Goal: Information Seeking & Learning: Learn about a topic

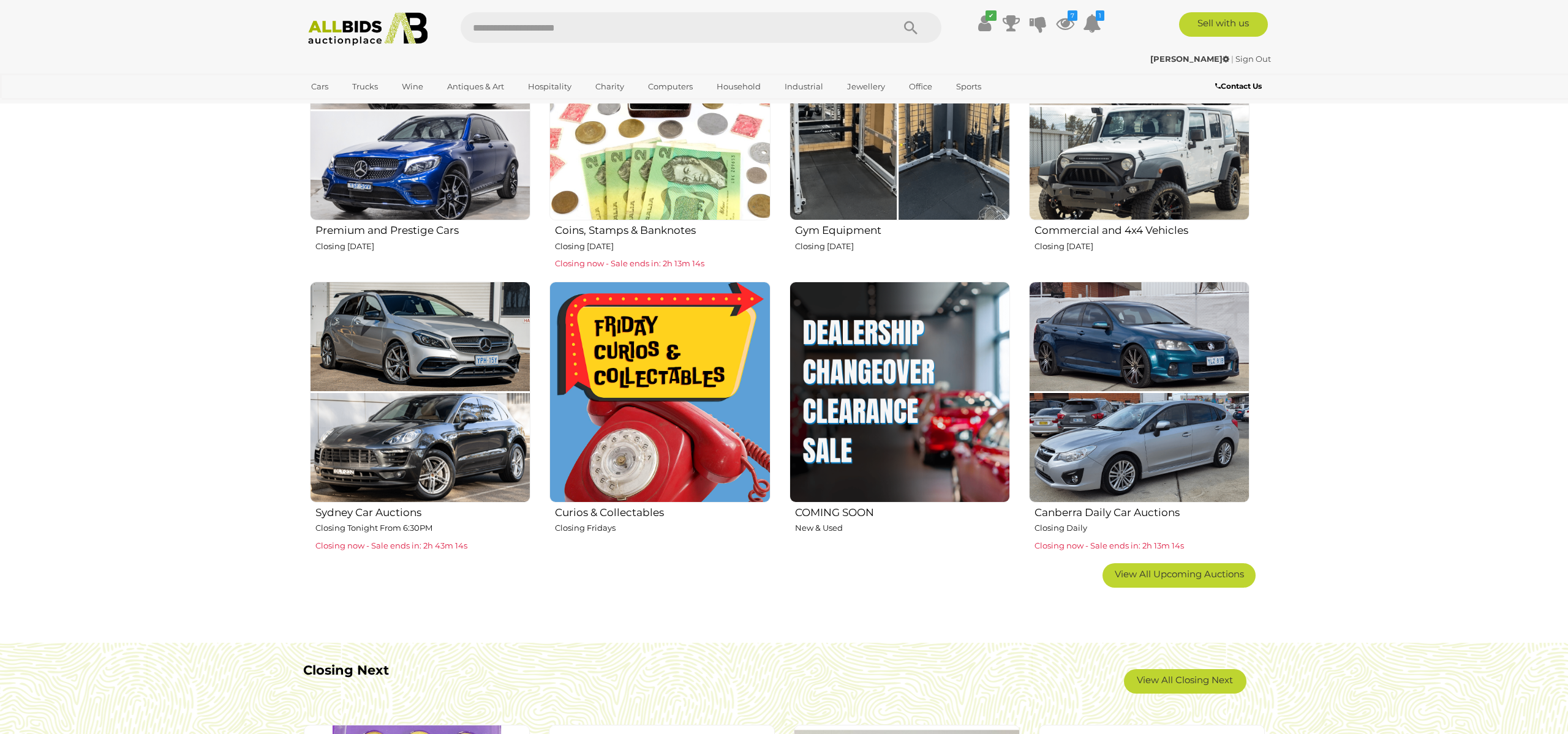
scroll to position [585, 0]
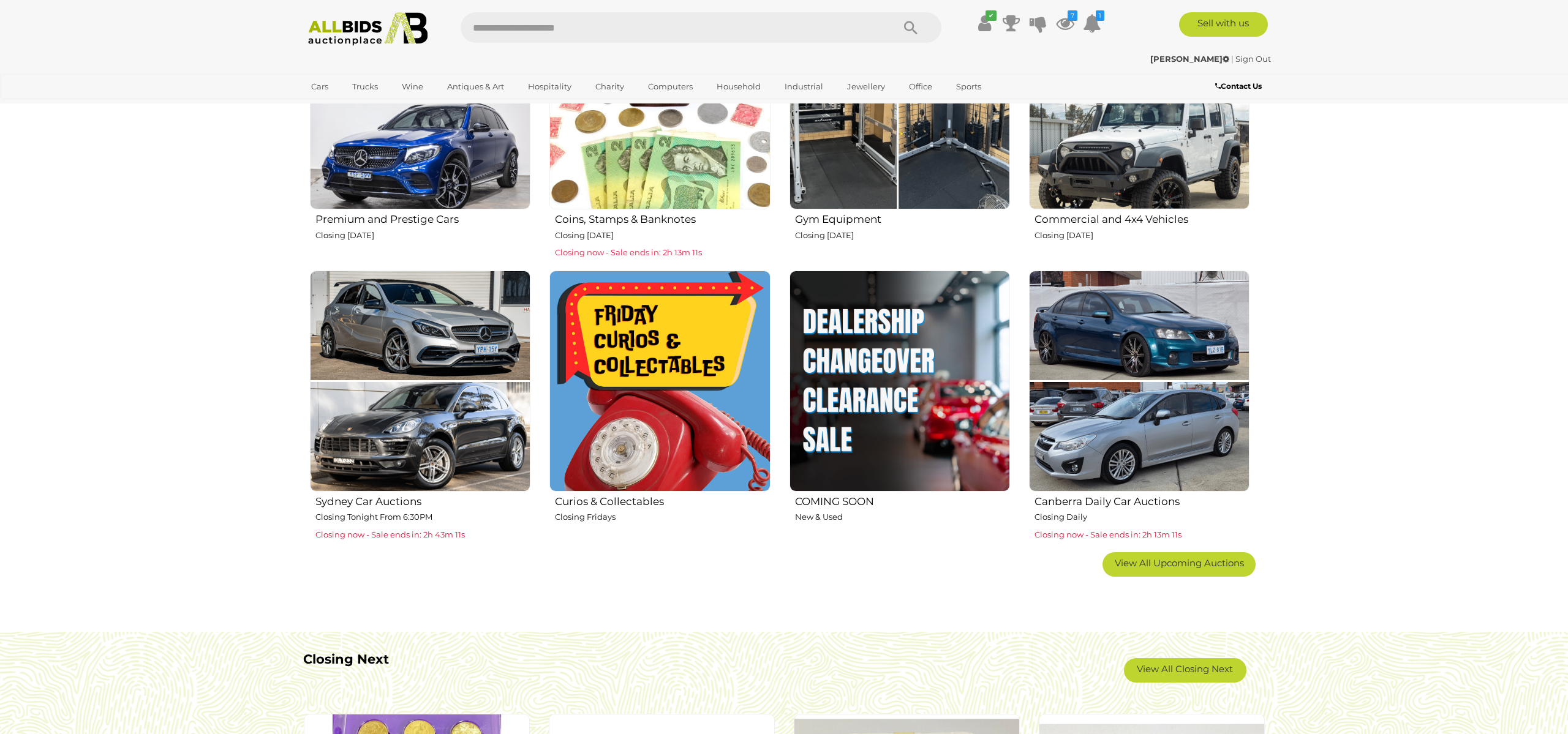
click at [646, 416] on img at bounding box center [659, 381] width 220 height 220
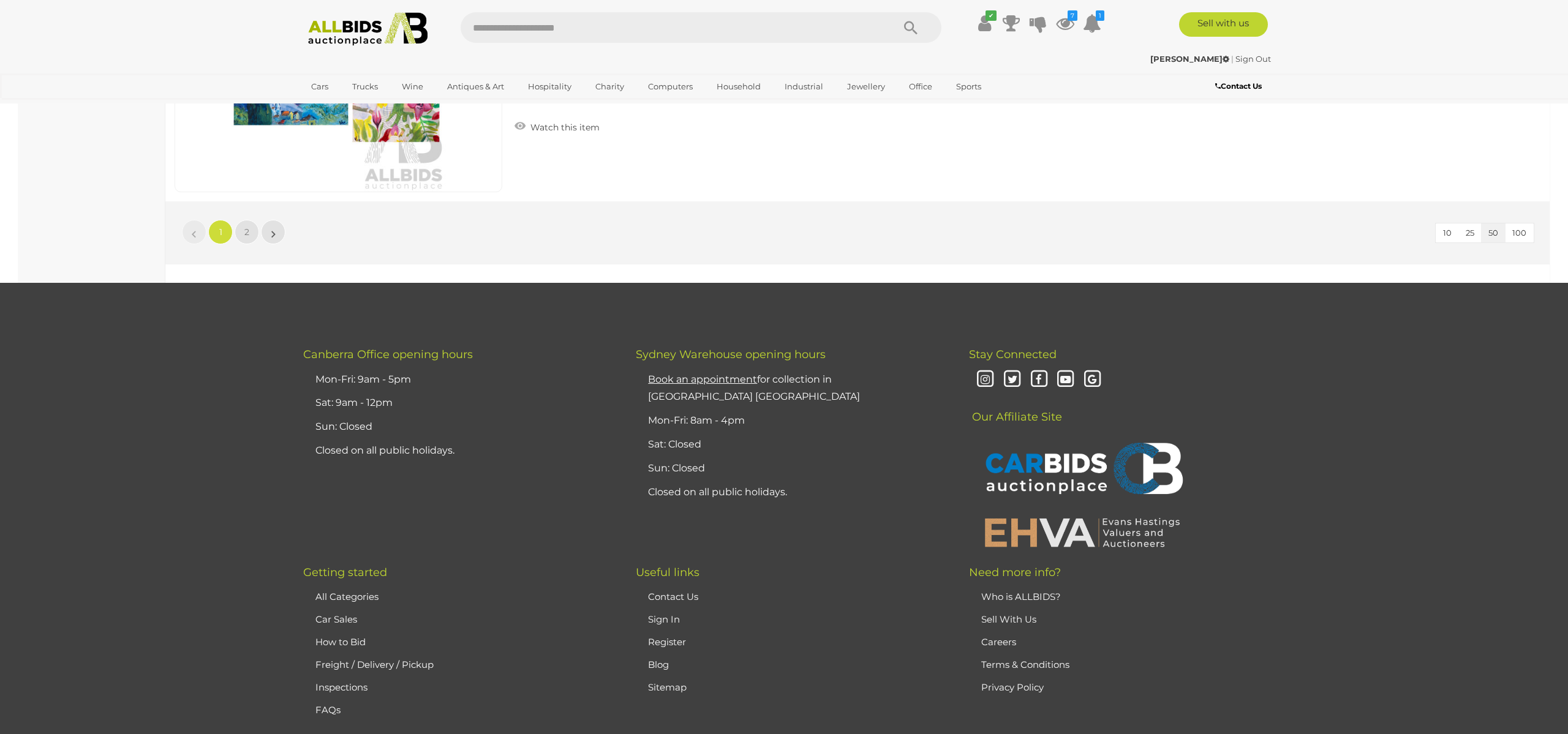
scroll to position [11753, 0]
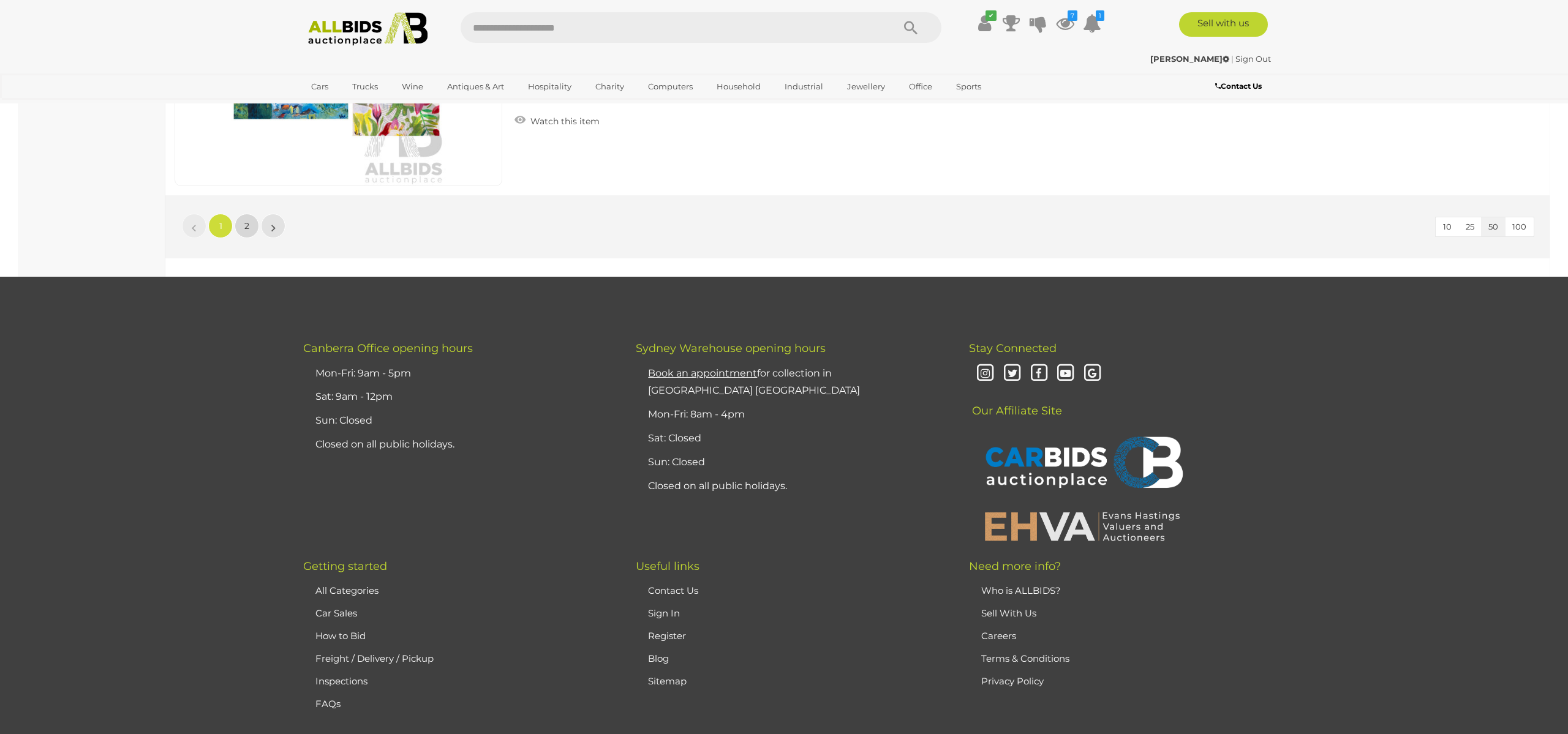
click at [245, 227] on span "2" at bounding box center [247, 225] width 5 height 11
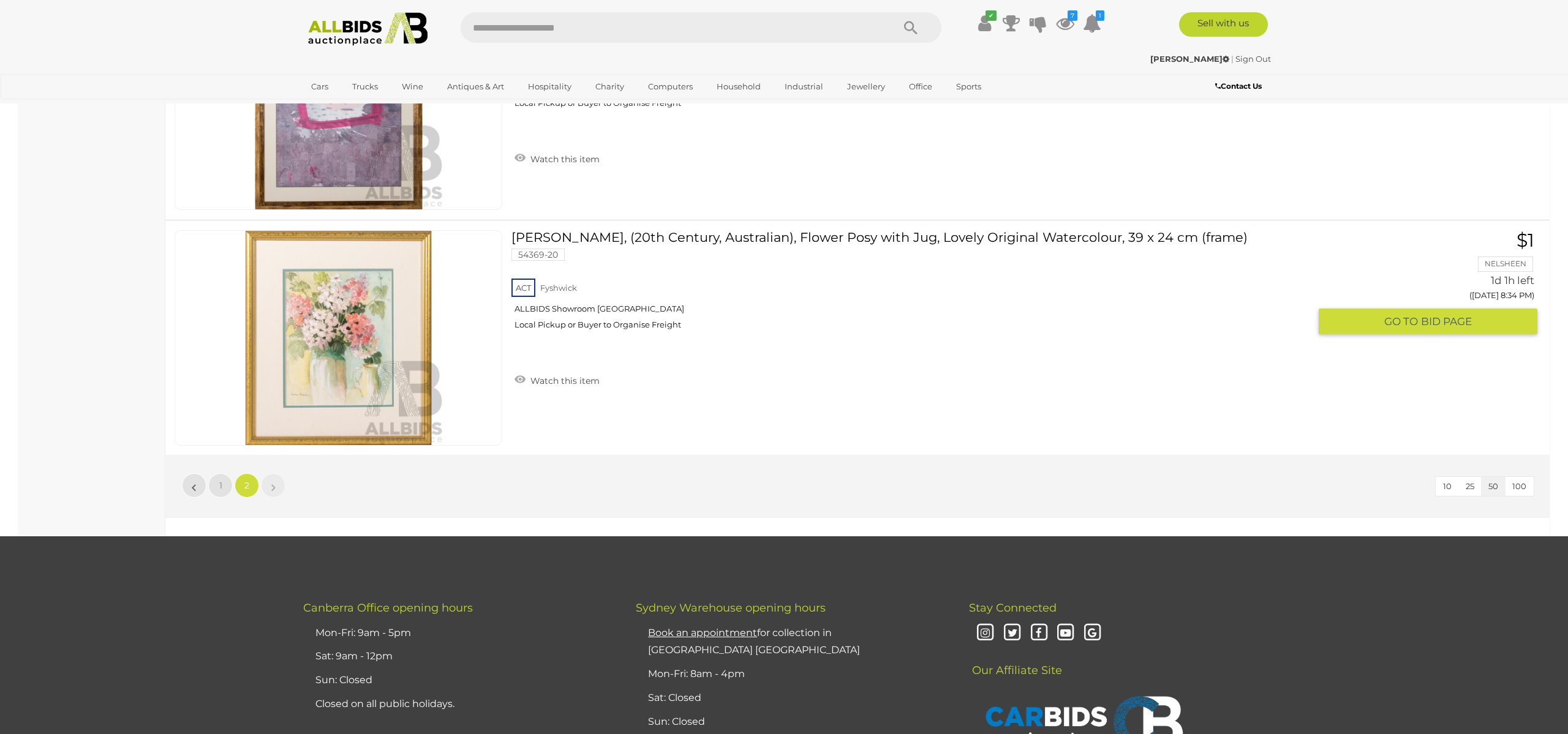
scroll to position [3012, 0]
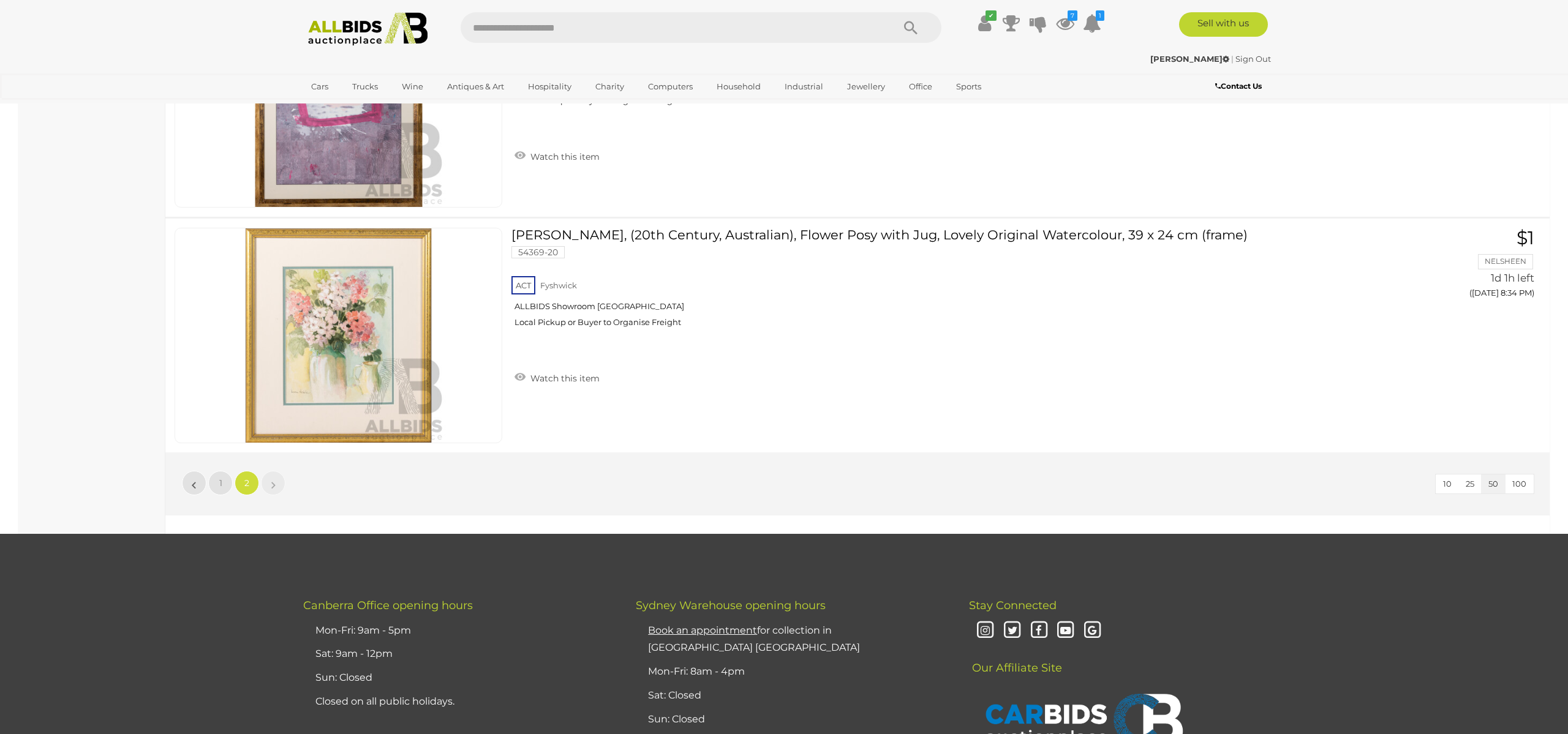
scroll to position [42, 0]
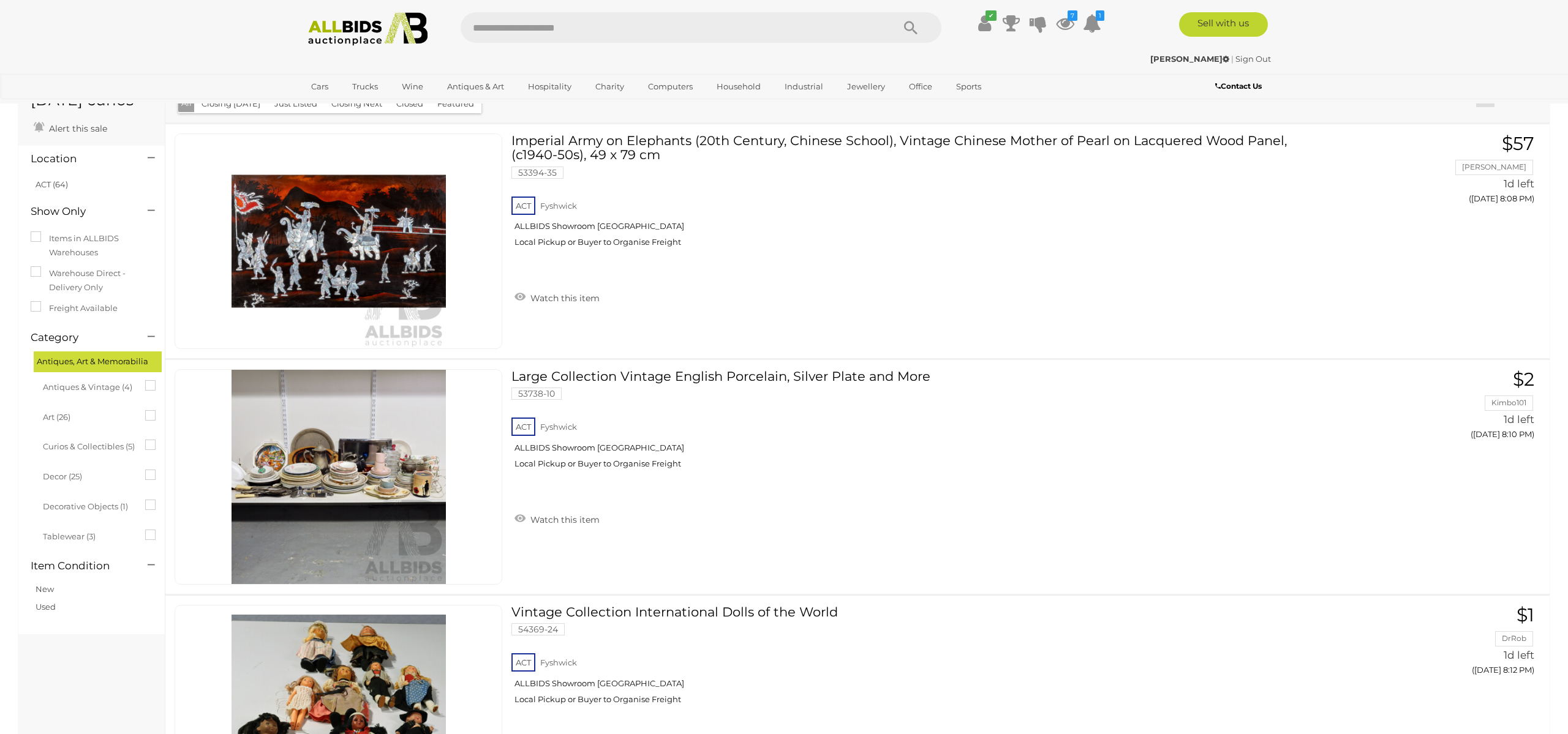
click at [405, 107] on button "Closed" at bounding box center [409, 104] width 42 height 19
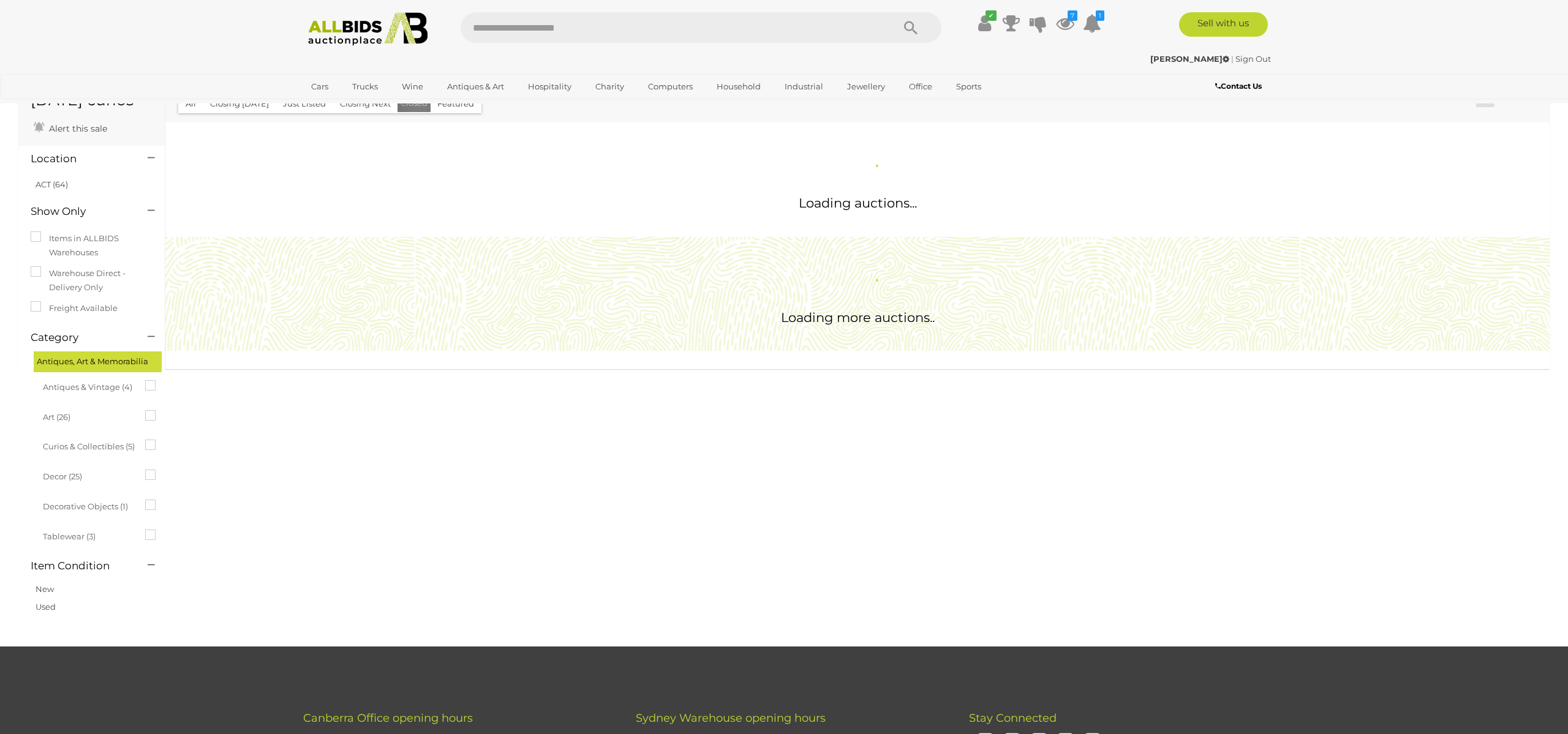
scroll to position [0, 0]
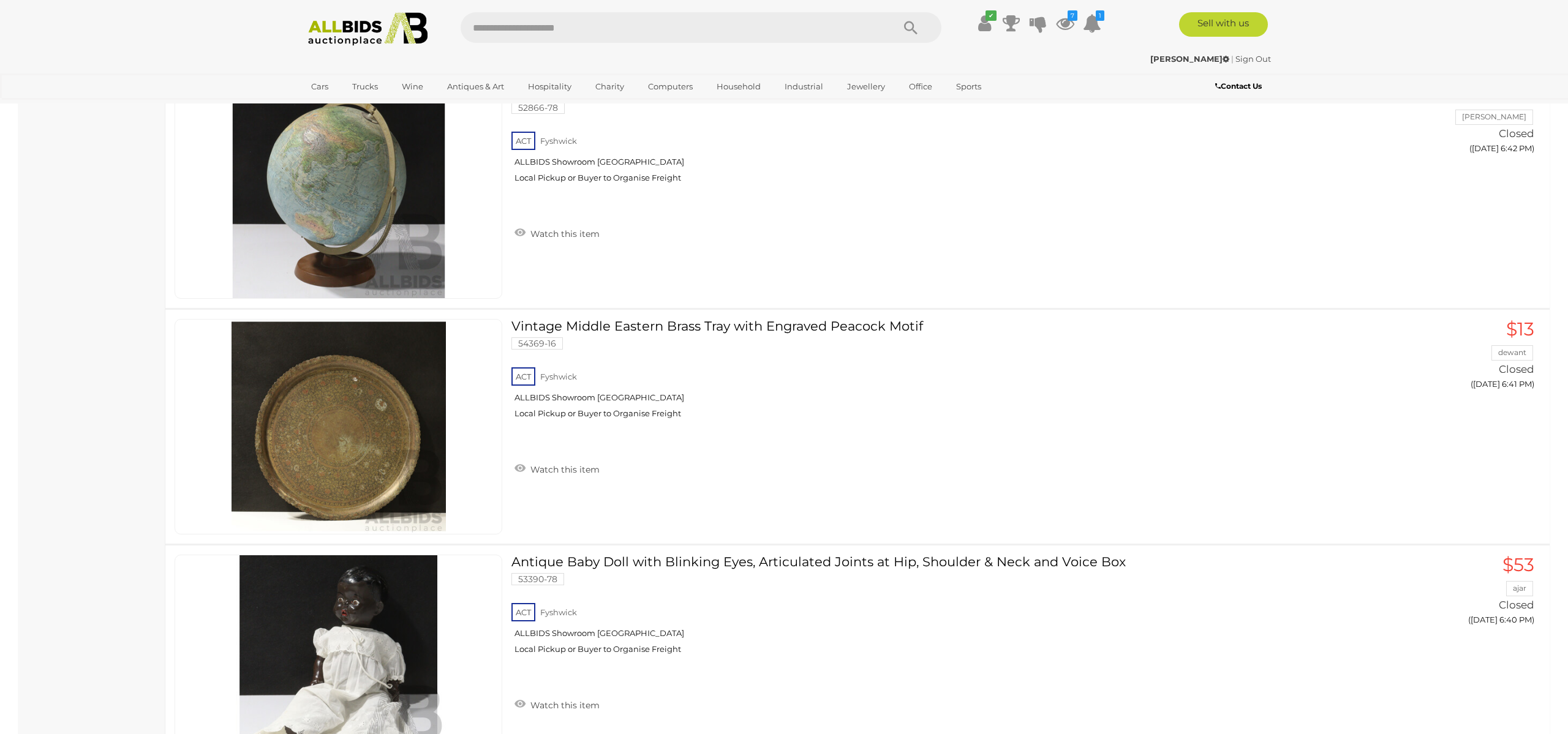
scroll to position [4804, 0]
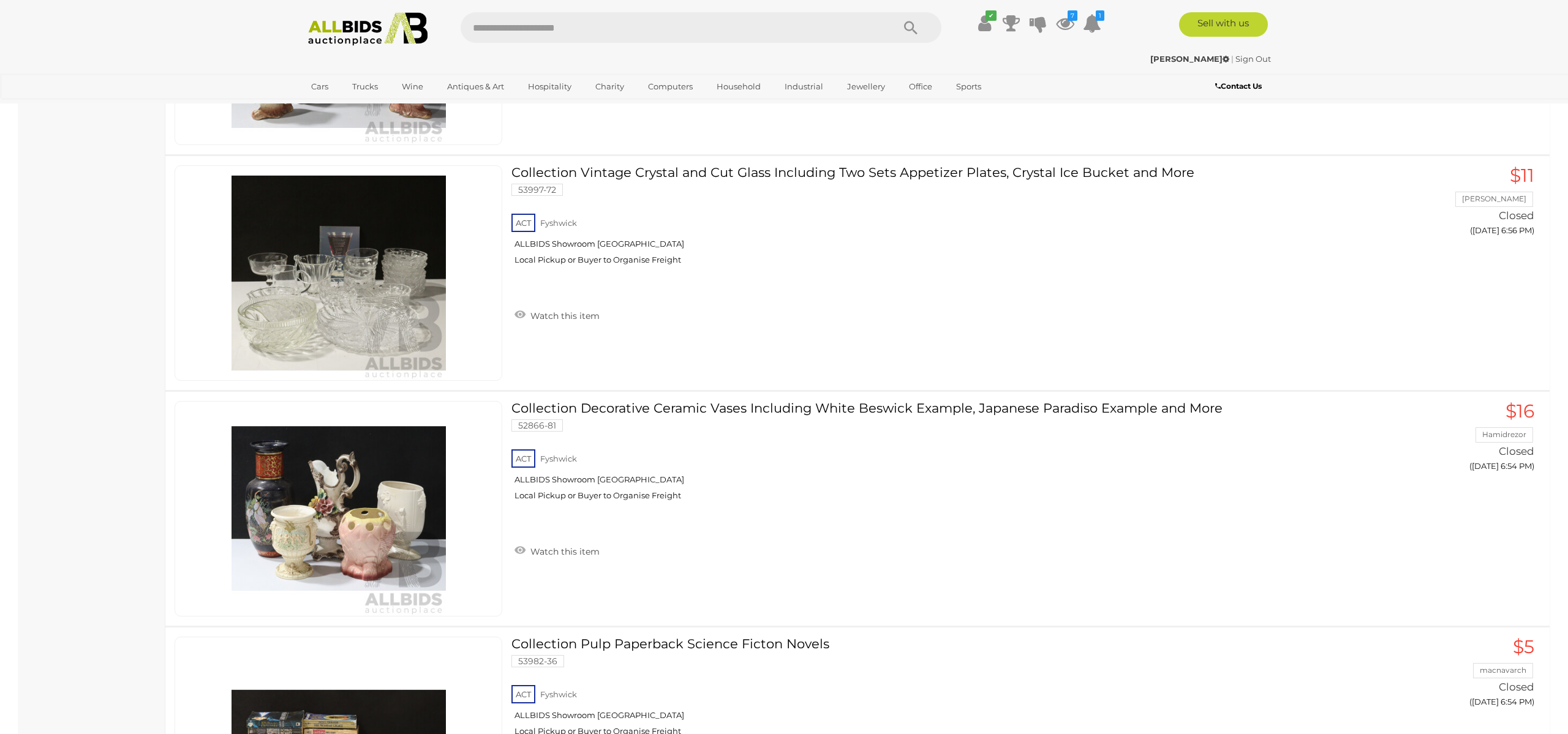
click at [786, 194] on tbody "Collection Books Regarding New Gineau Including Collection Air Niugini Paradise…" at bounding box center [857, 273] width 1384 height 6364
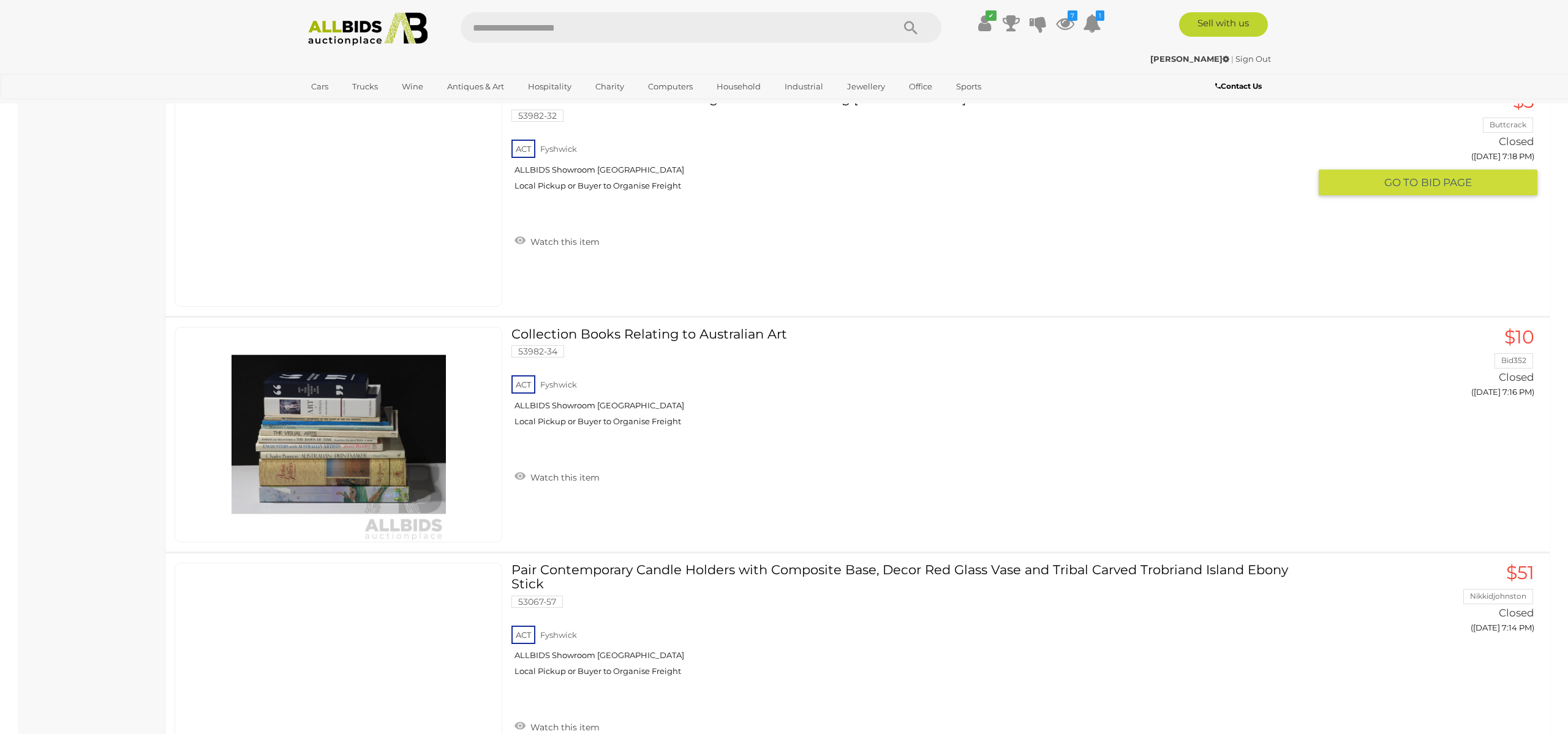
scroll to position [0, 0]
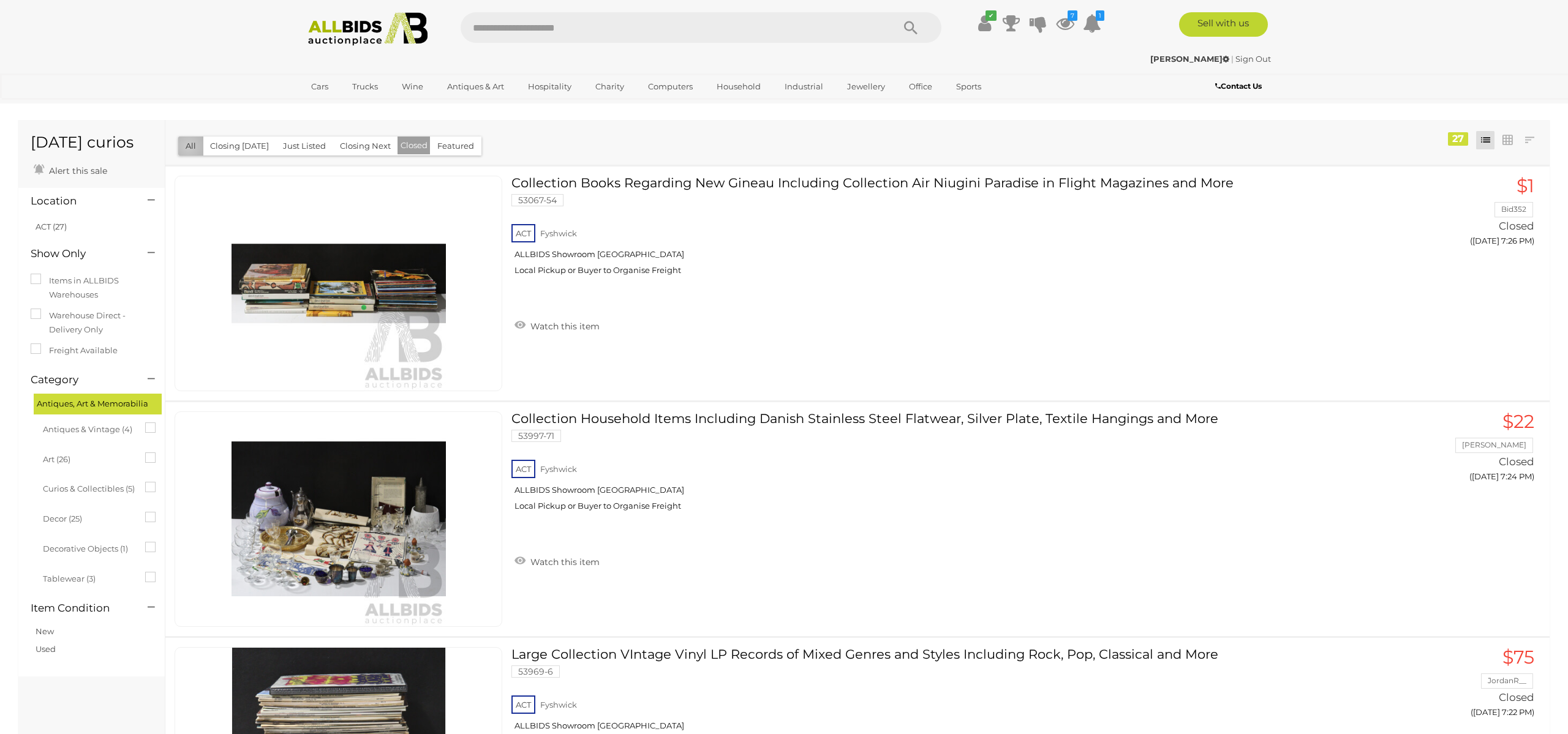
click at [188, 147] on button "All" at bounding box center [191, 146] width 25 height 19
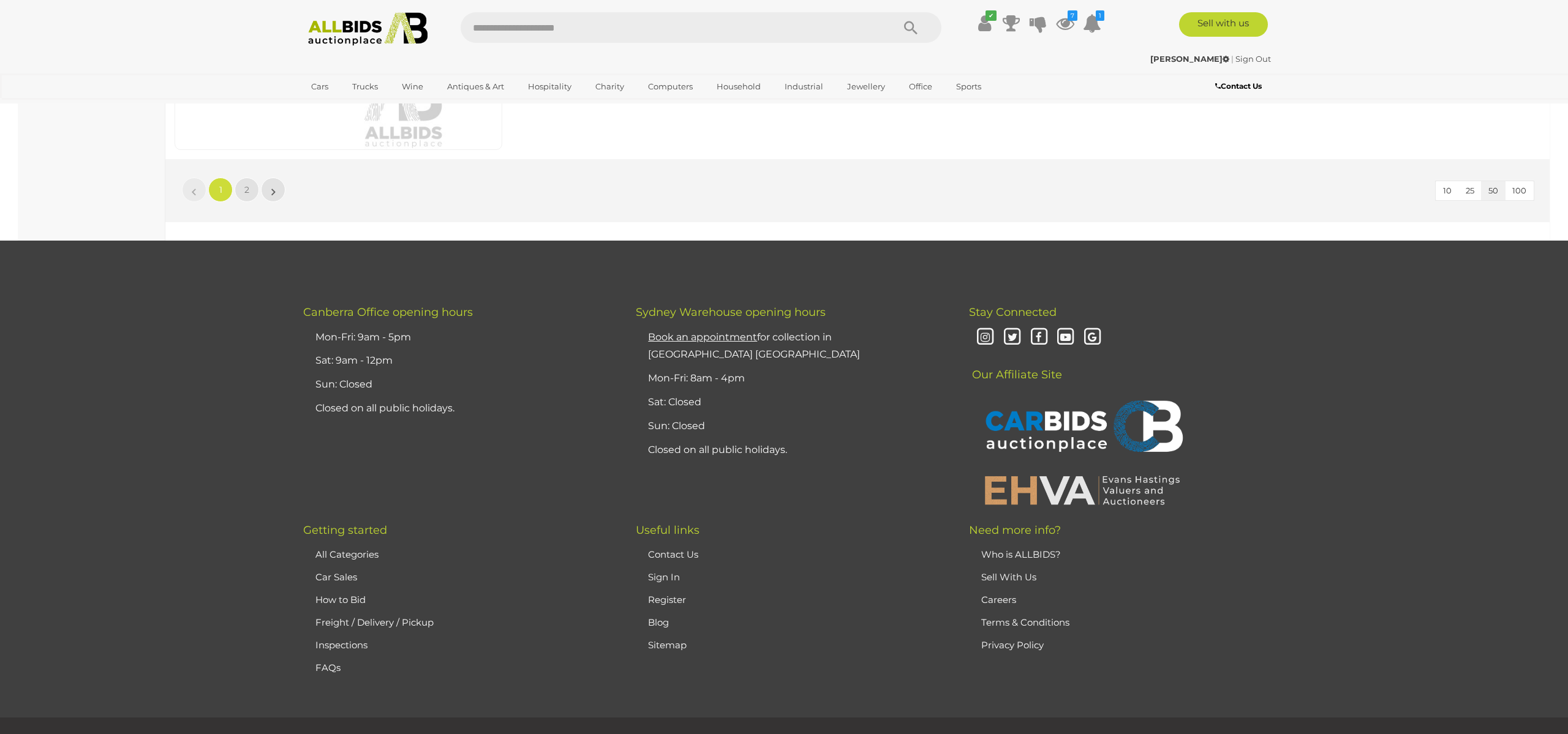
scroll to position [11860, 0]
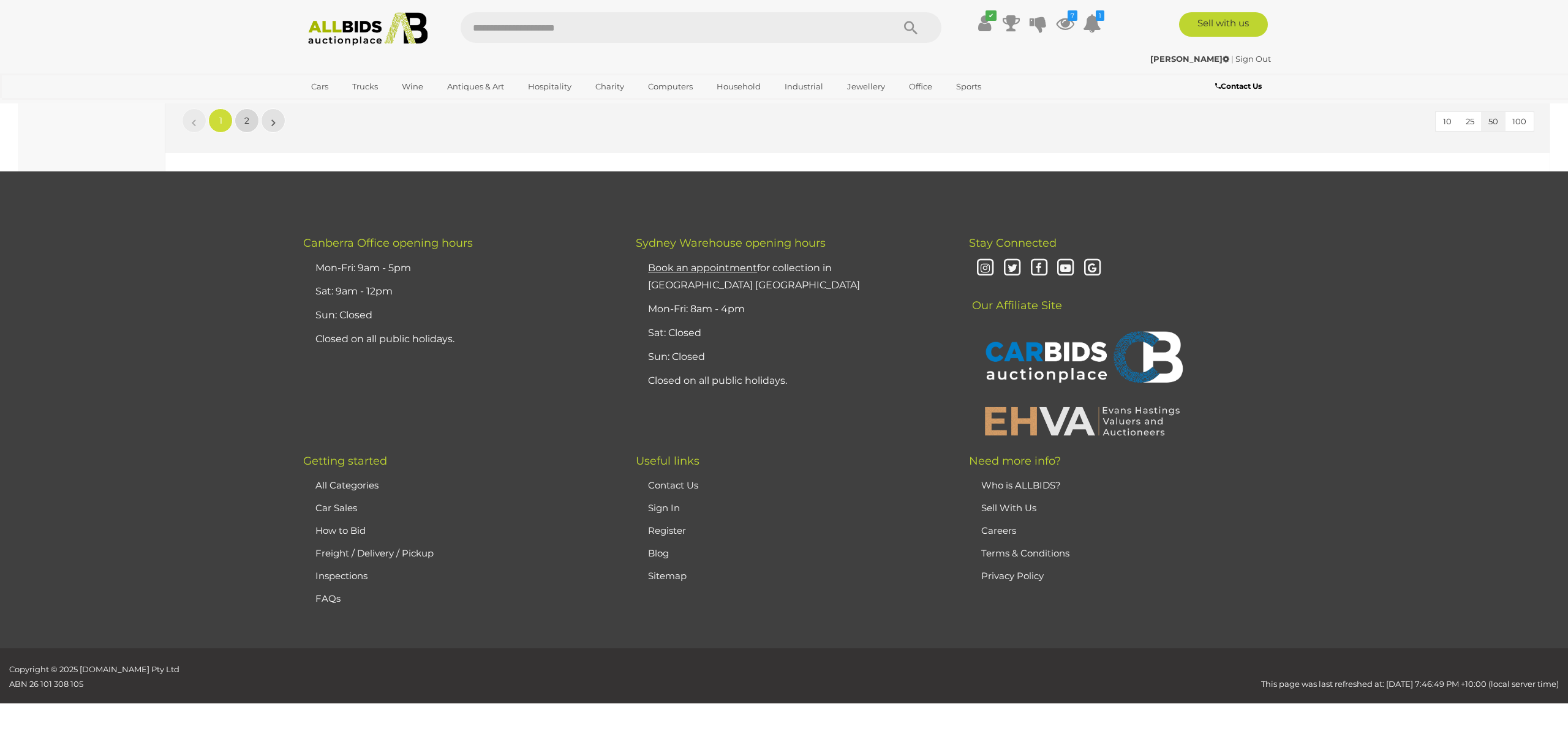
click at [245, 121] on span "2" at bounding box center [247, 120] width 5 height 11
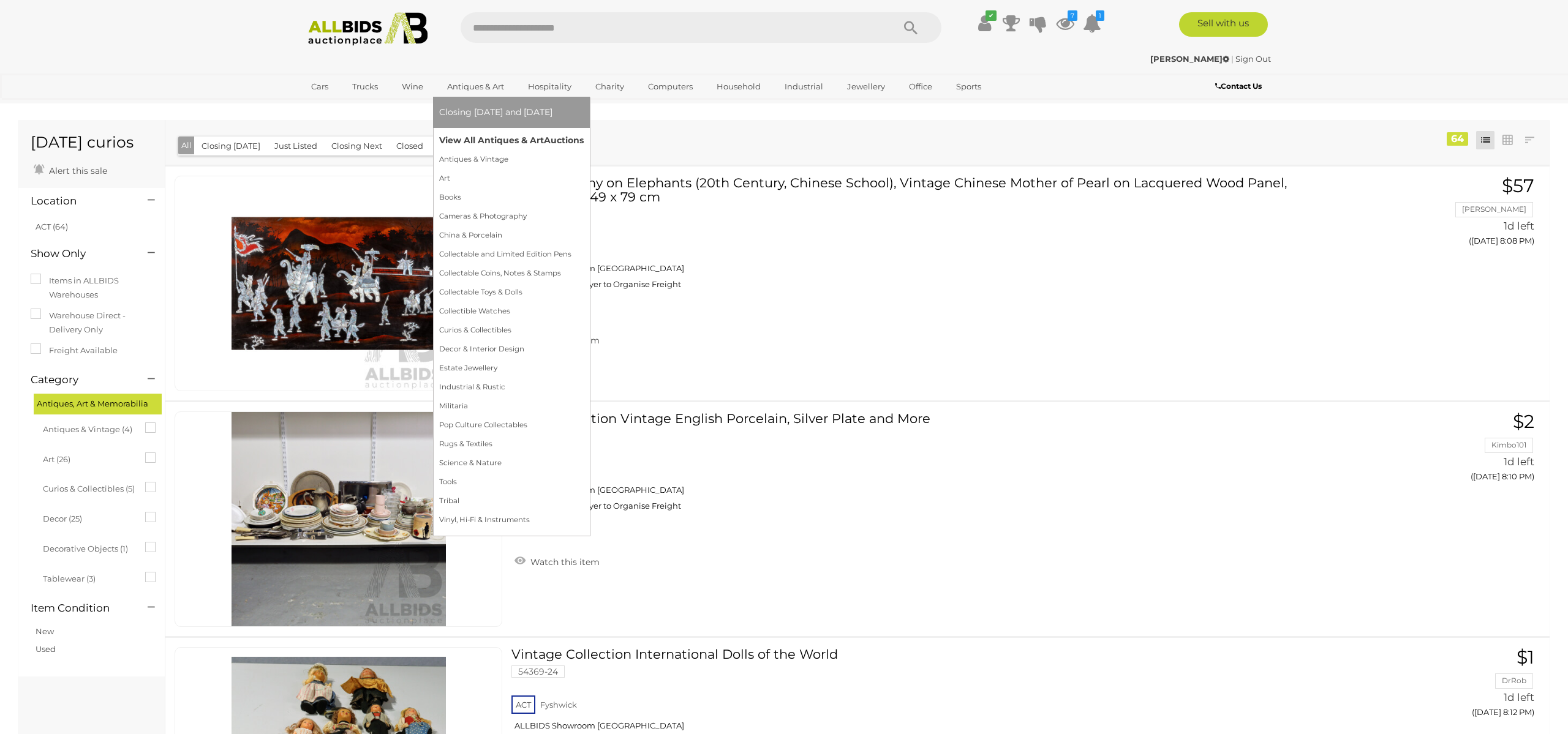
click at [508, 136] on link "View All Antiques & Art Auctions" at bounding box center [511, 141] width 144 height 19
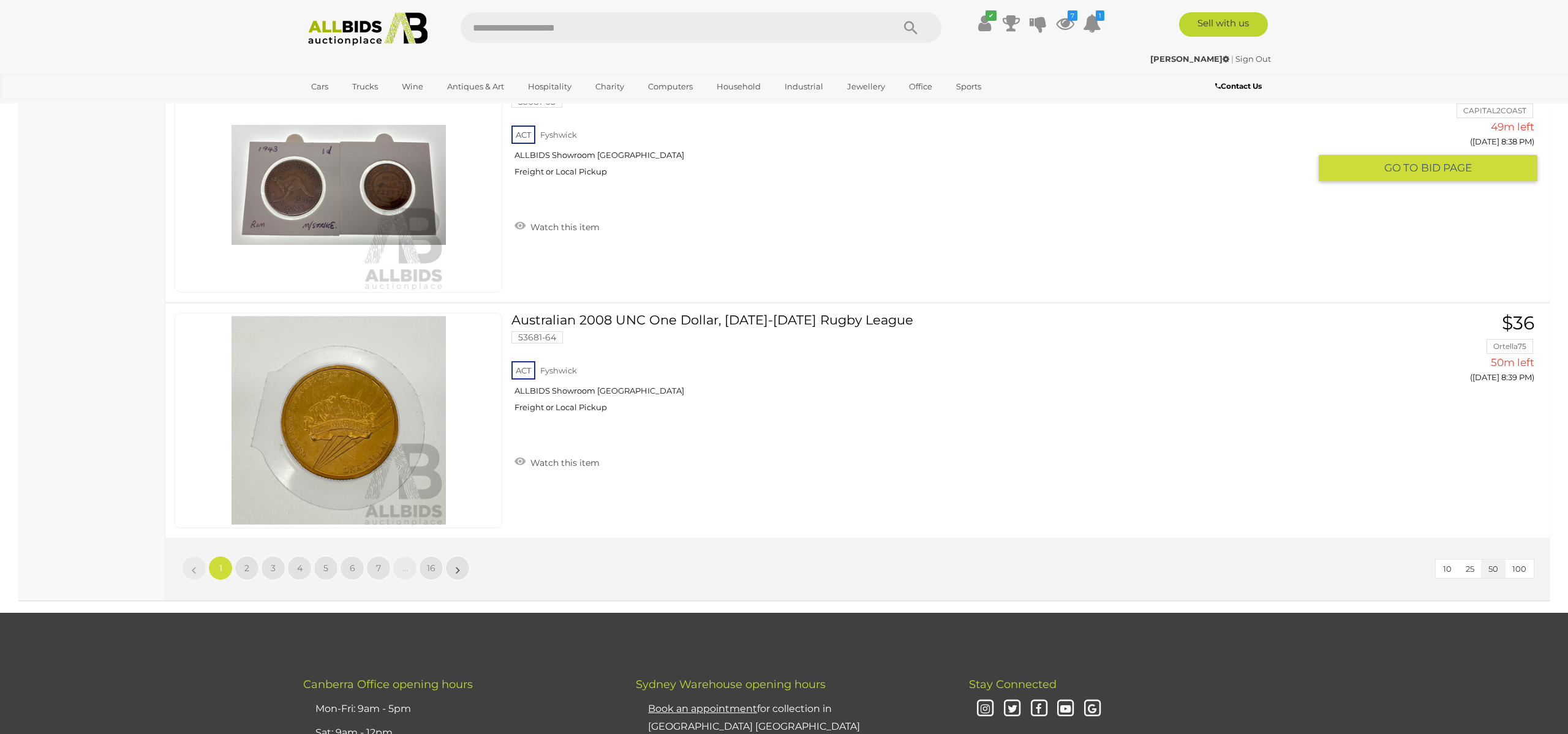
scroll to position [11567, 0]
click at [432, 565] on span "16" at bounding box center [432, 567] width 9 height 11
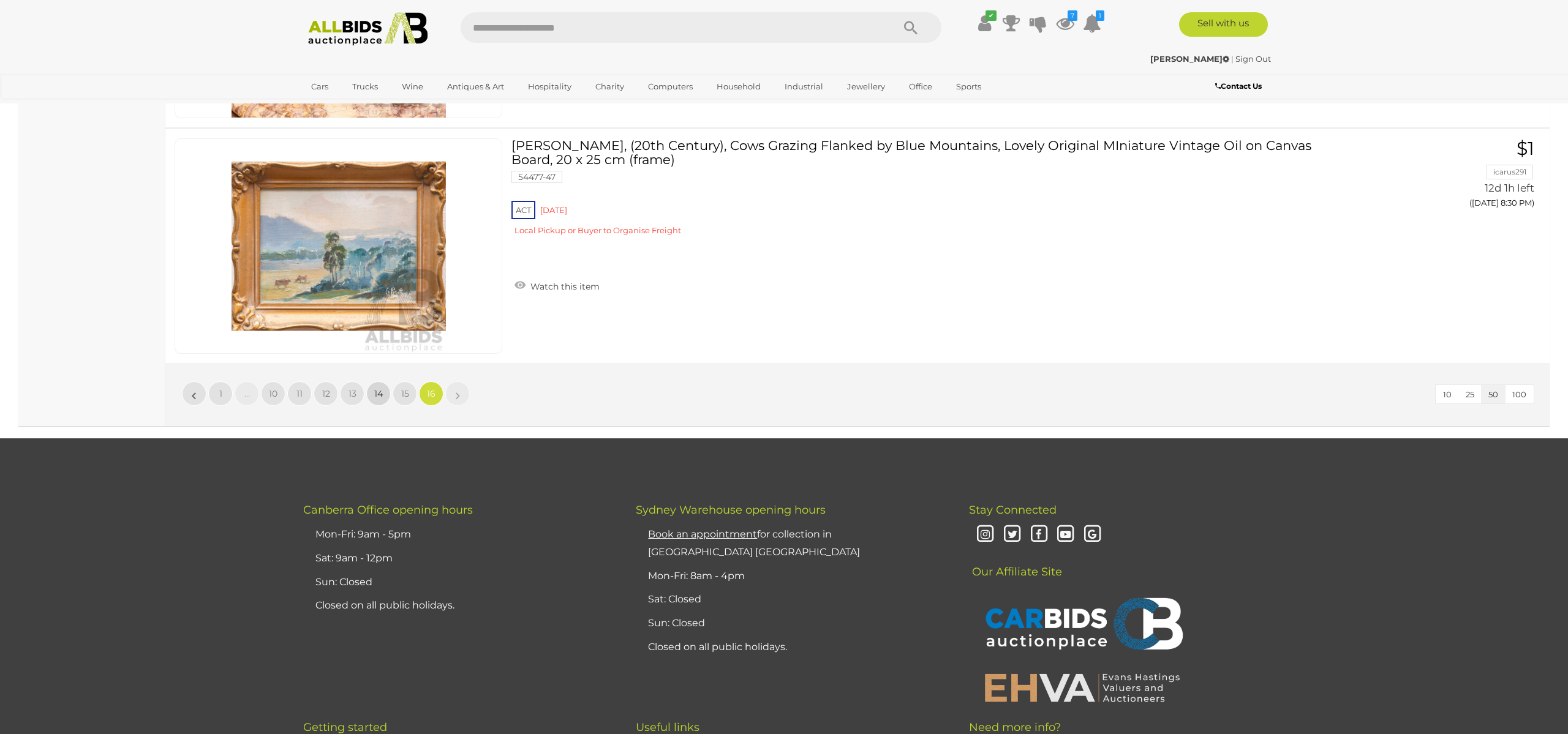
scroll to position [9621, 0]
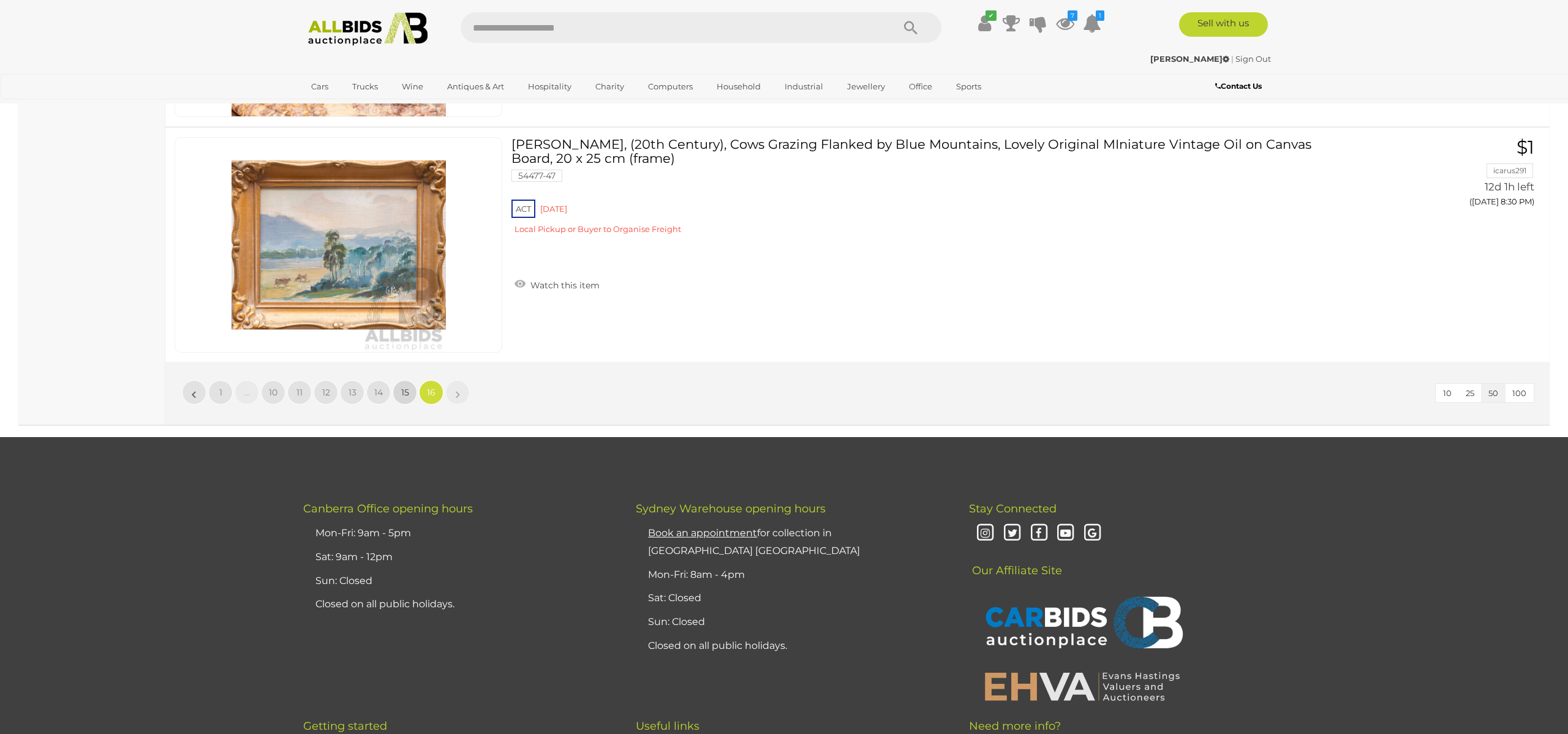
click at [401, 388] on span "15" at bounding box center [405, 392] width 8 height 11
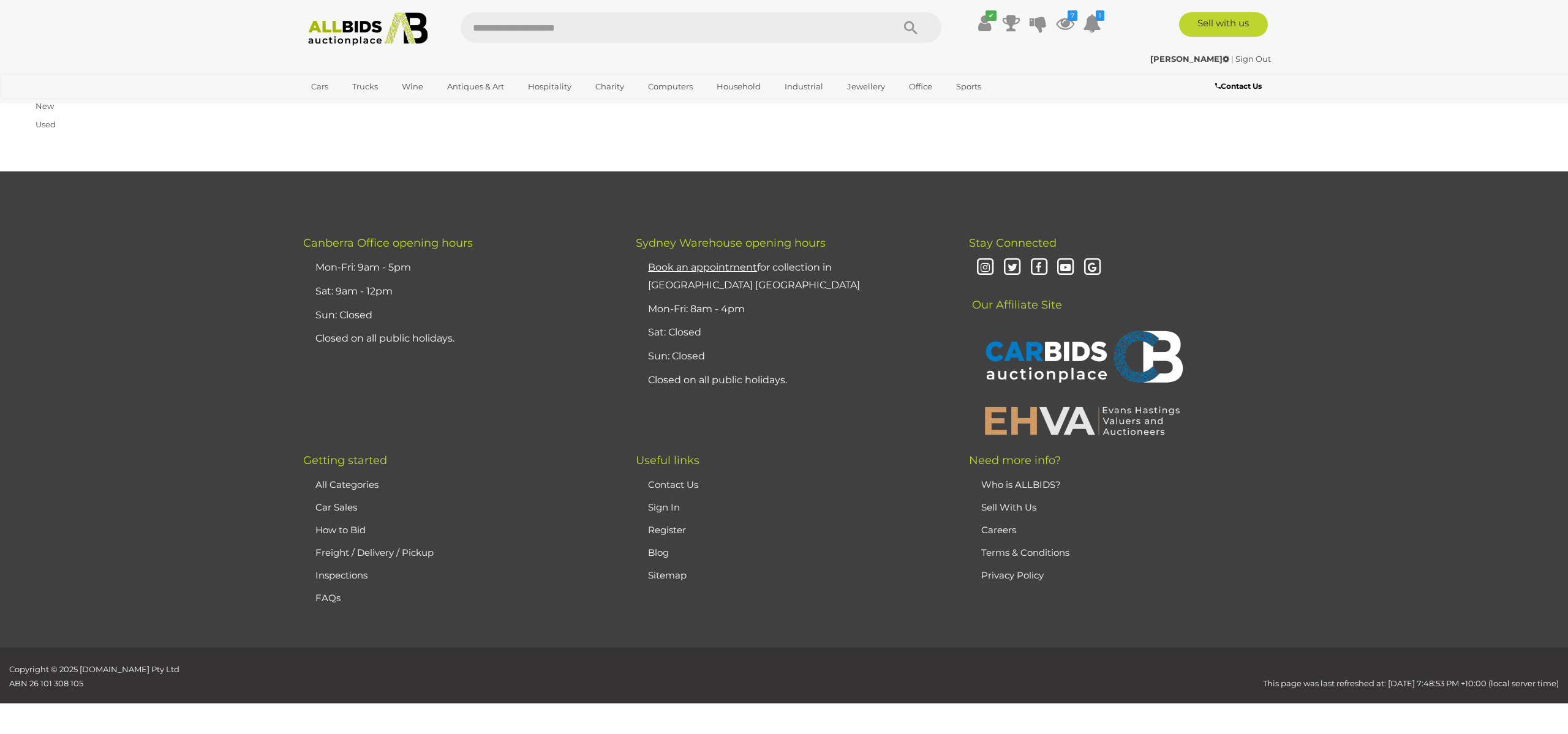
scroll to position [195, 0]
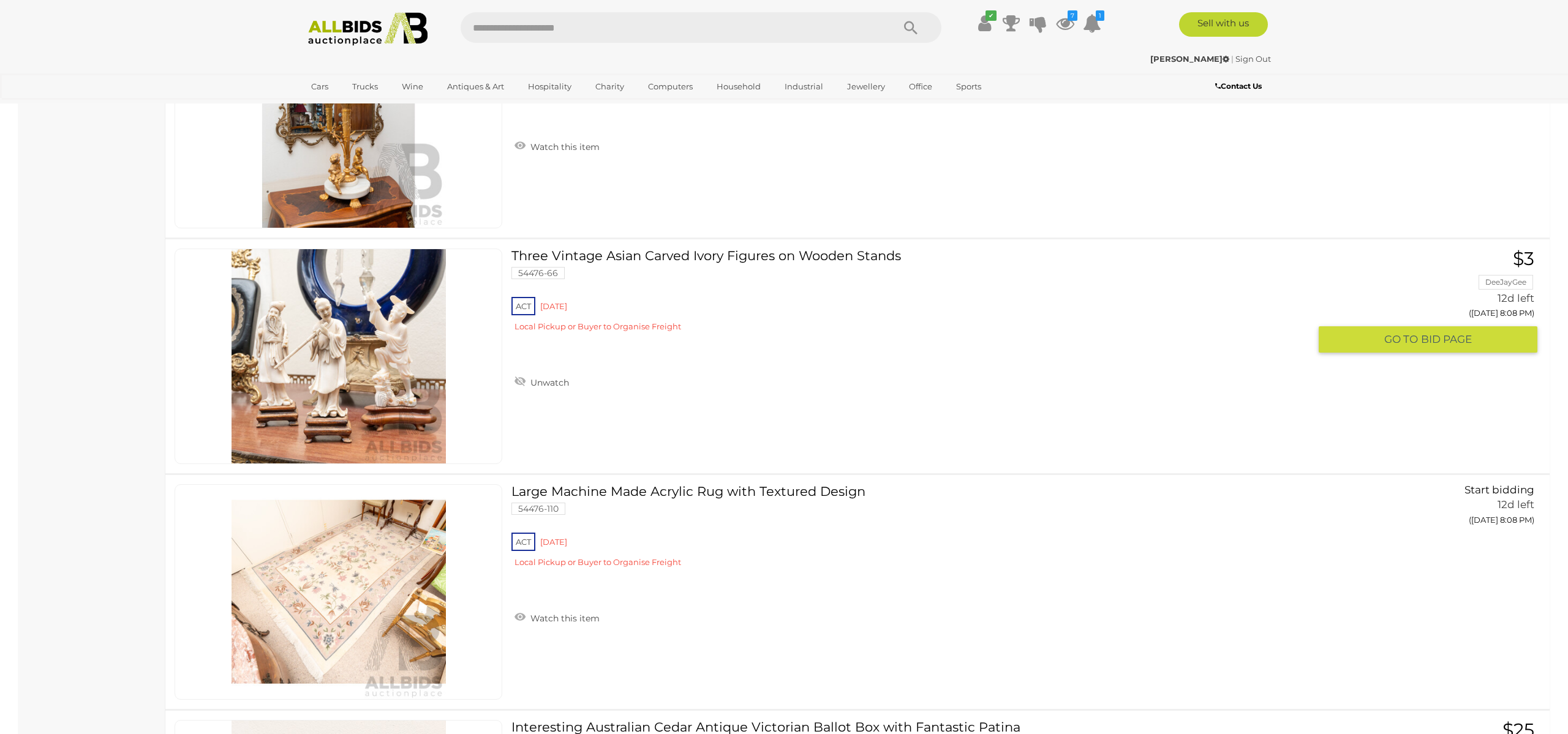
scroll to position [10450, 0]
click at [306, 345] on link at bounding box center [338, 357] width 328 height 216
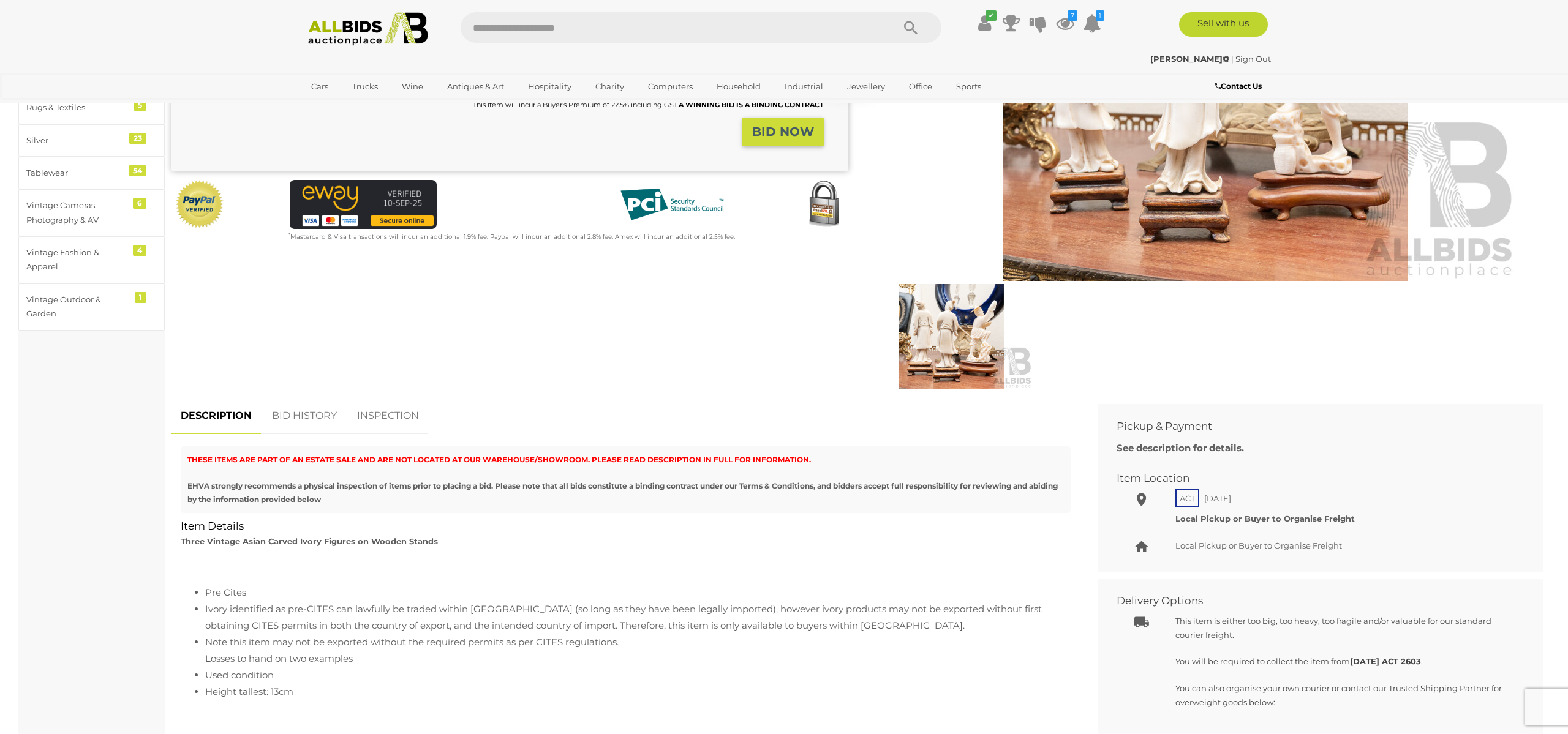
scroll to position [279, 0]
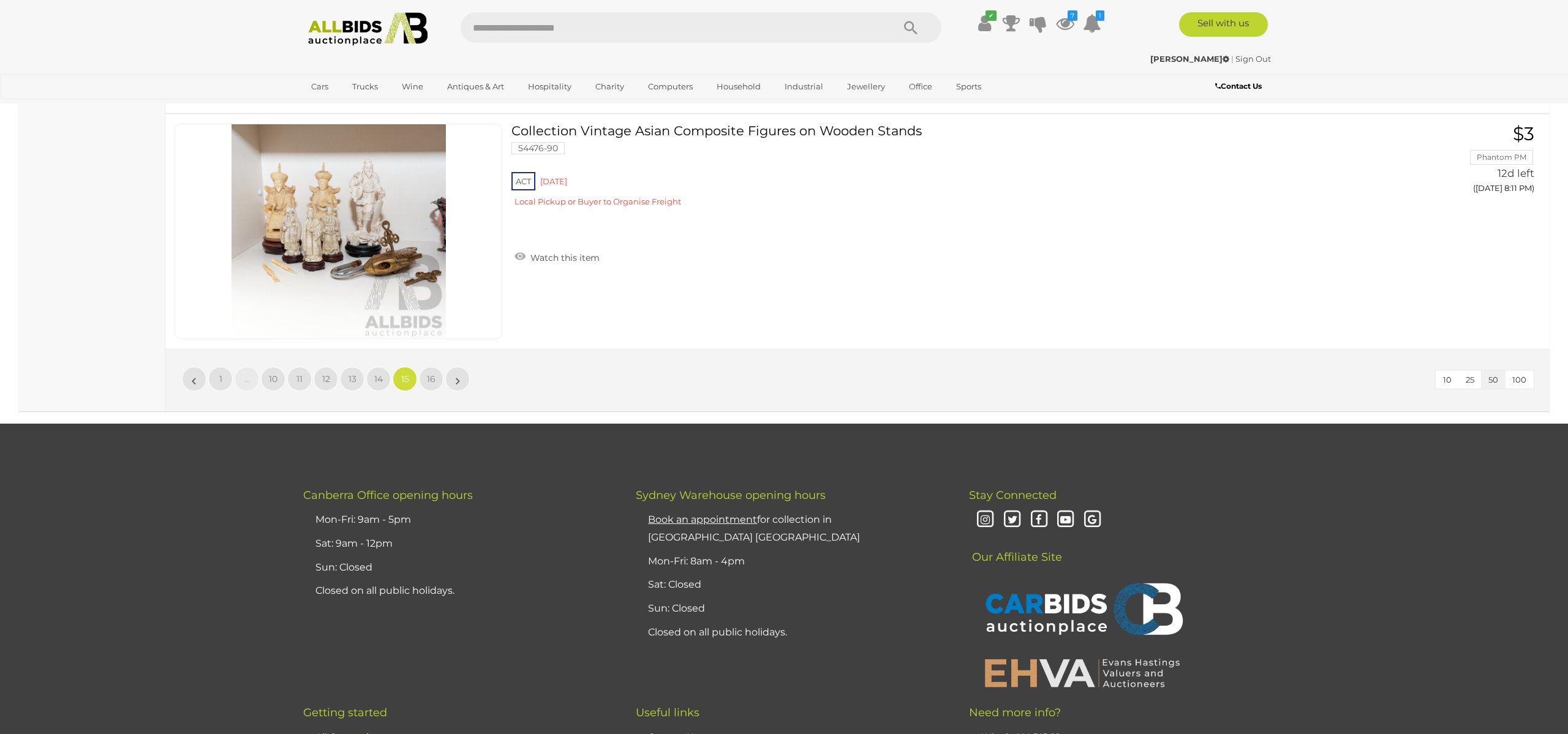
scroll to position [11762, 0]
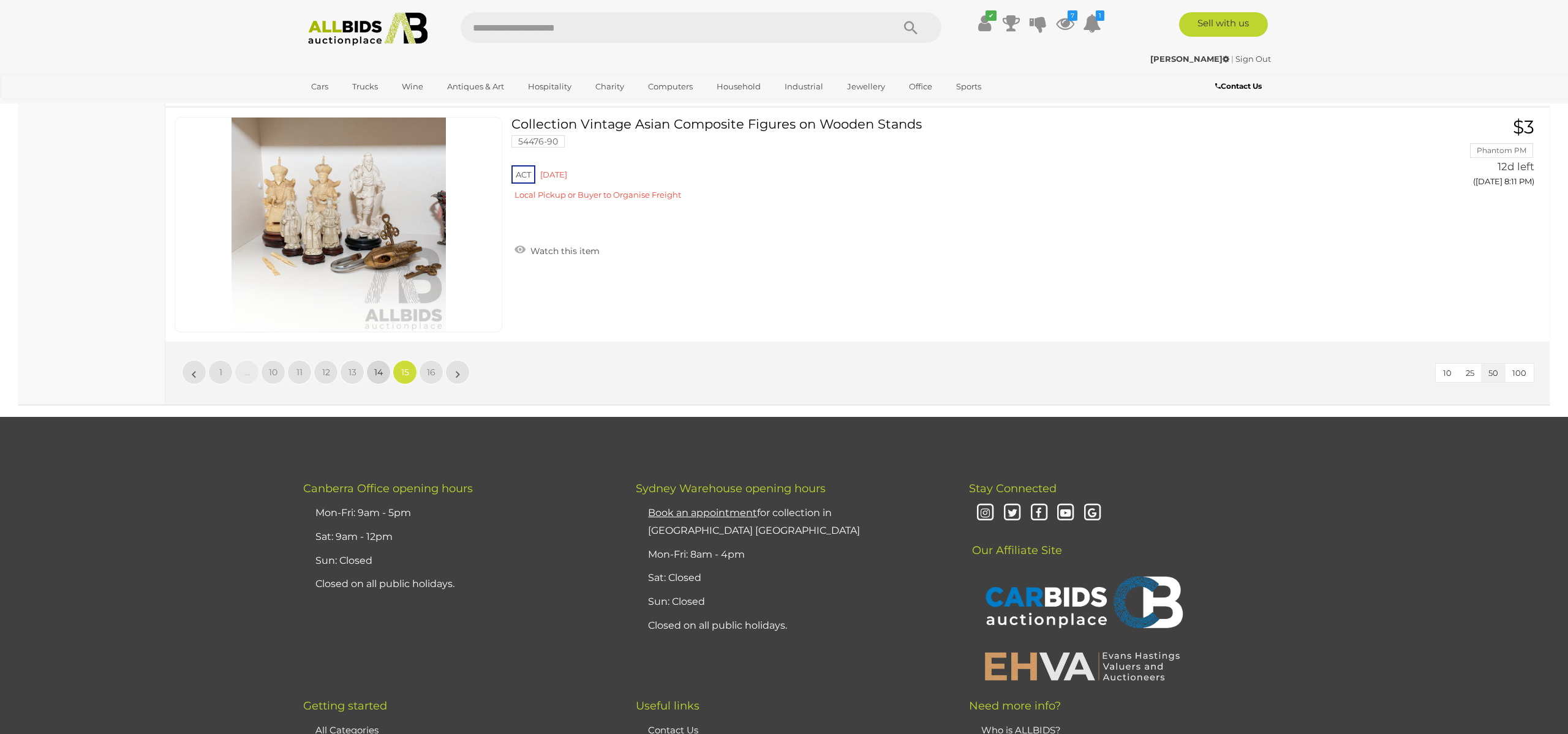
click at [380, 370] on span "14" at bounding box center [379, 372] width 9 height 11
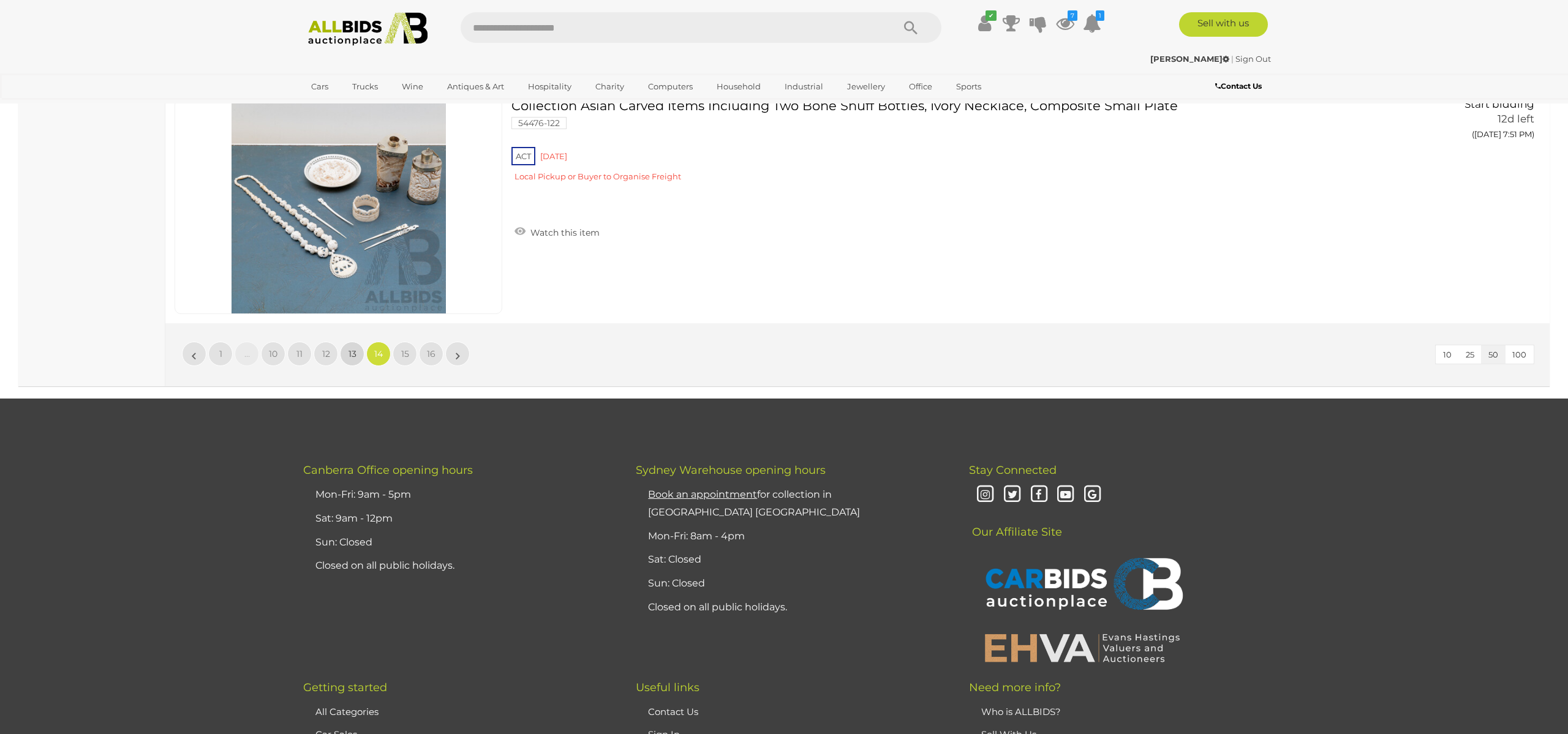
scroll to position [194, 0]
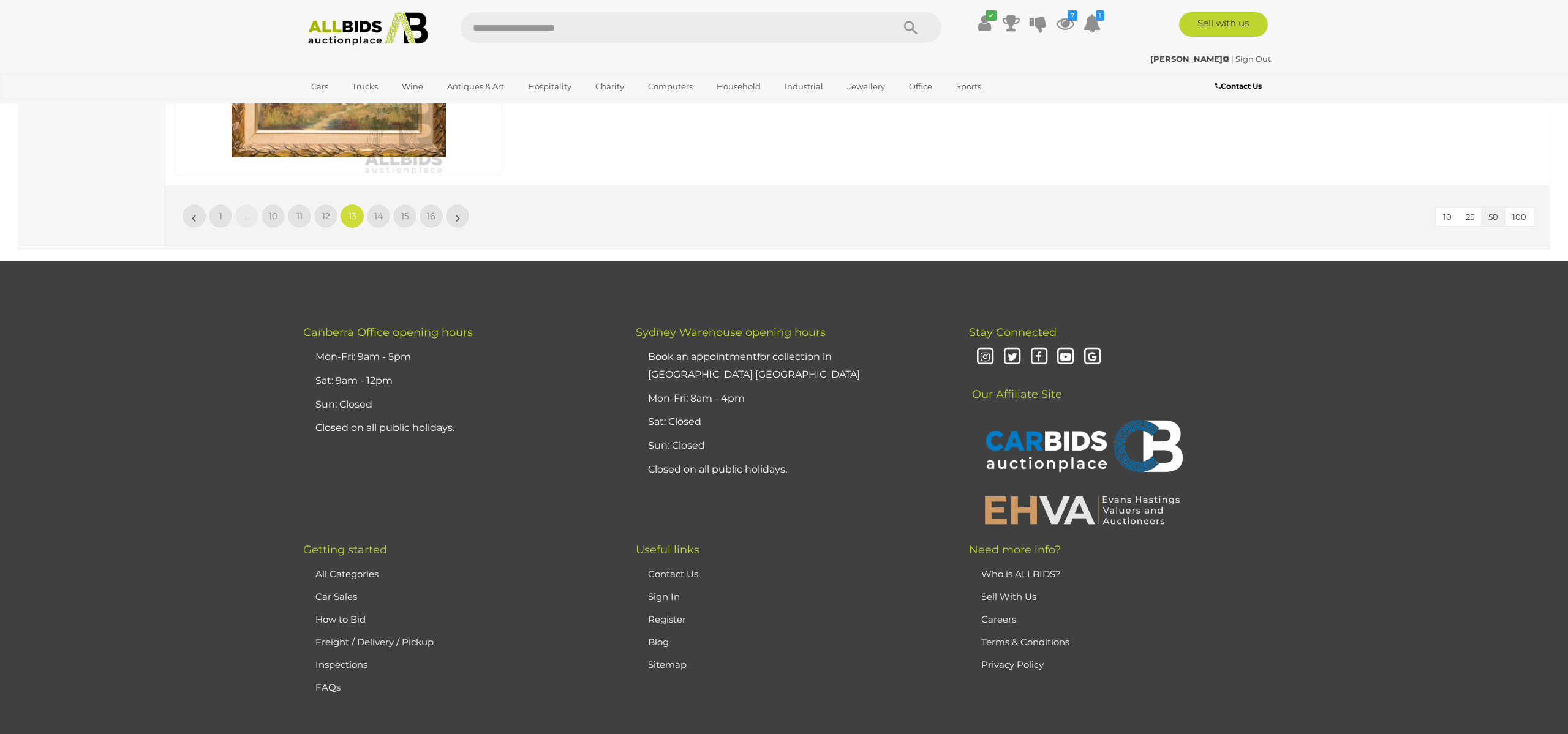
scroll to position [11921, 0]
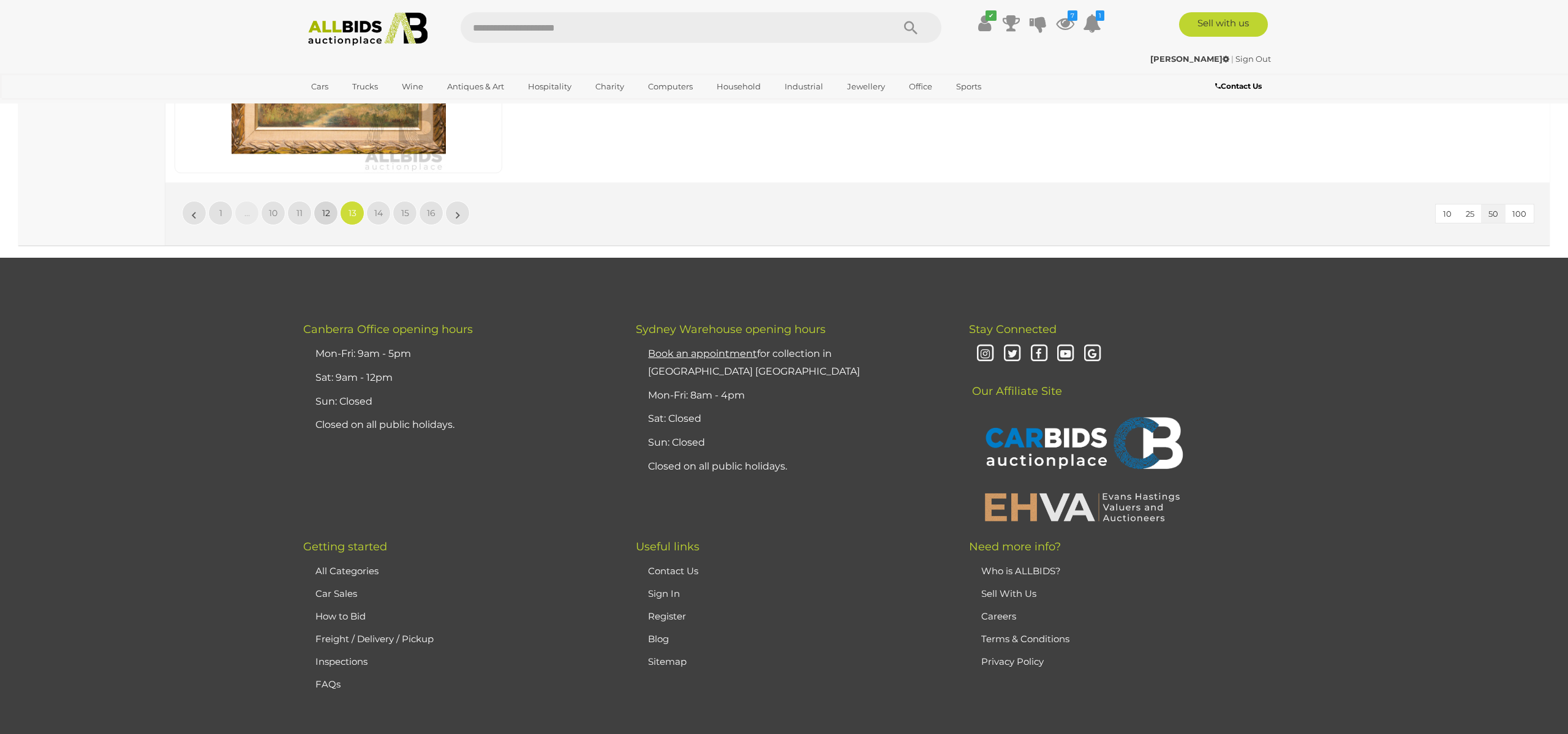
click at [326, 205] on link "12" at bounding box center [326, 213] width 24 height 24
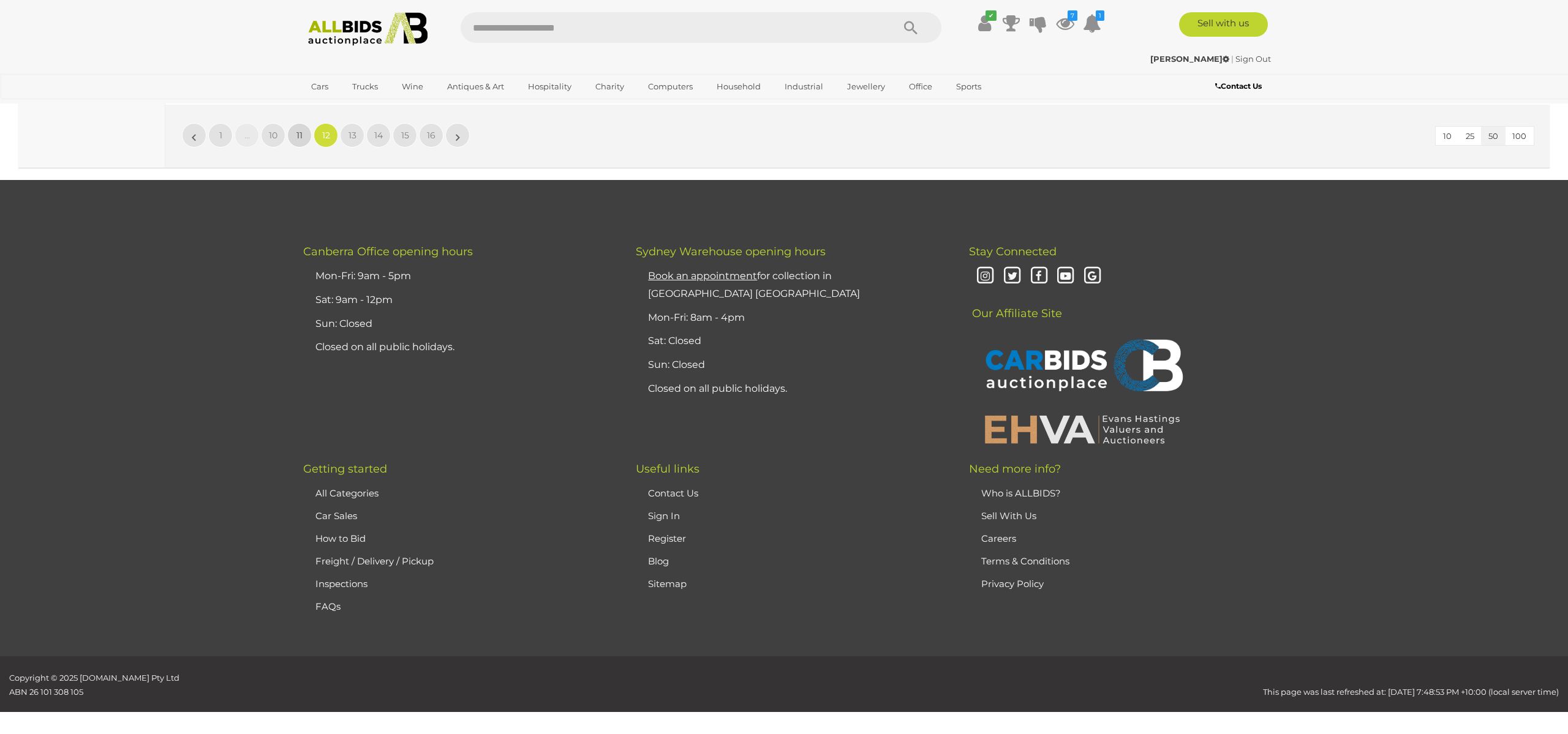
scroll to position [12000, 0]
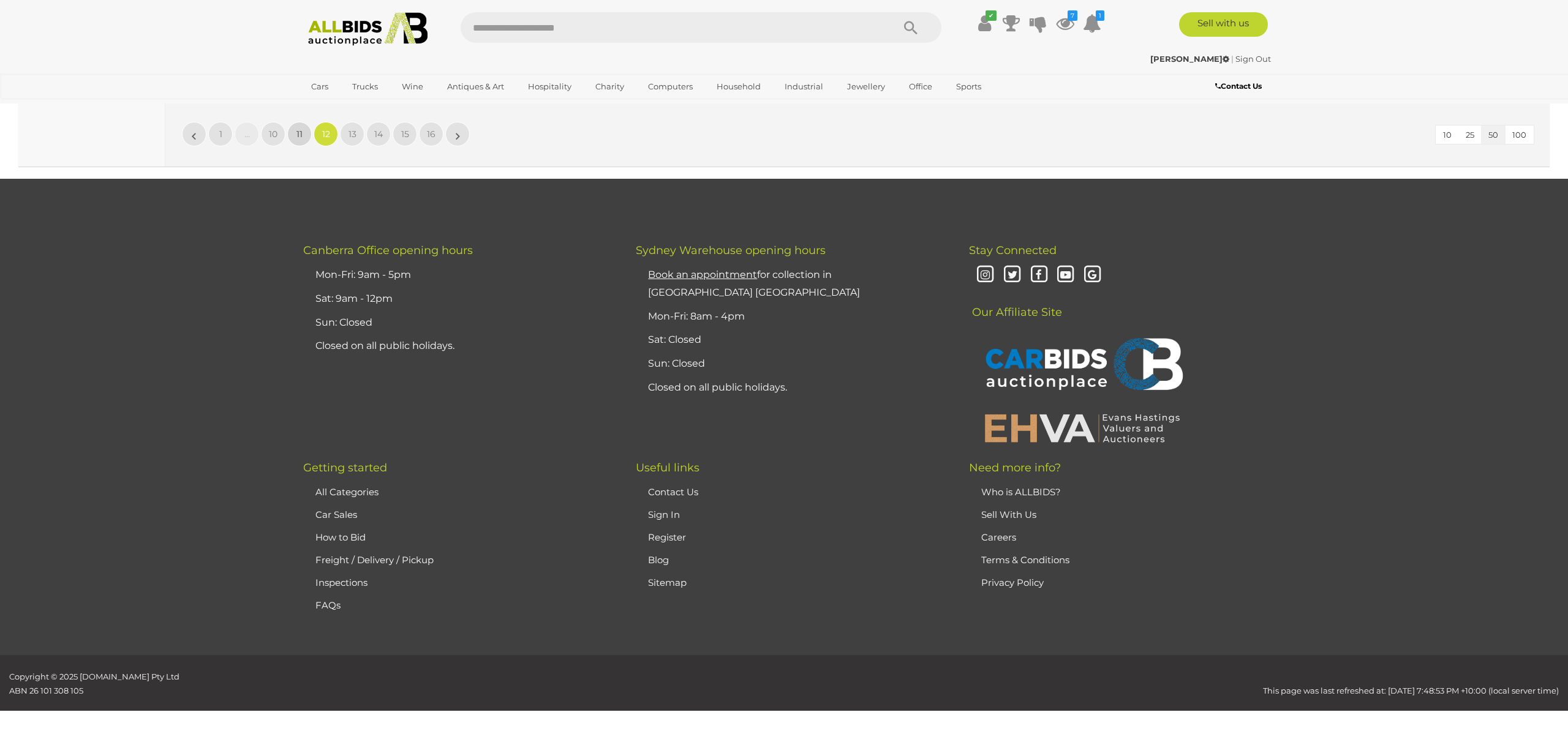
click at [298, 133] on span "11" at bounding box center [299, 134] width 6 height 11
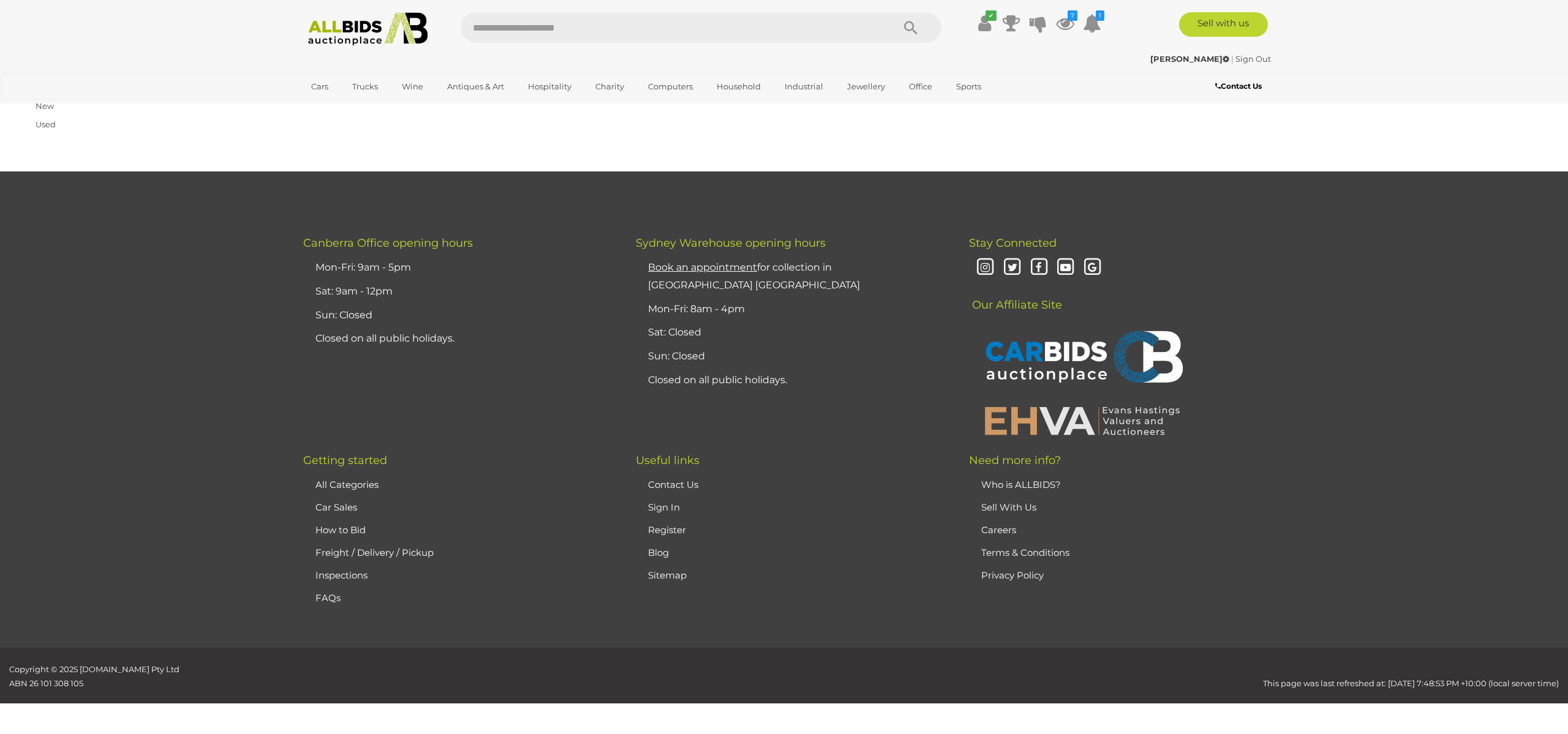
scroll to position [195, 0]
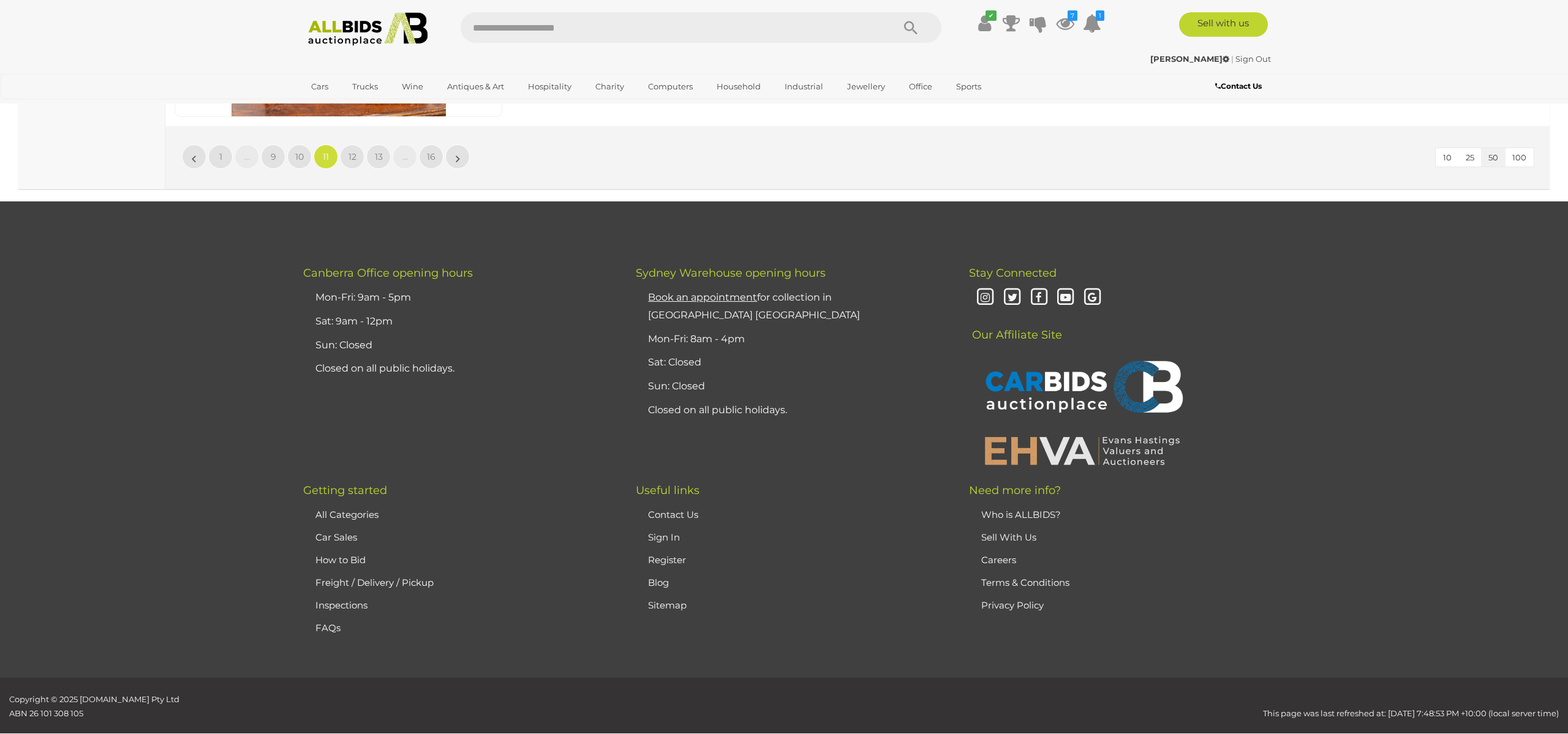
scroll to position [12008, 0]
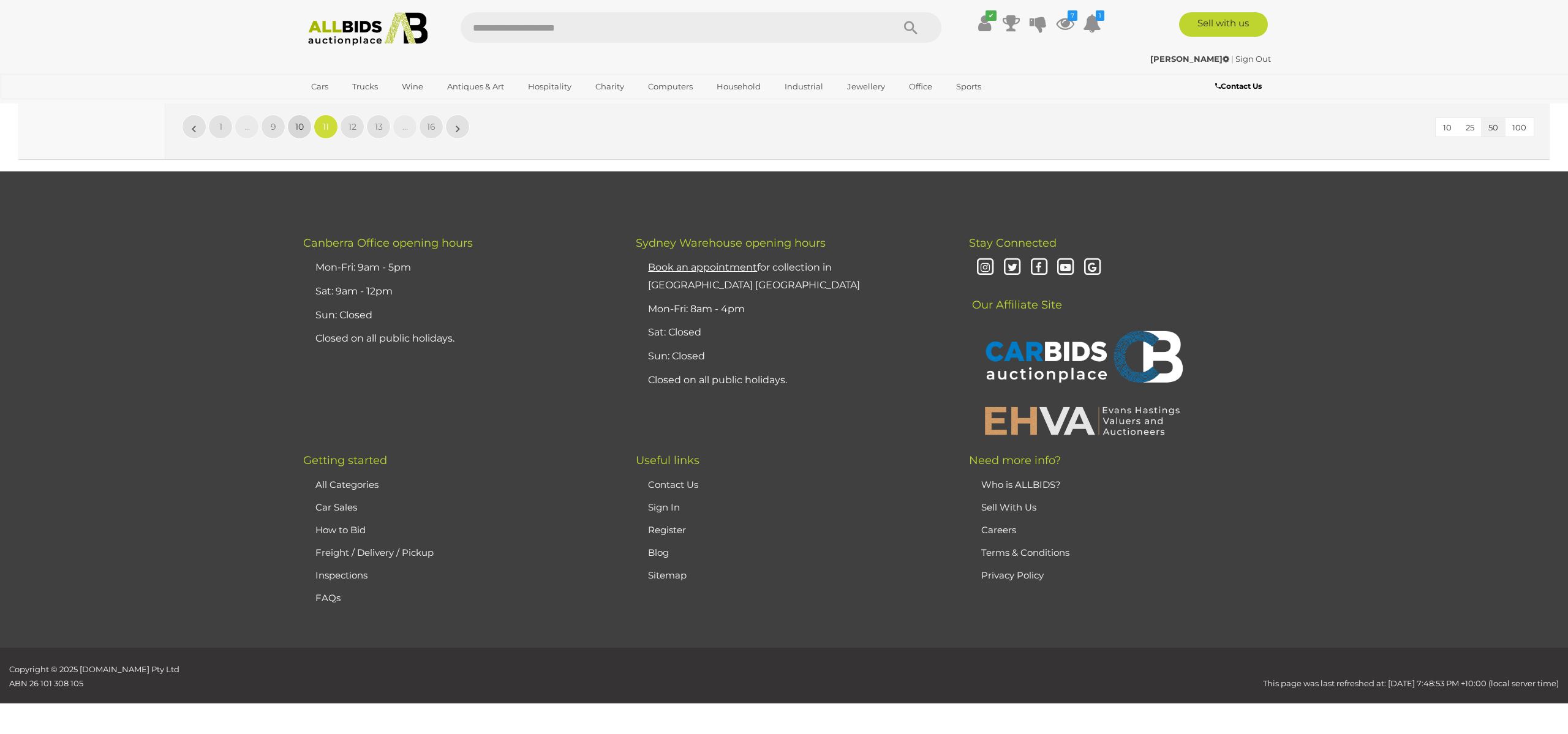
click at [300, 127] on span "10" at bounding box center [300, 127] width 9 height 11
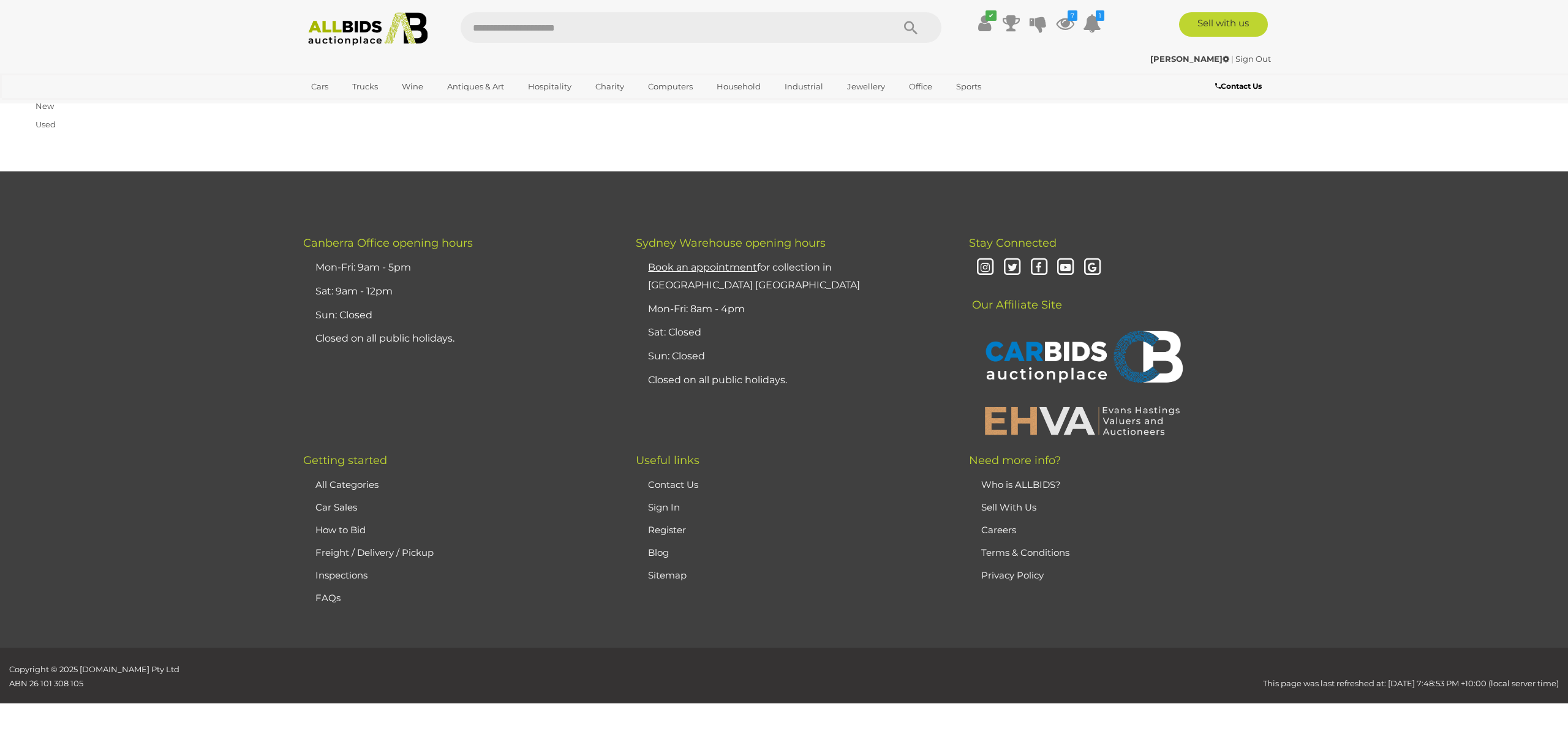
scroll to position [195, 0]
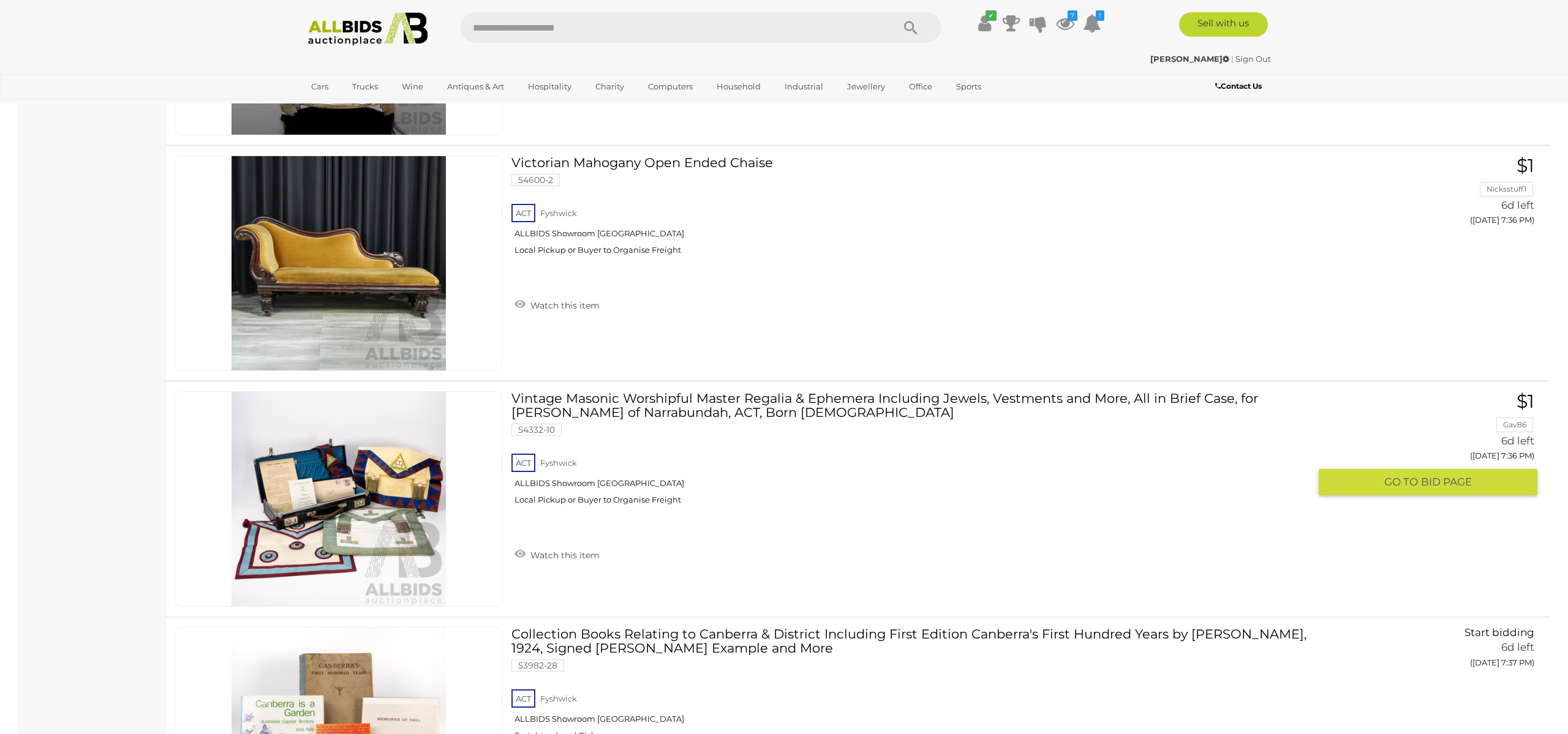
scroll to position [1587, 0]
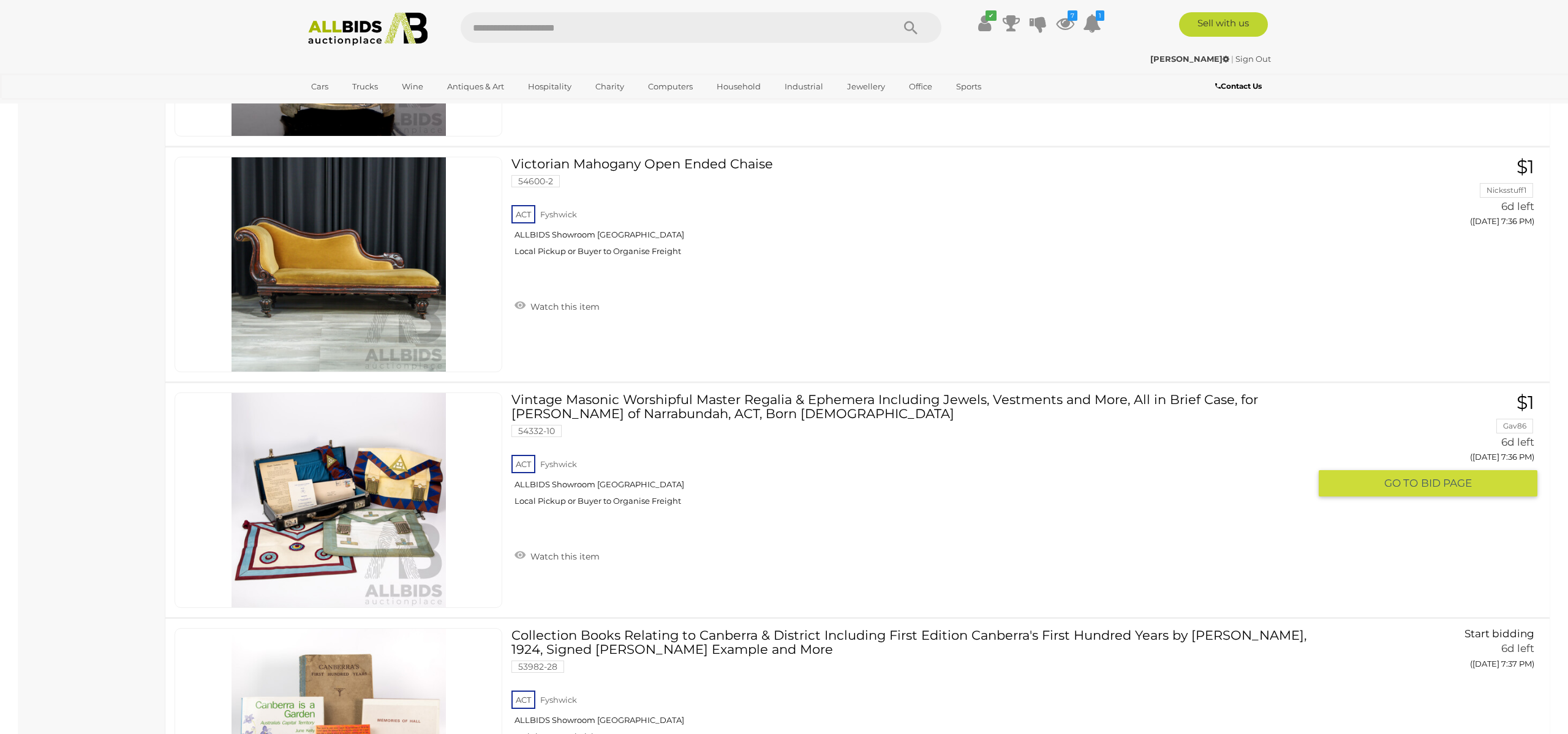
click at [320, 529] on img at bounding box center [338, 500] width 214 height 214
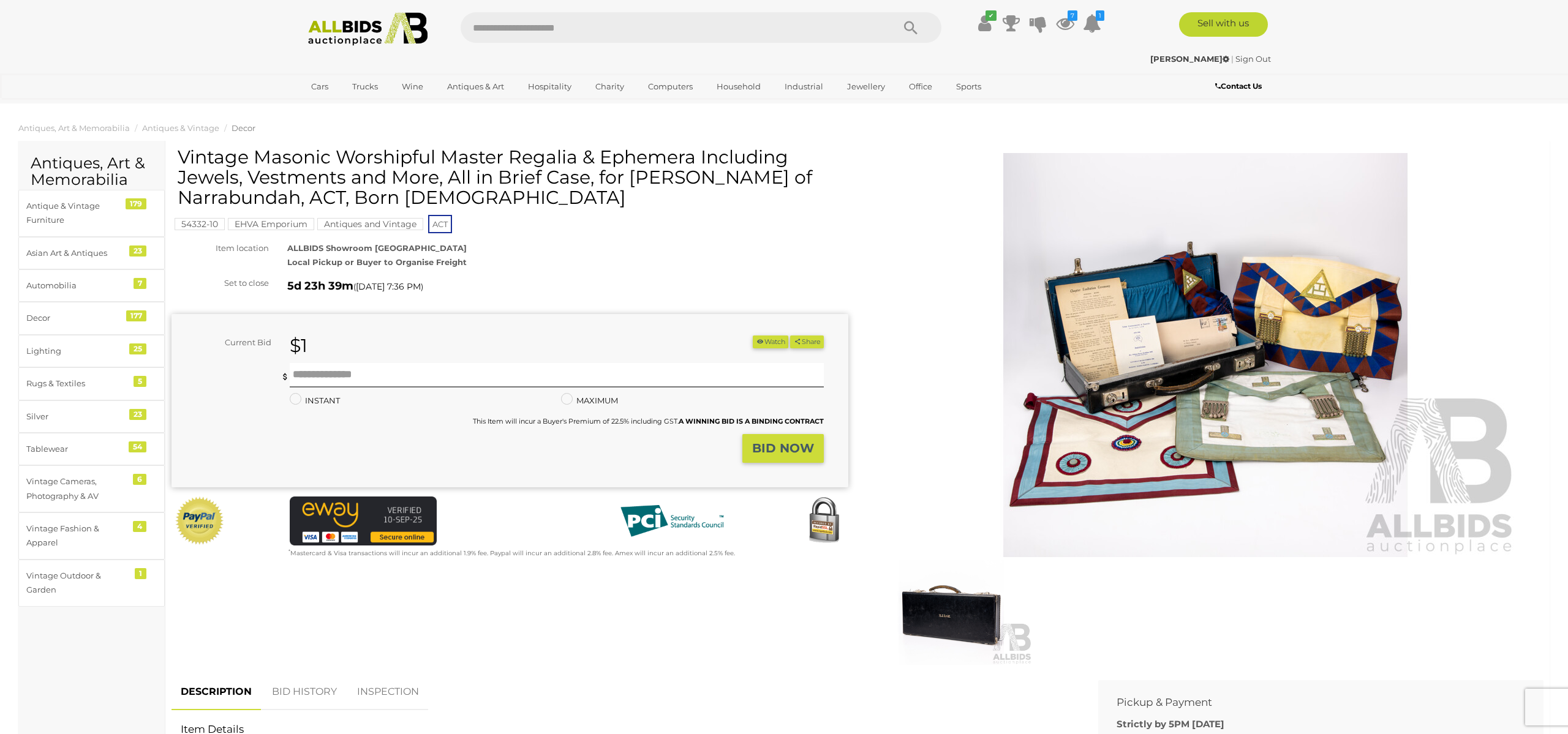
click at [1131, 339] on img at bounding box center [1206, 355] width 627 height 404
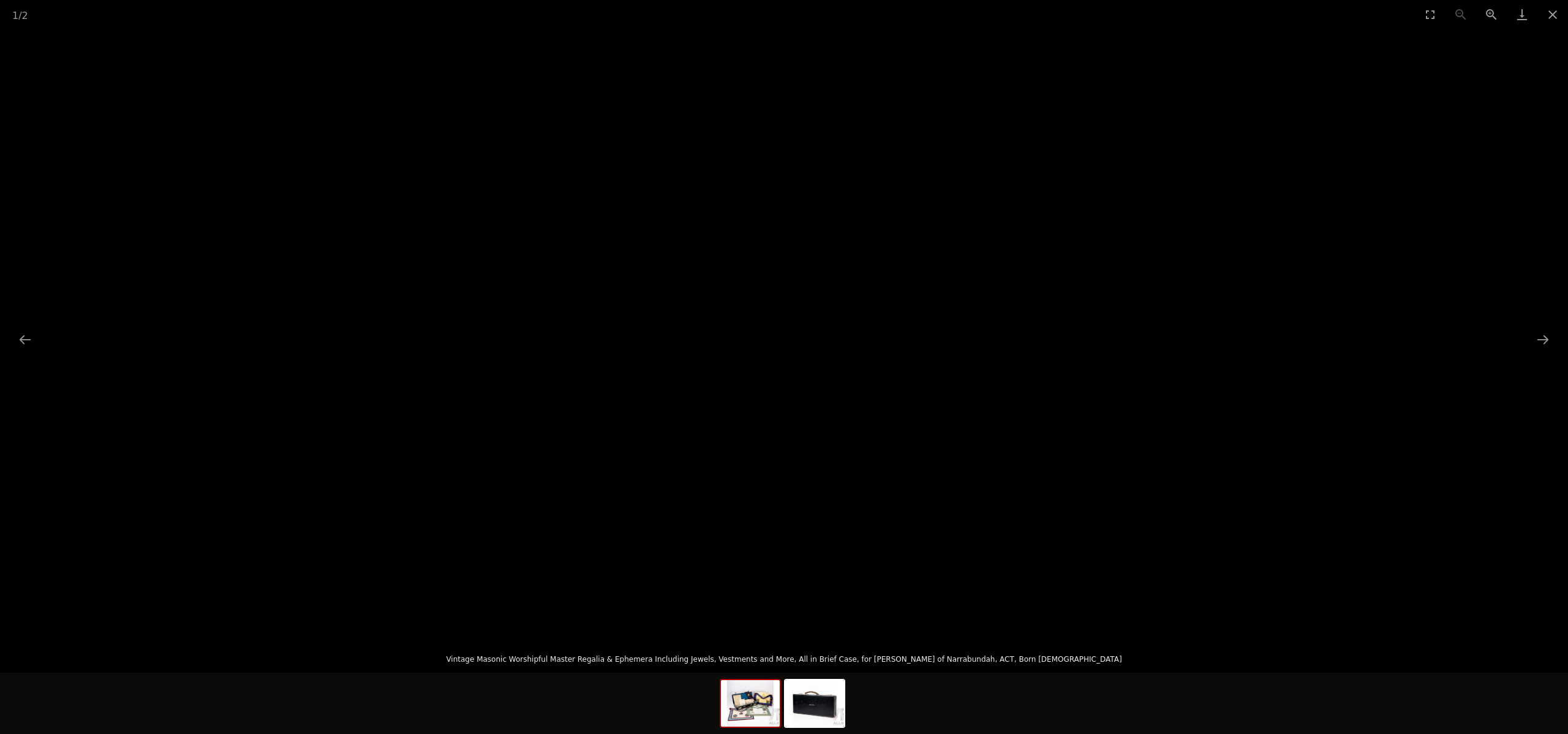
scroll to position [71, 0]
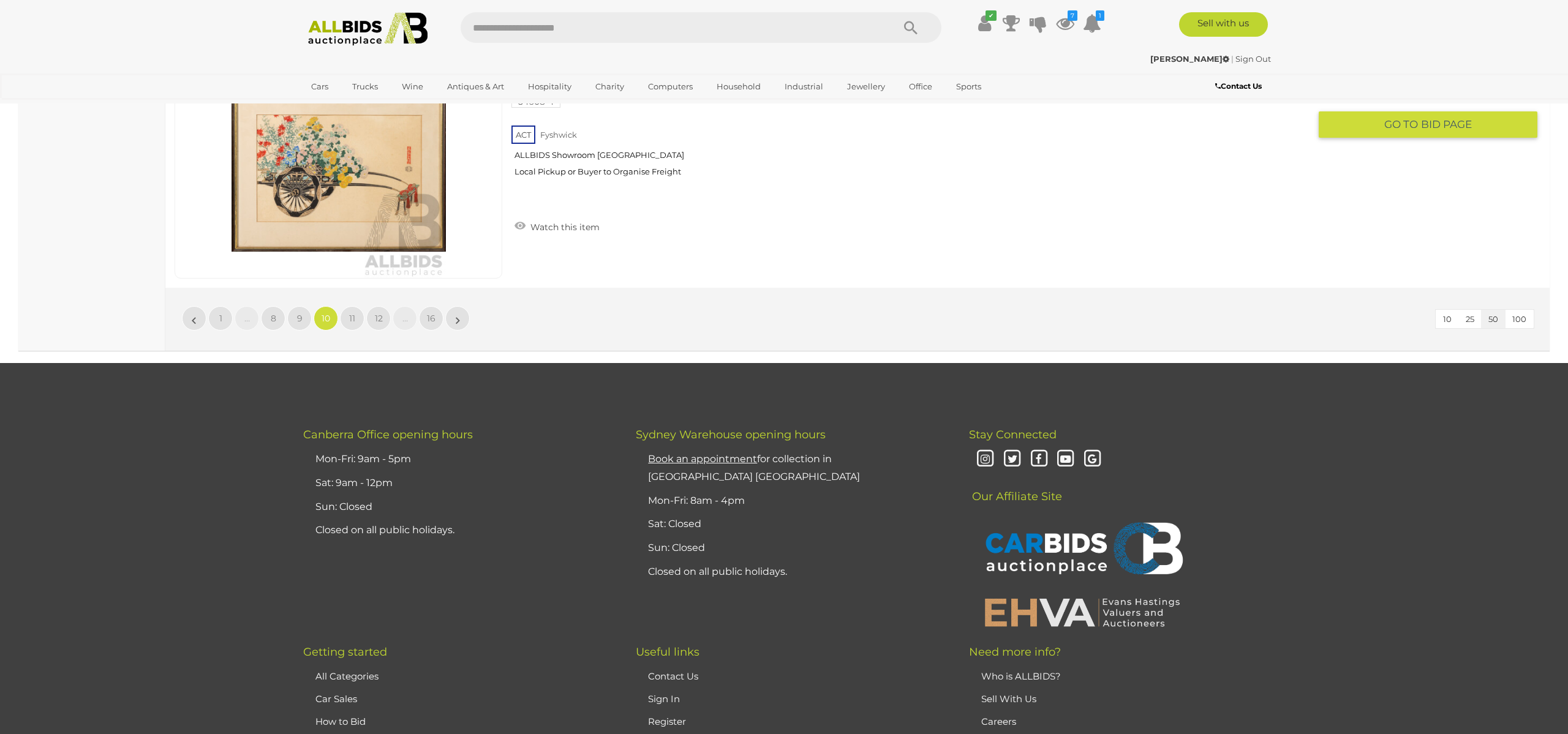
scroll to position [11818, 0]
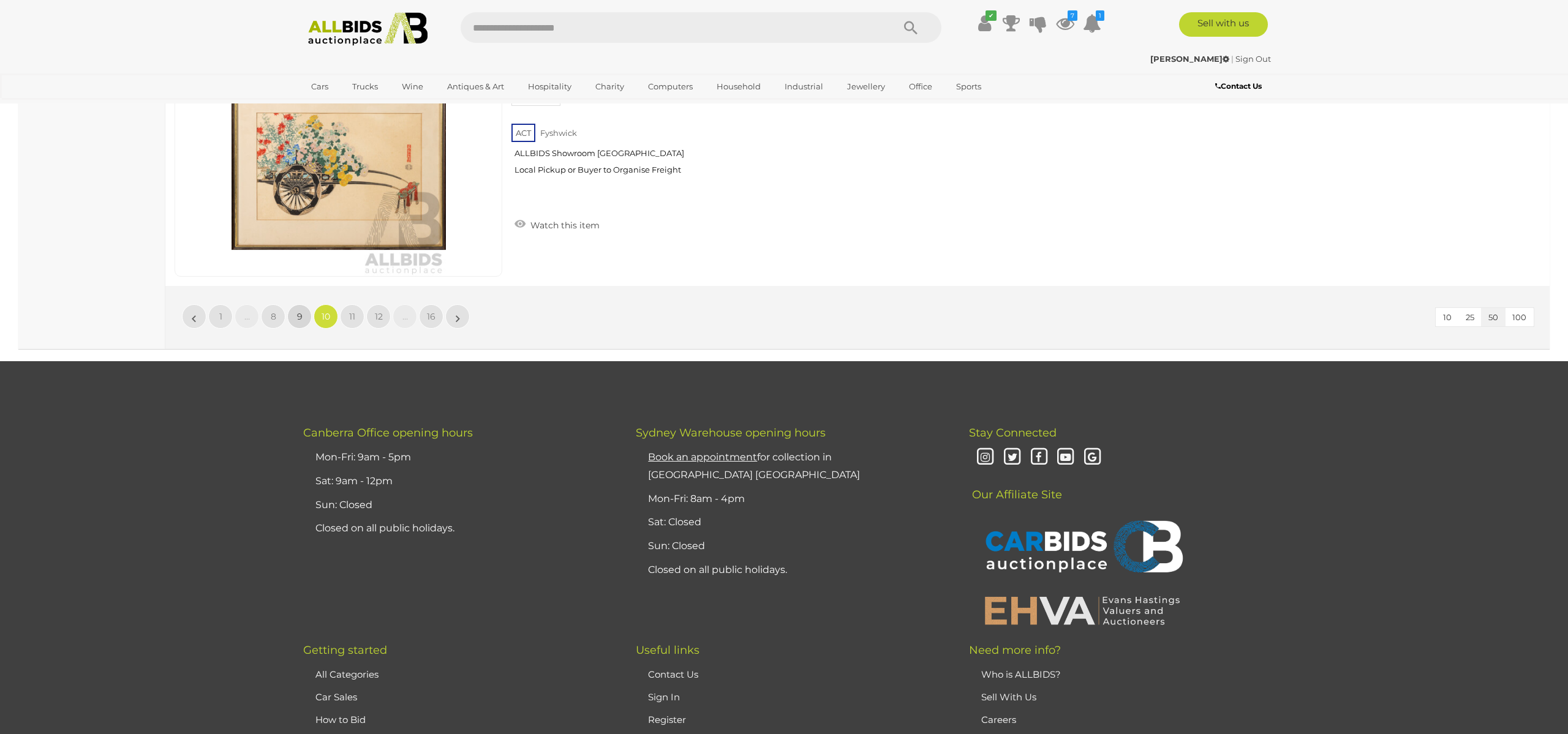
click at [303, 316] on link "9" at bounding box center [299, 316] width 24 height 24
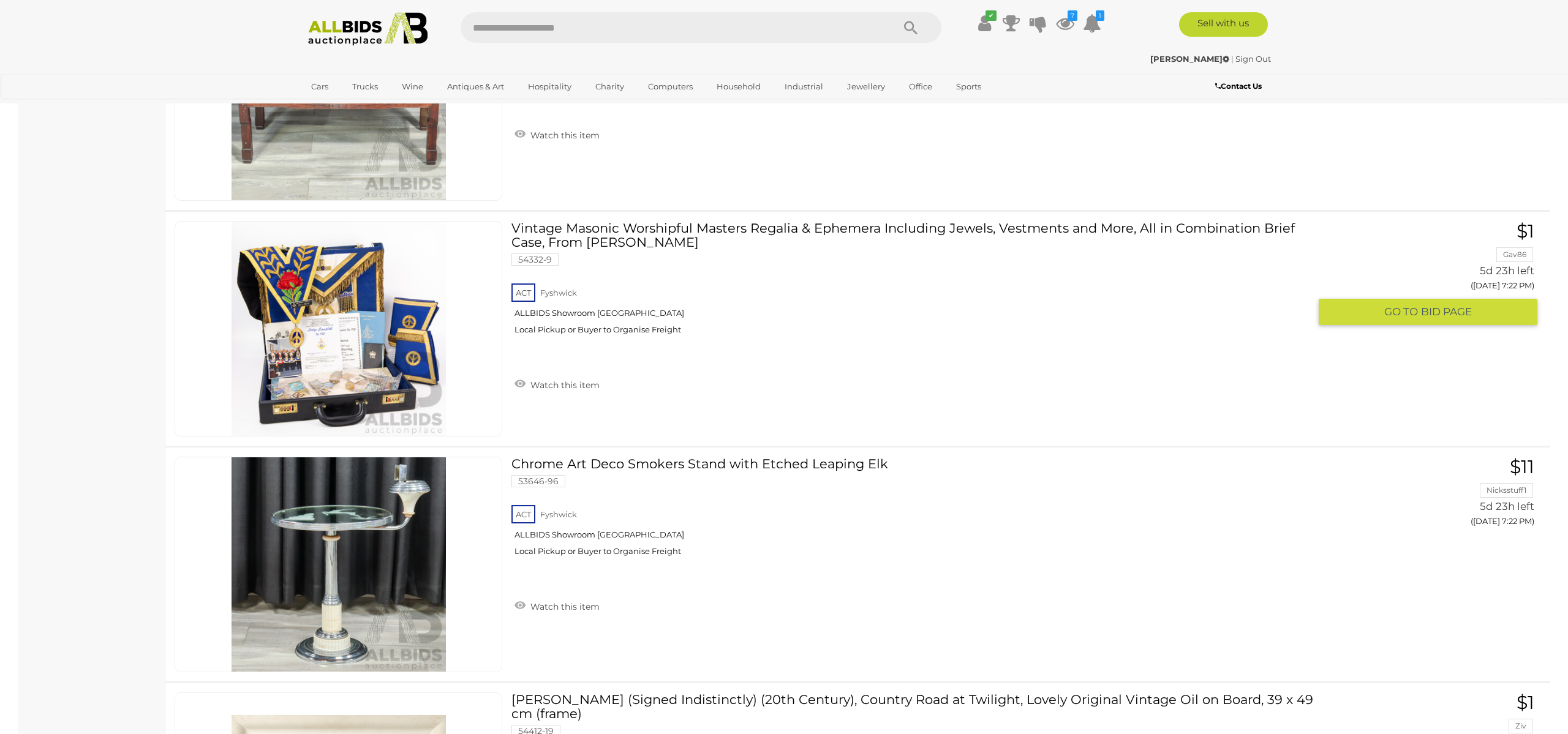
scroll to position [5295, 0]
click at [348, 354] on img at bounding box center [338, 328] width 214 height 214
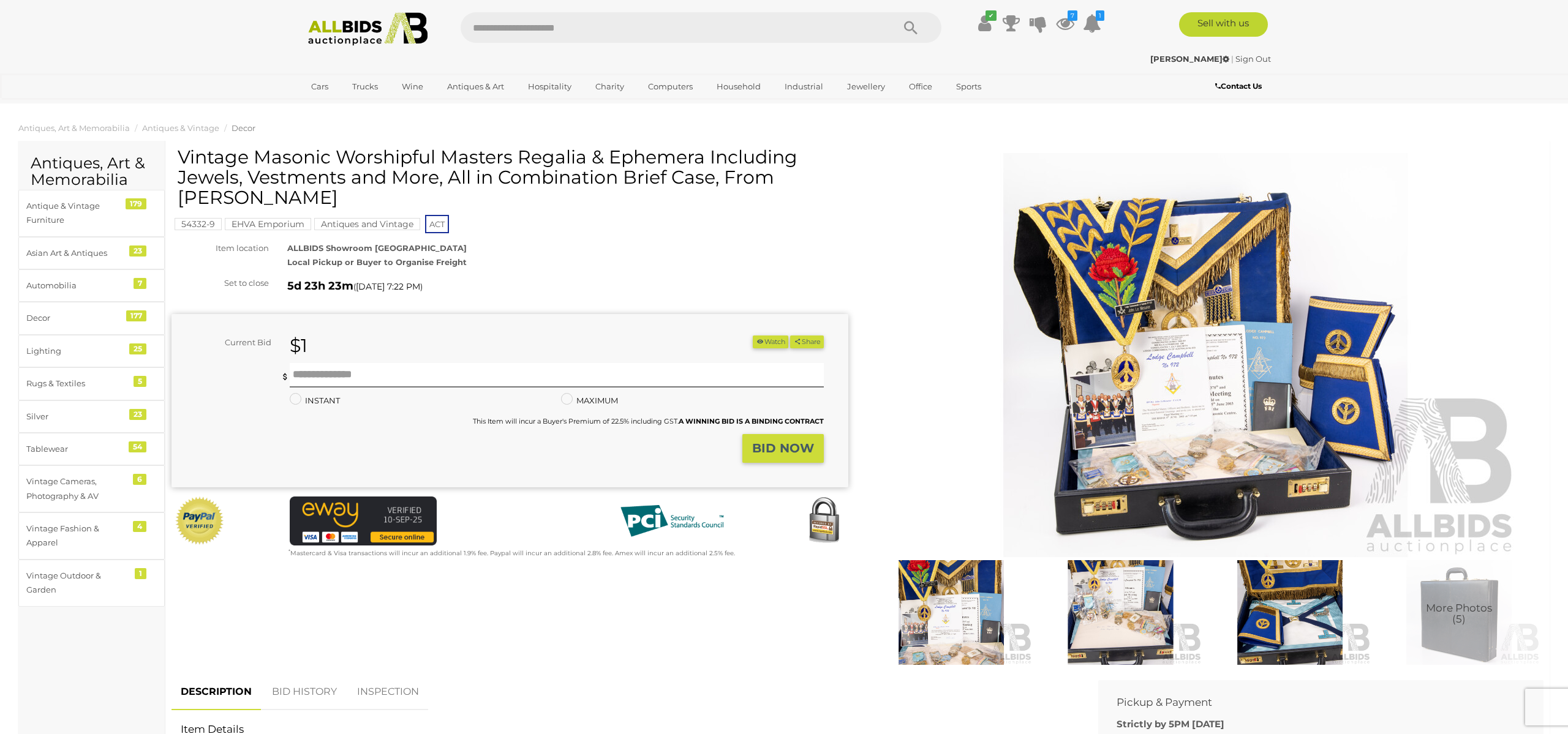
click at [1132, 366] on img at bounding box center [1206, 355] width 627 height 404
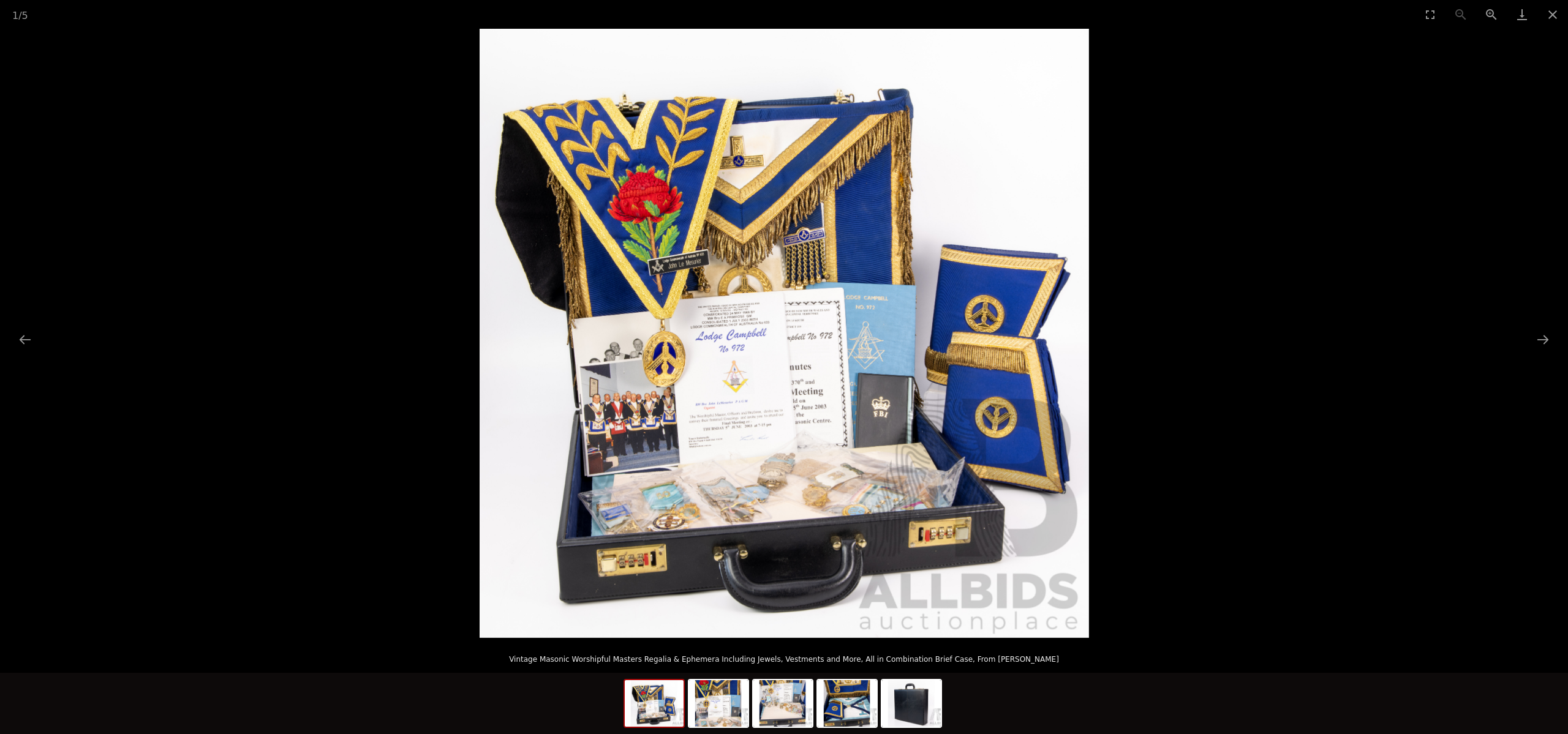
click at [678, 436] on img at bounding box center [784, 333] width 609 height 609
click at [737, 358] on img at bounding box center [784, 333] width 609 height 609
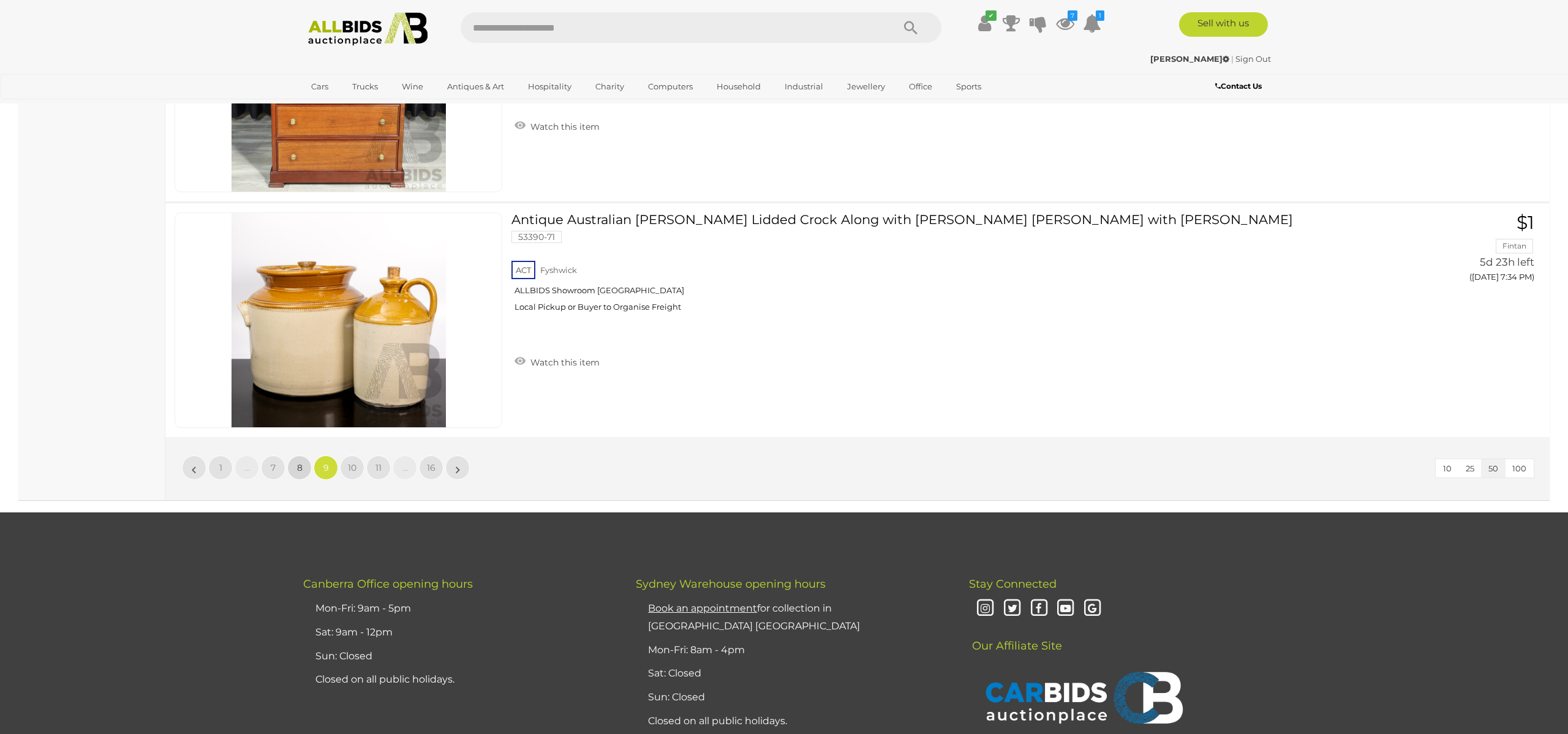
scroll to position [11667, 0]
click at [298, 467] on span "8" at bounding box center [299, 467] width 5 height 11
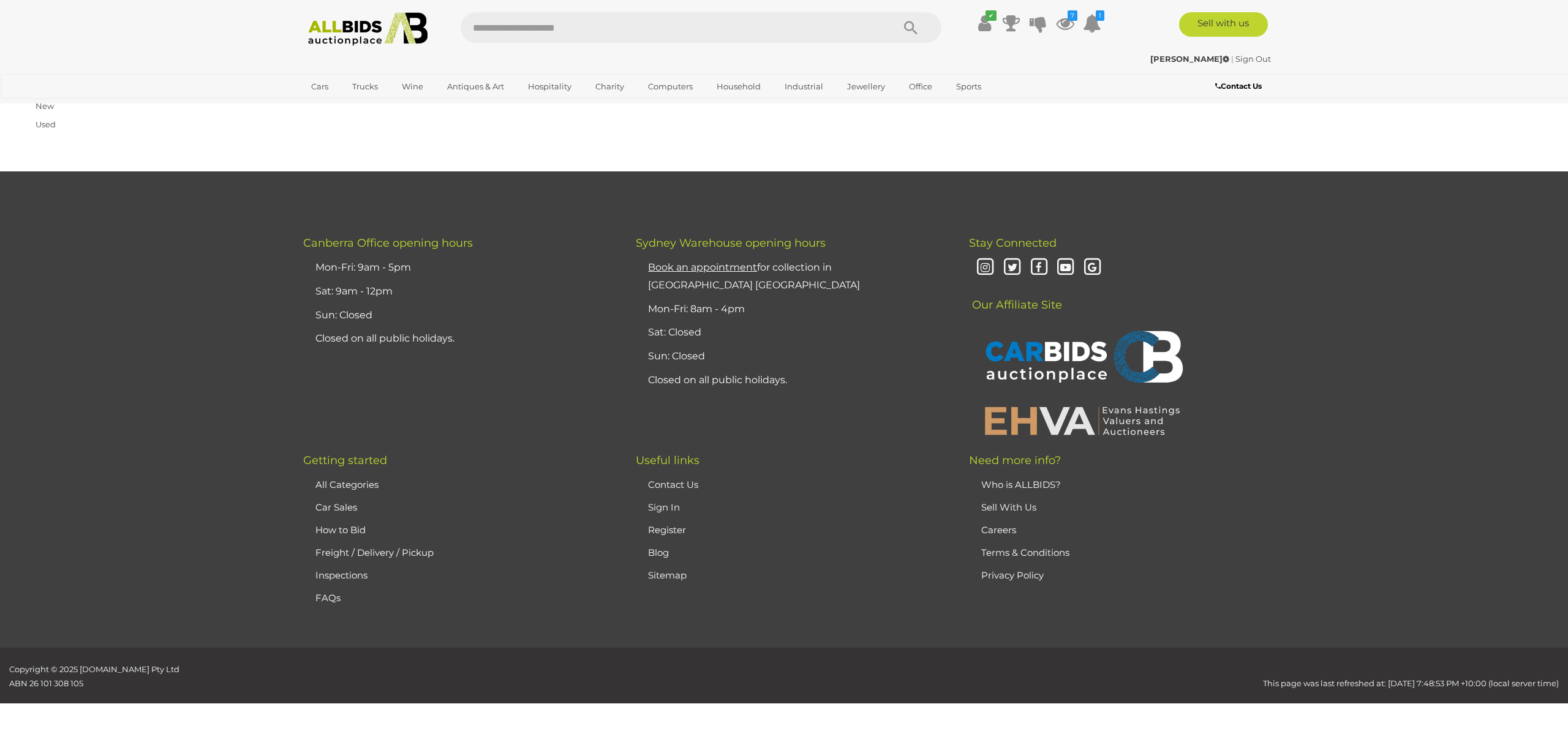
scroll to position [195, 0]
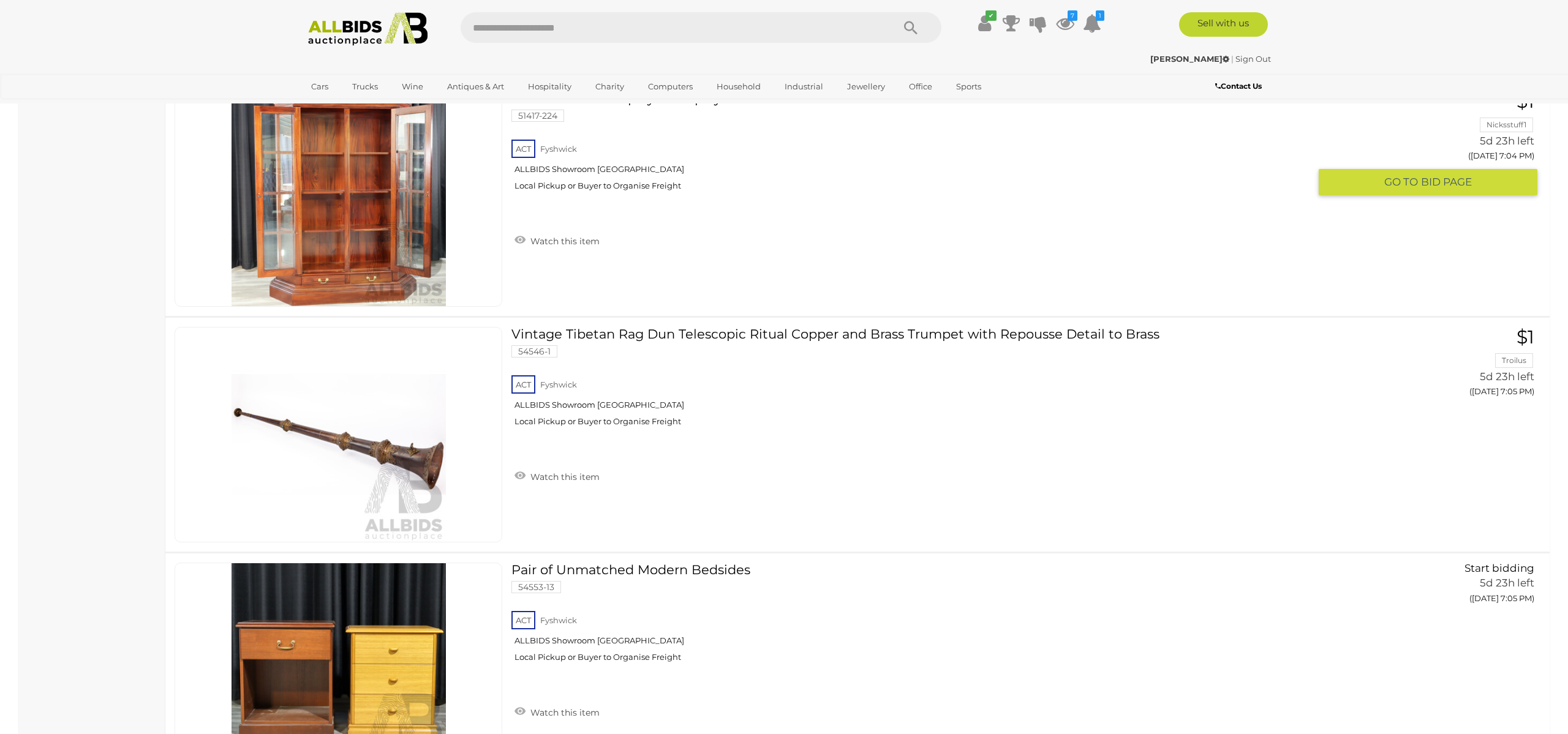
scroll to position [2831, 0]
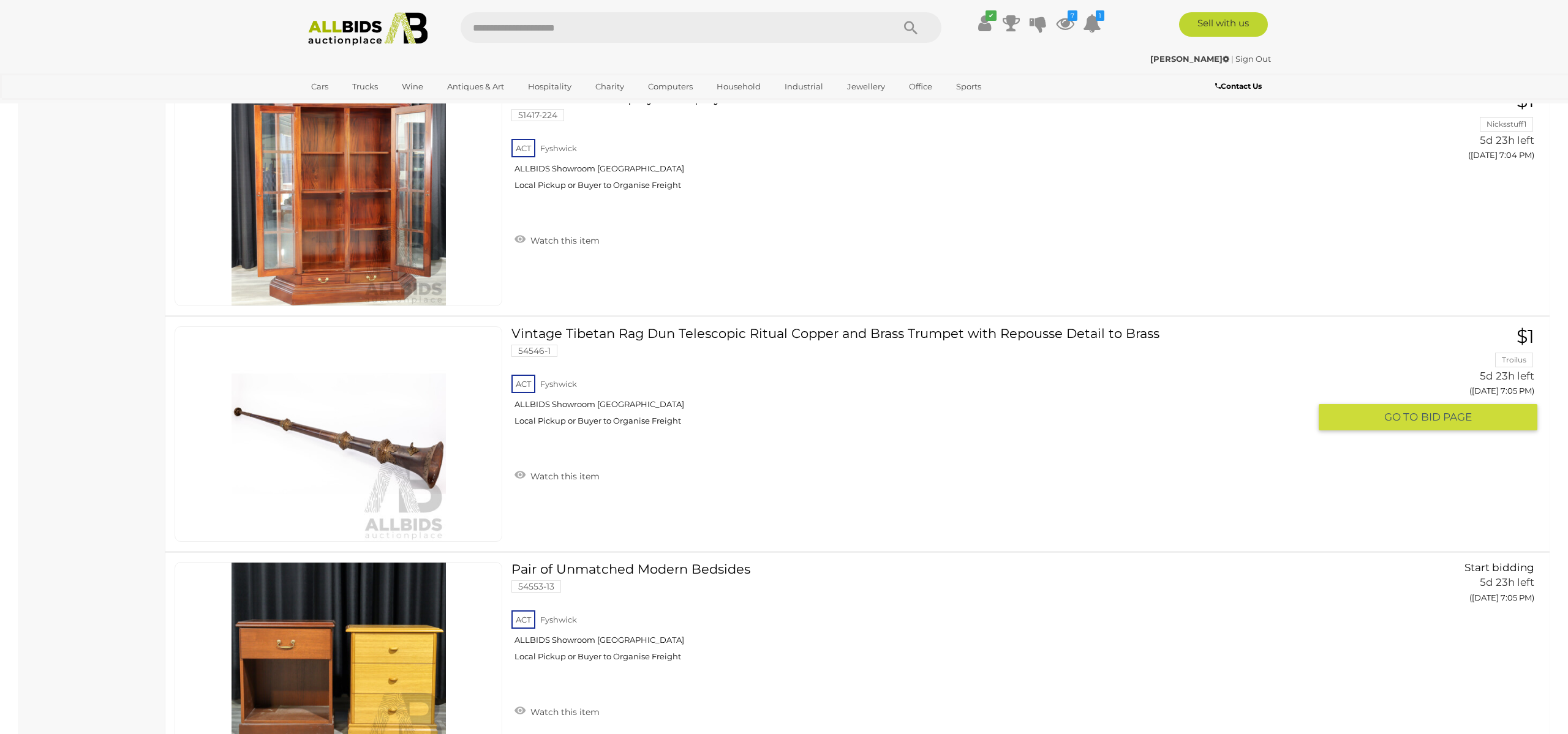
click at [542, 402] on div "ACT Fyshwick ALLBIDS Showroom Fyshwick Local Pickup or Buyer to Organise Freight" at bounding box center [910, 404] width 798 height 63
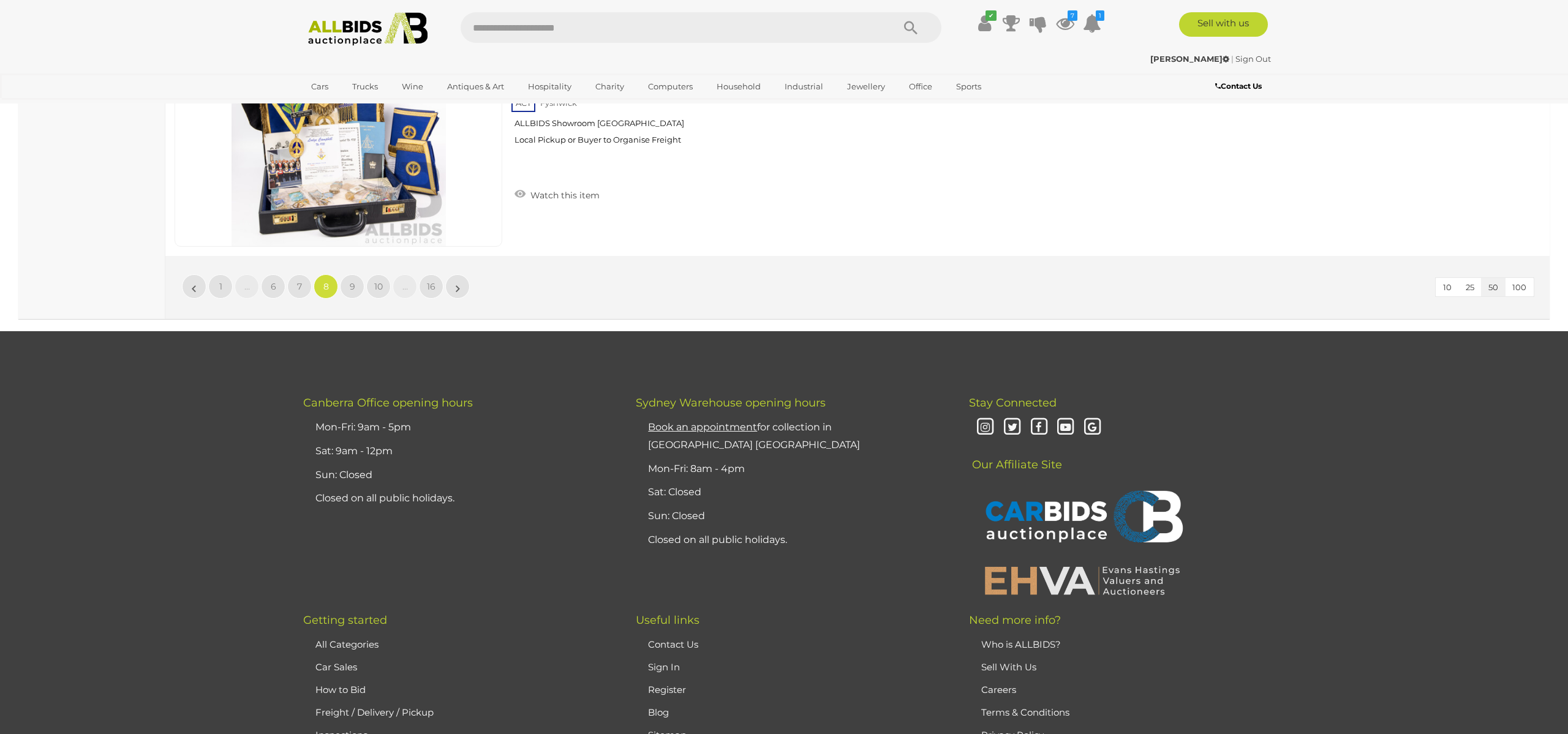
scroll to position [11850, 0]
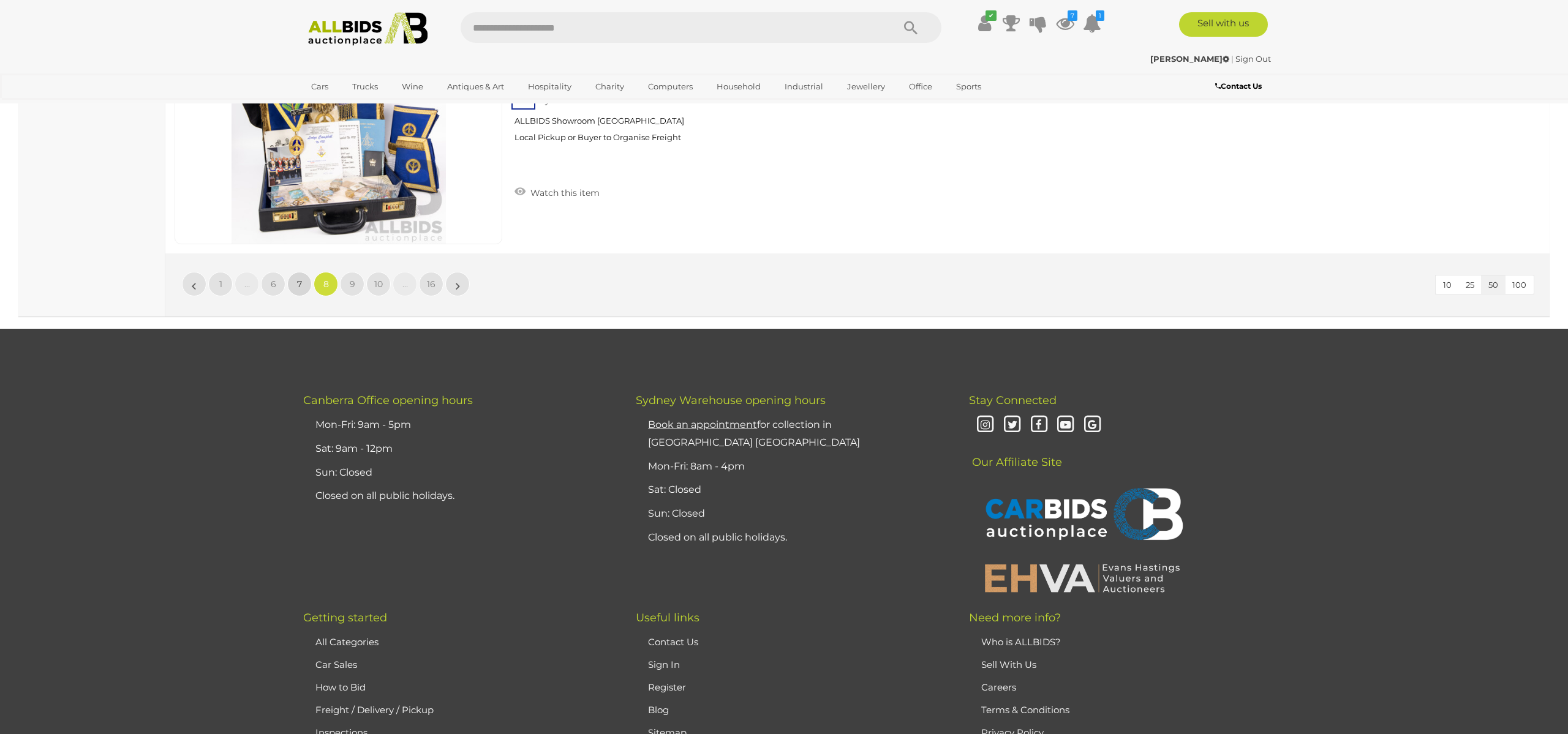
click at [300, 282] on span "7" at bounding box center [299, 283] width 5 height 11
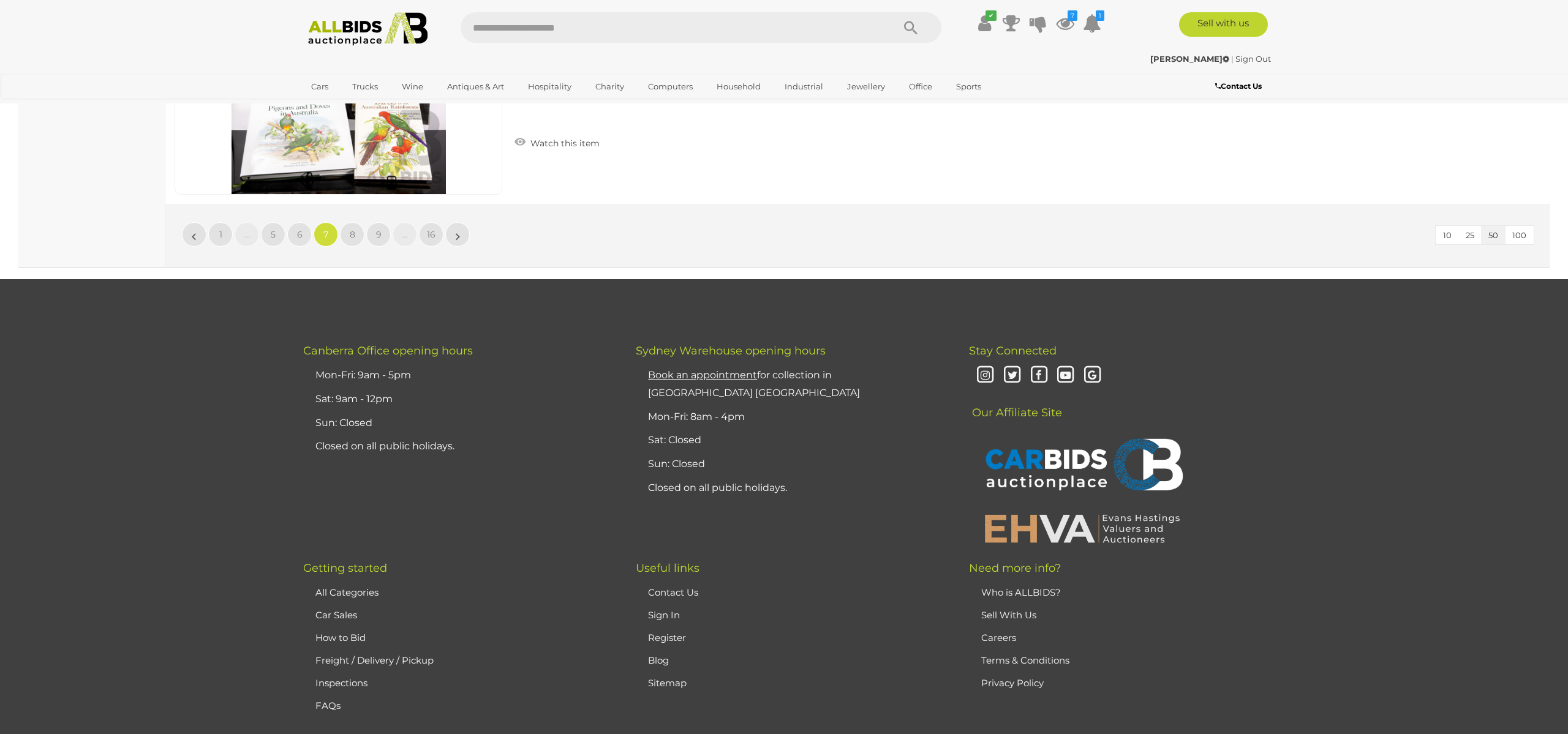
scroll to position [12008, 0]
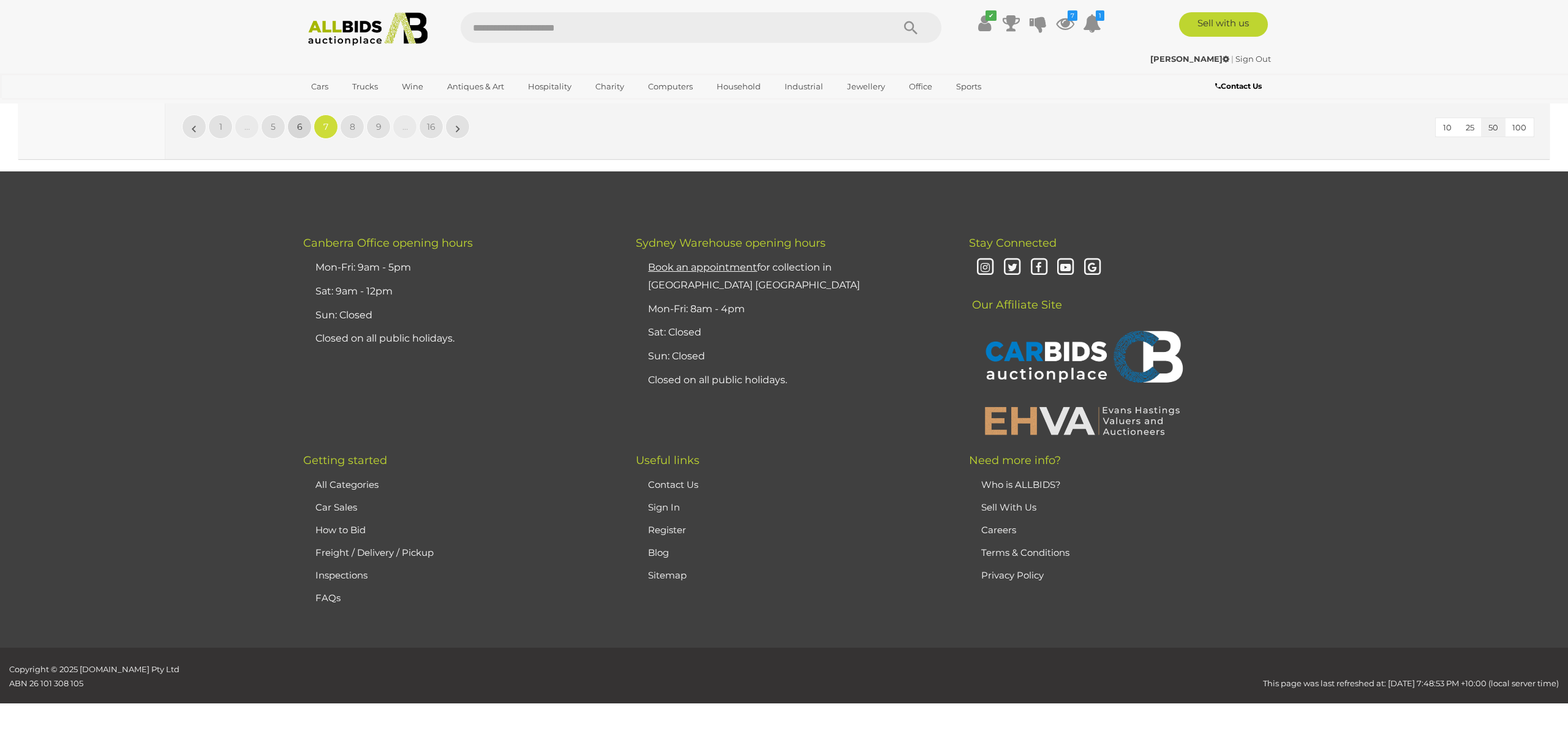
click at [301, 127] on span "6" at bounding box center [299, 127] width 5 height 11
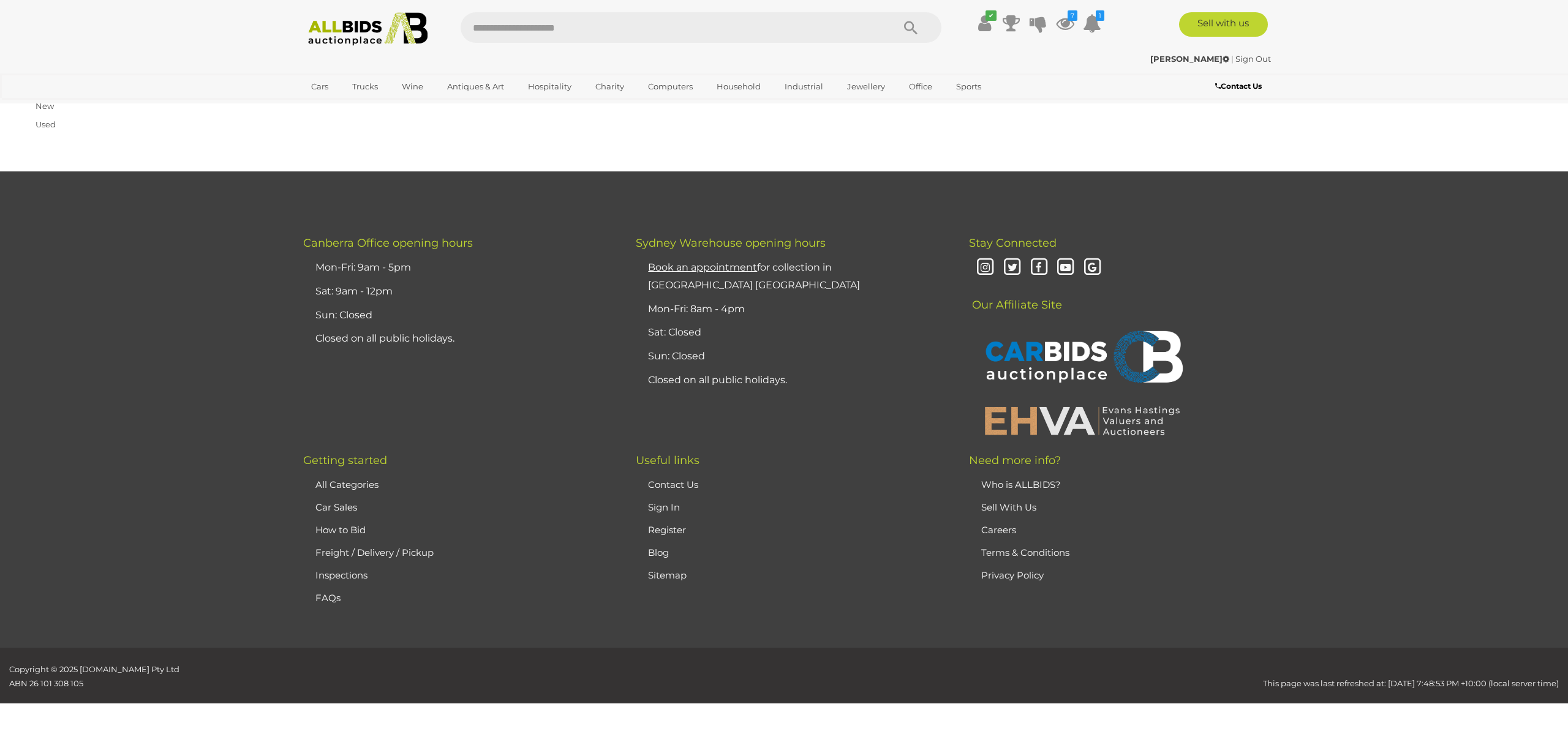
scroll to position [195, 0]
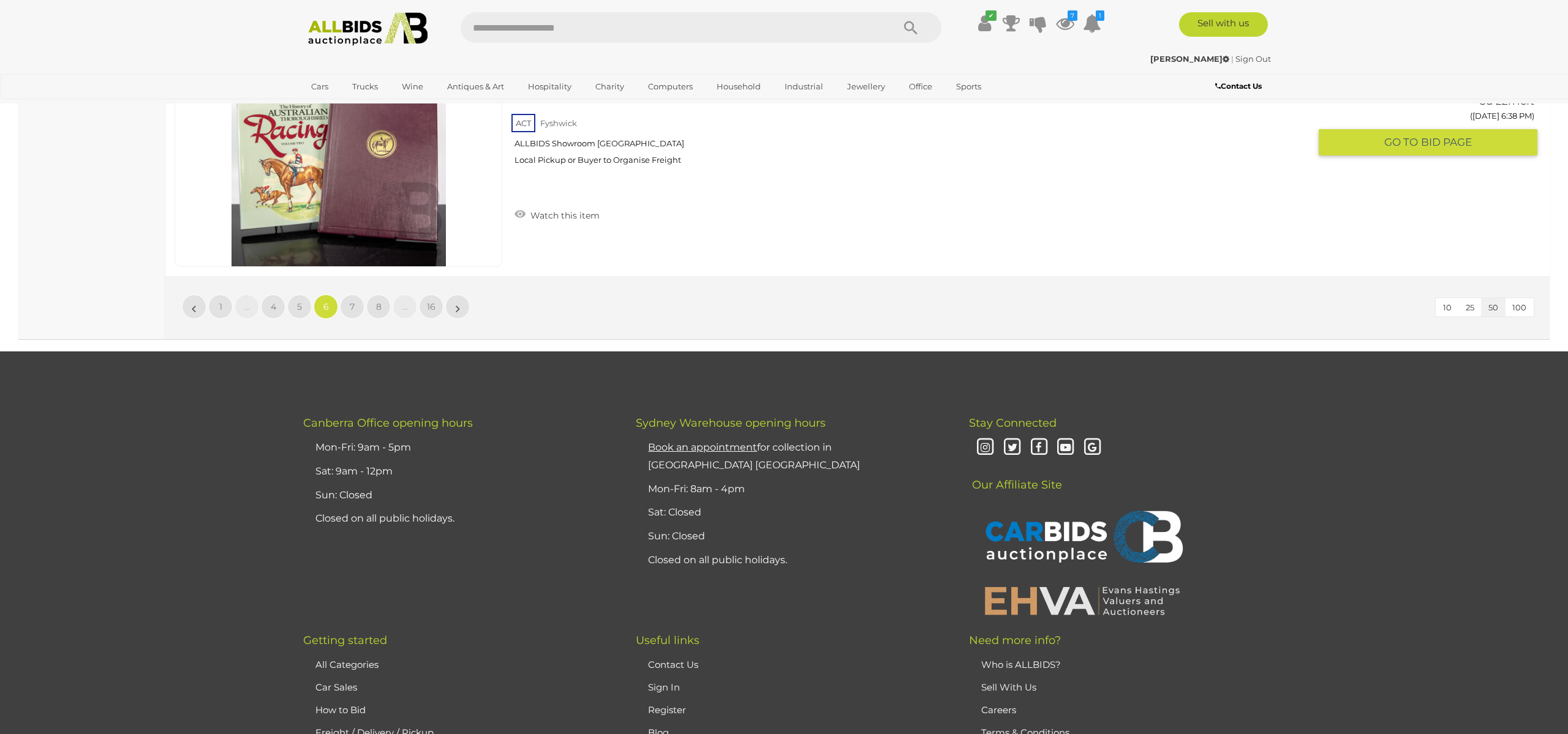
scroll to position [11829, 0]
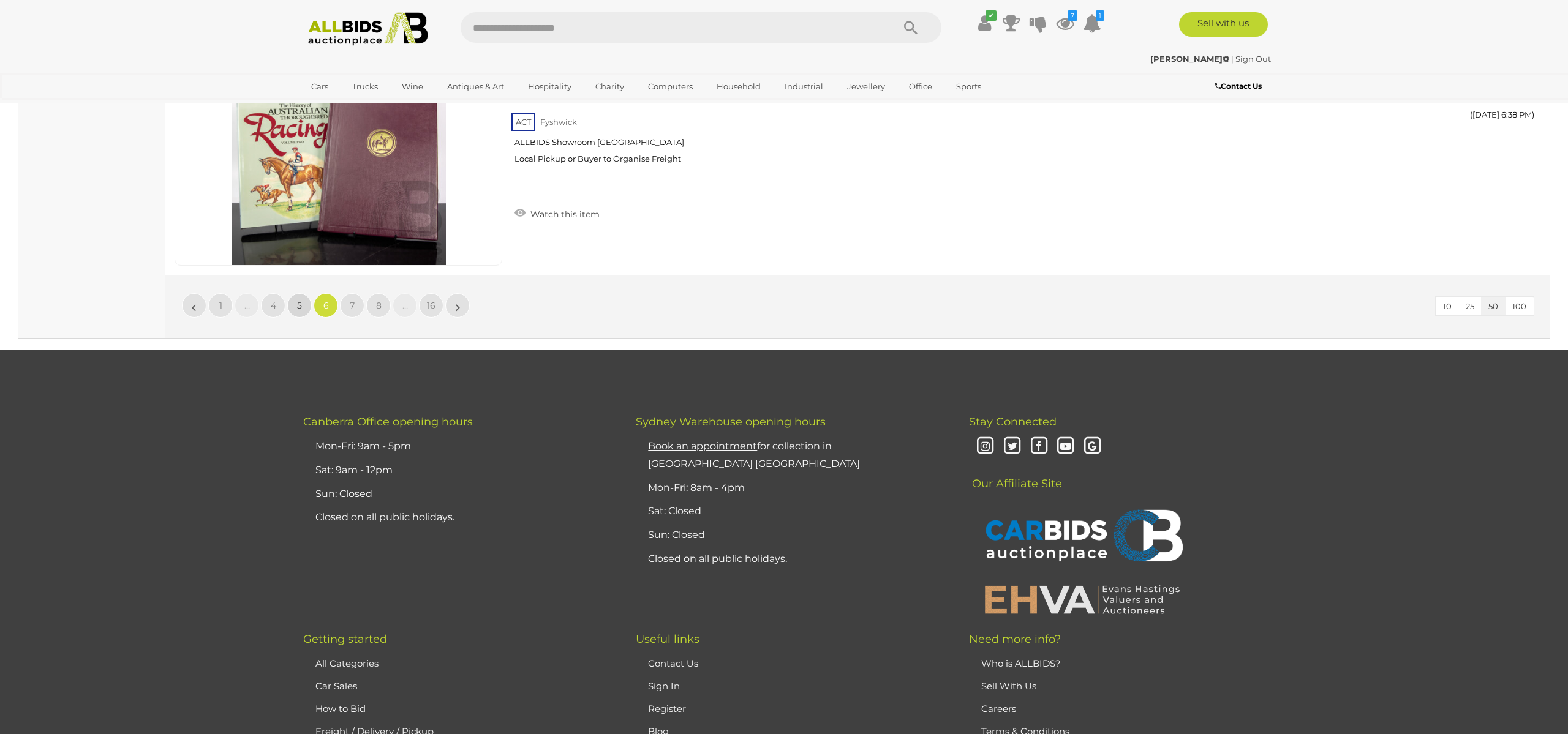
click at [298, 304] on span "5" at bounding box center [299, 305] width 5 height 11
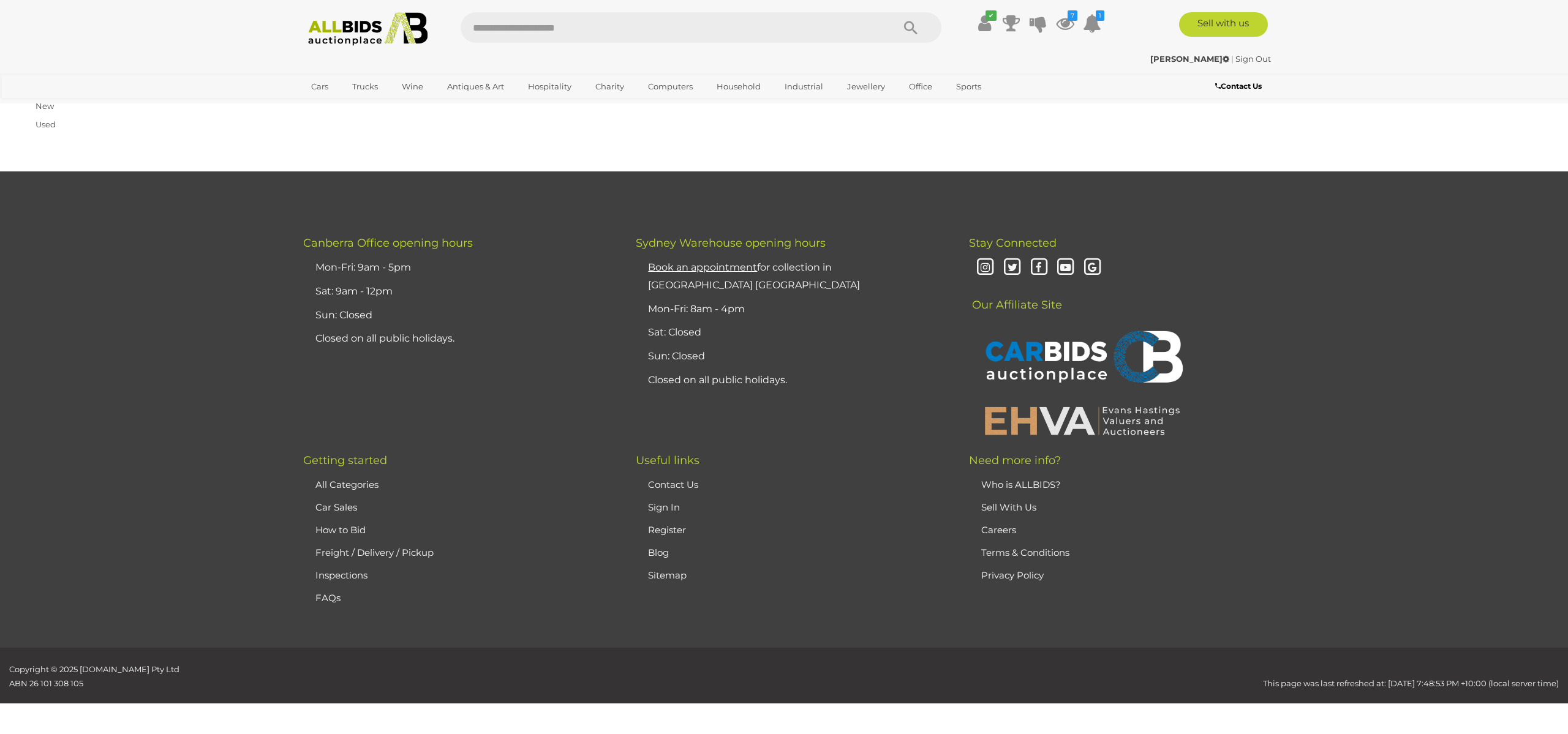
scroll to position [195, 0]
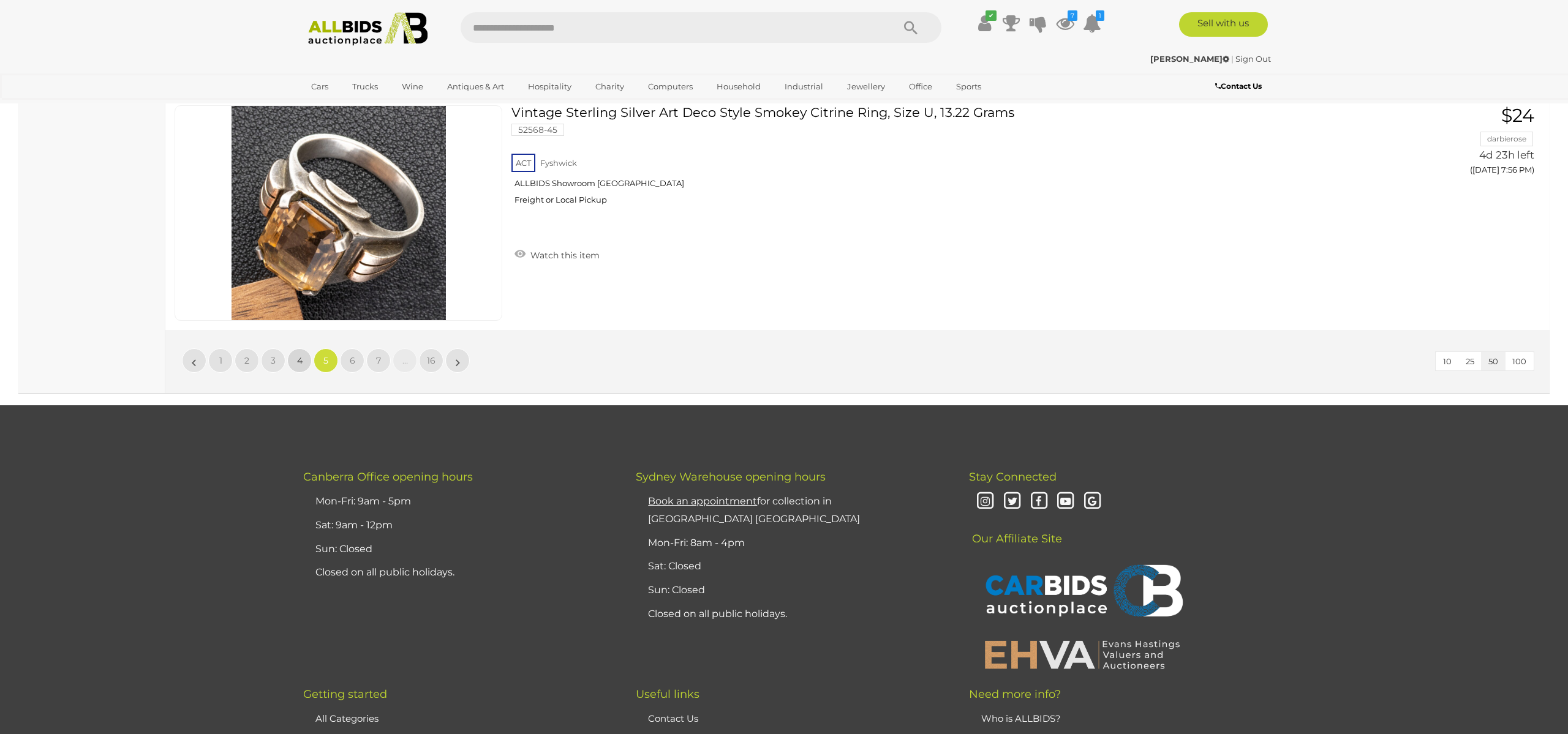
scroll to position [192, 0]
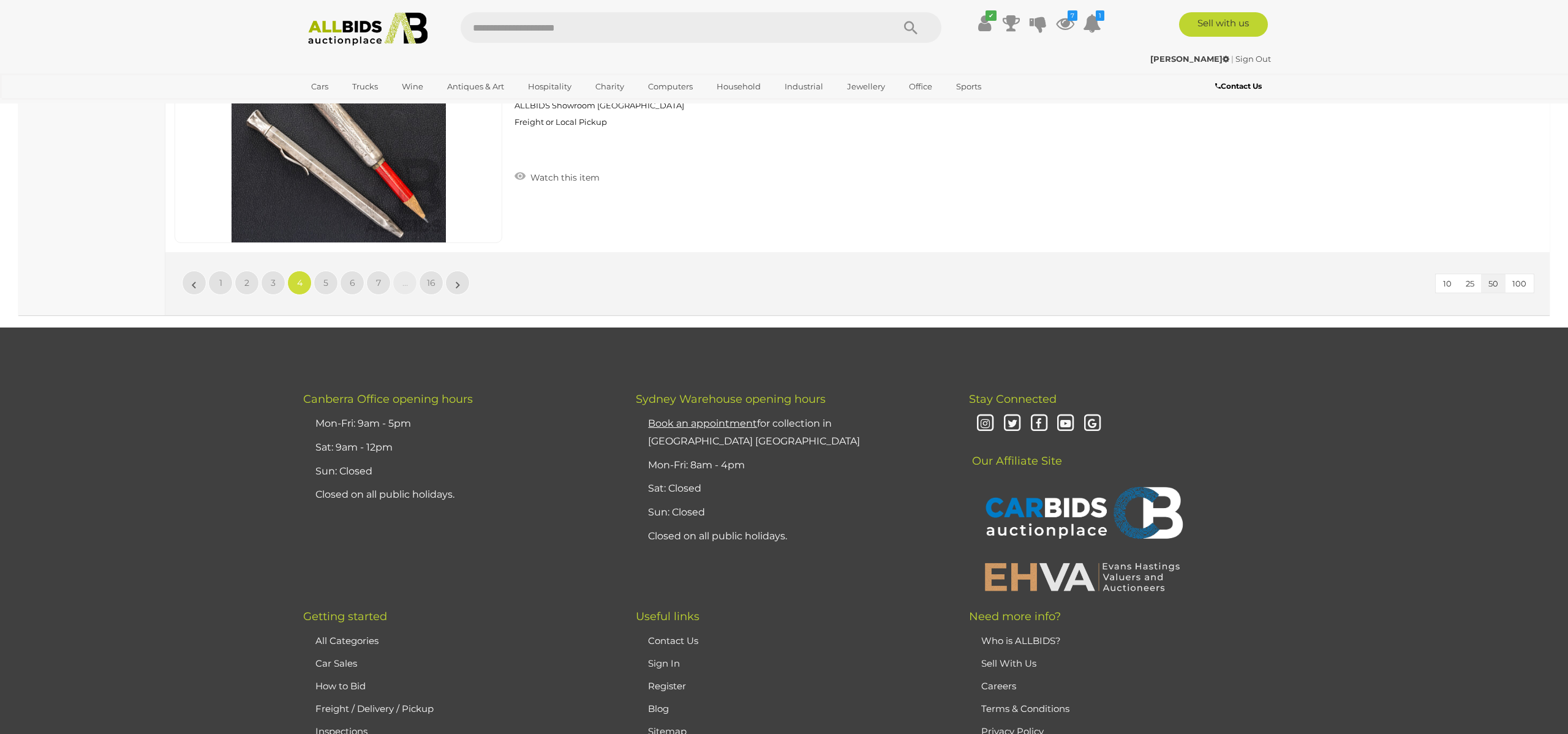
scroll to position [11853, 0]
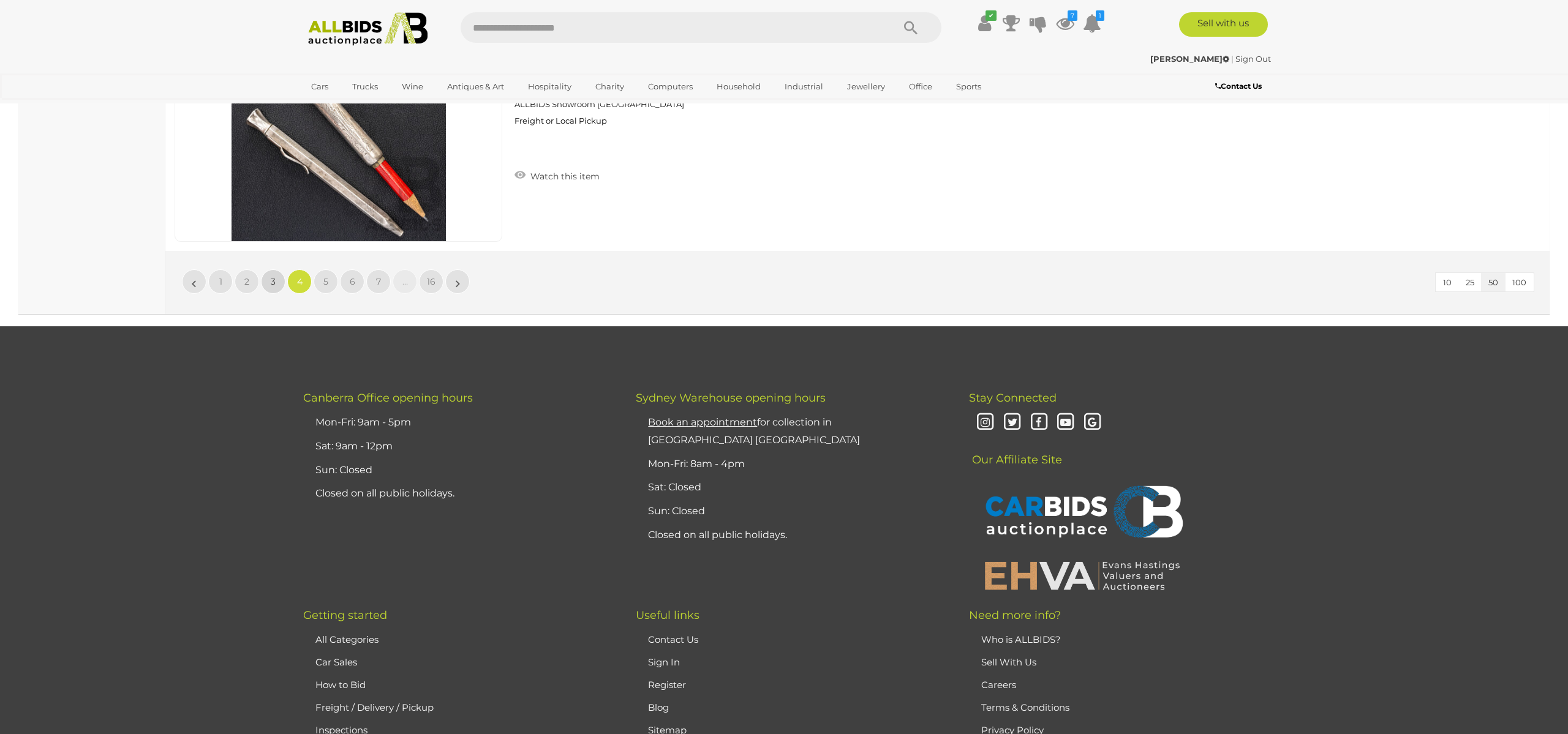
click at [271, 276] on span "3" at bounding box center [273, 281] width 5 height 11
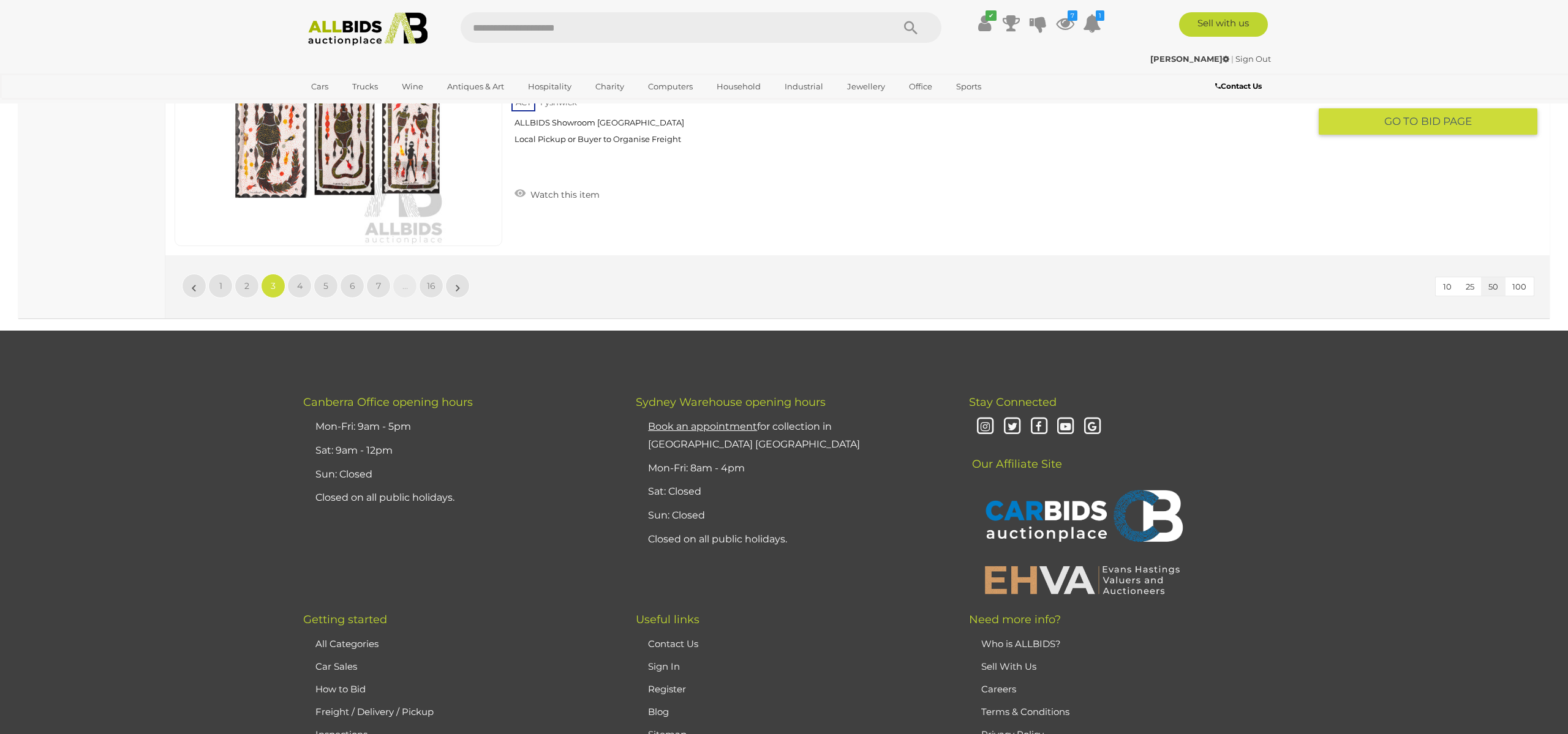
scroll to position [11850, 0]
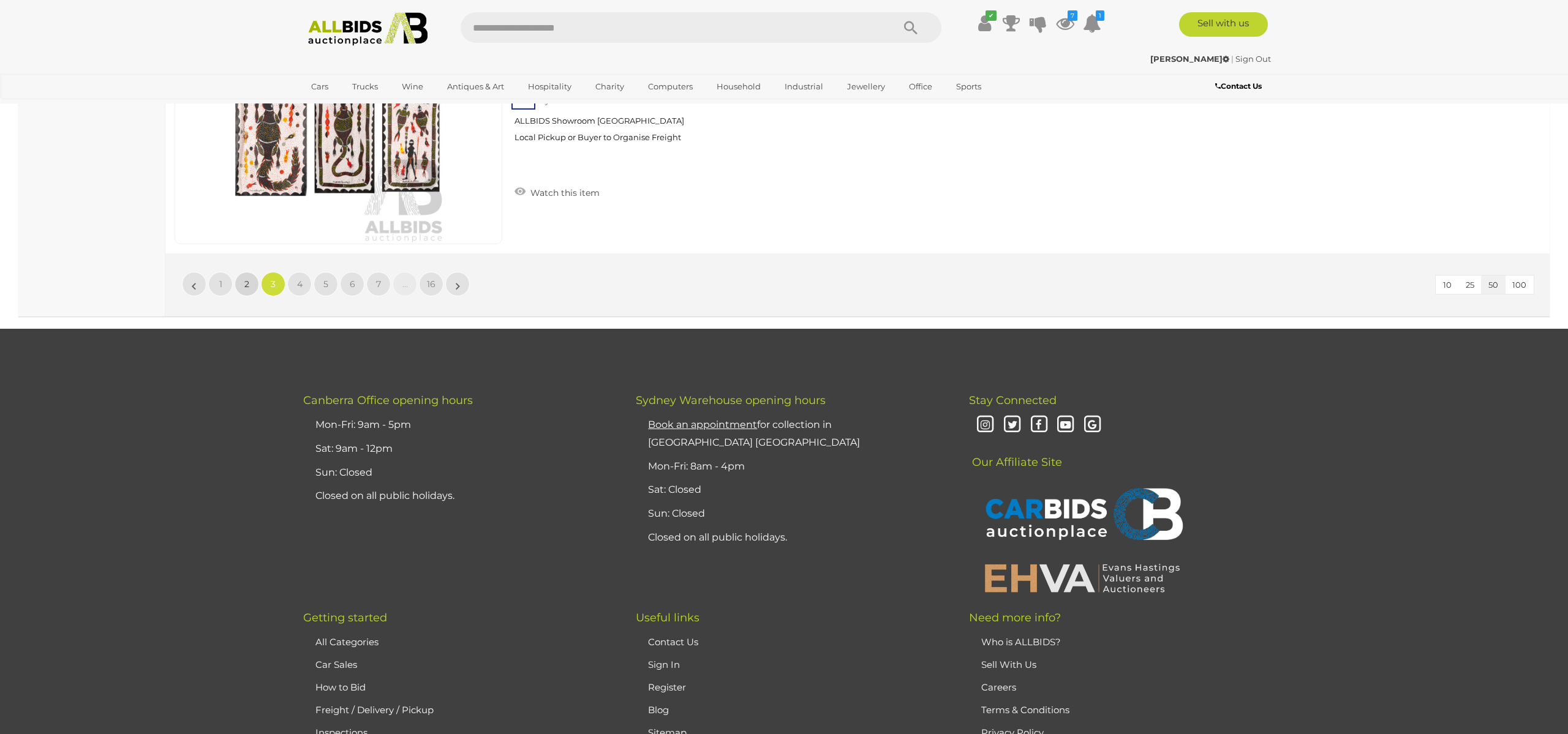
click at [247, 286] on span "2" at bounding box center [247, 283] width 5 height 11
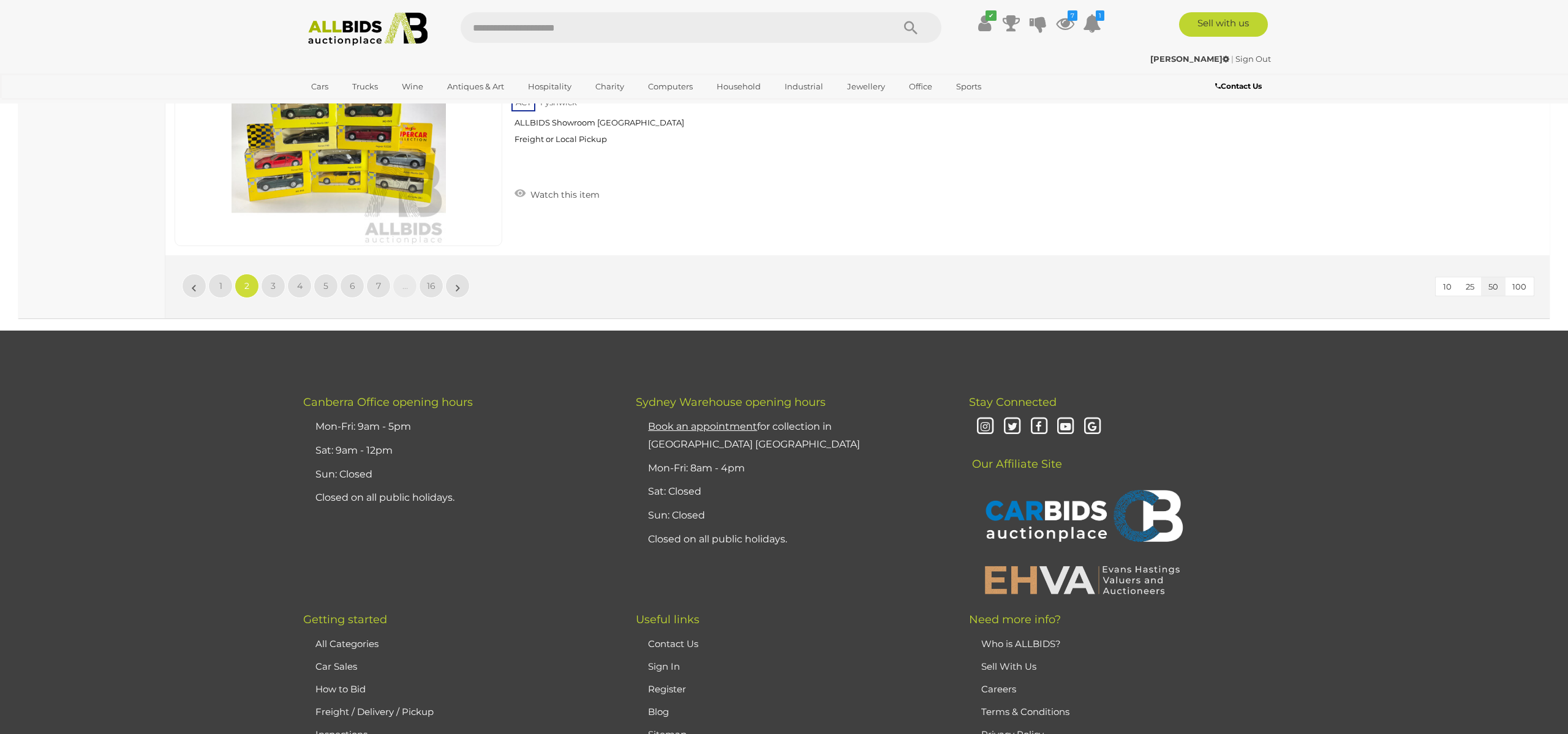
scroll to position [11850, 0]
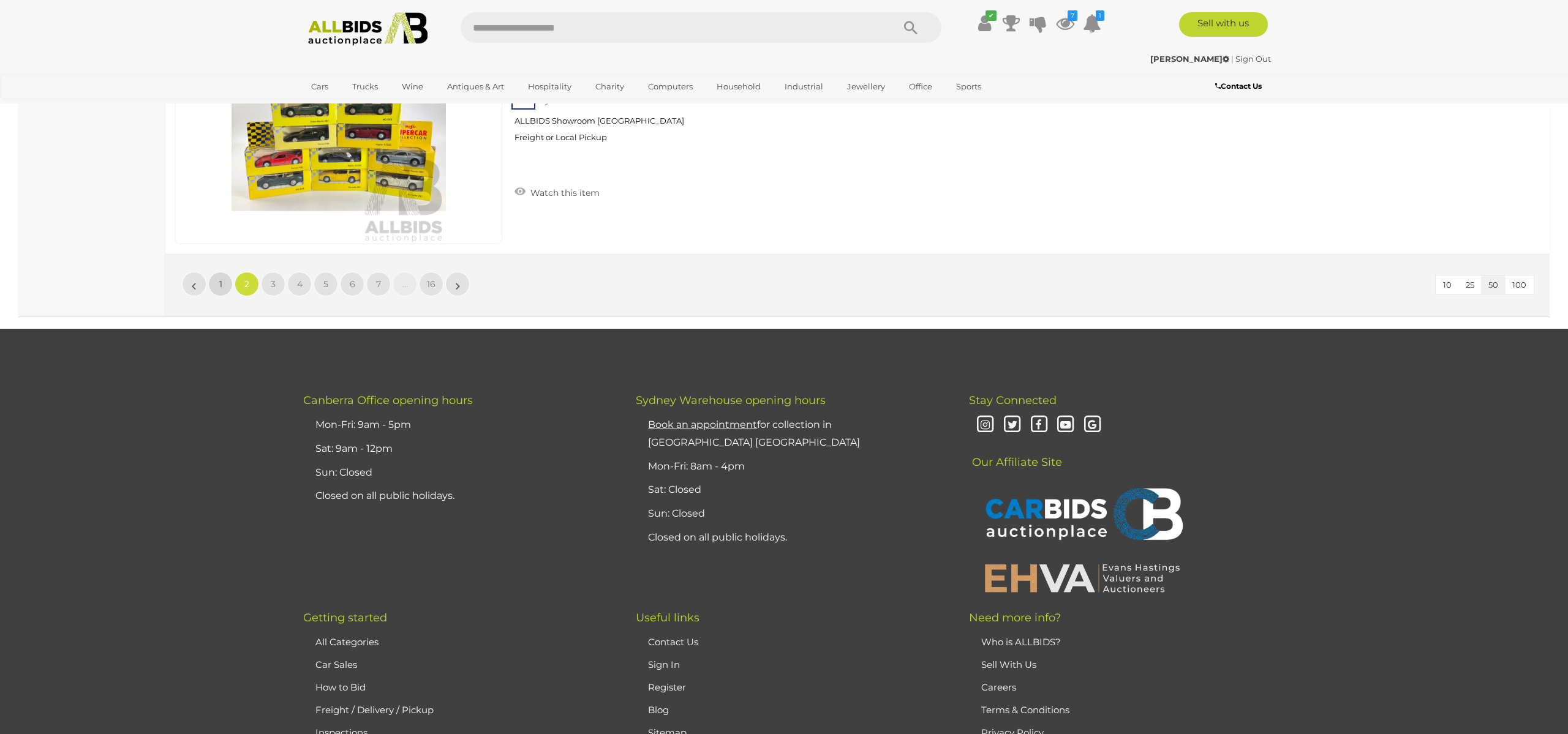
click at [217, 286] on link "1" at bounding box center [220, 283] width 24 height 24
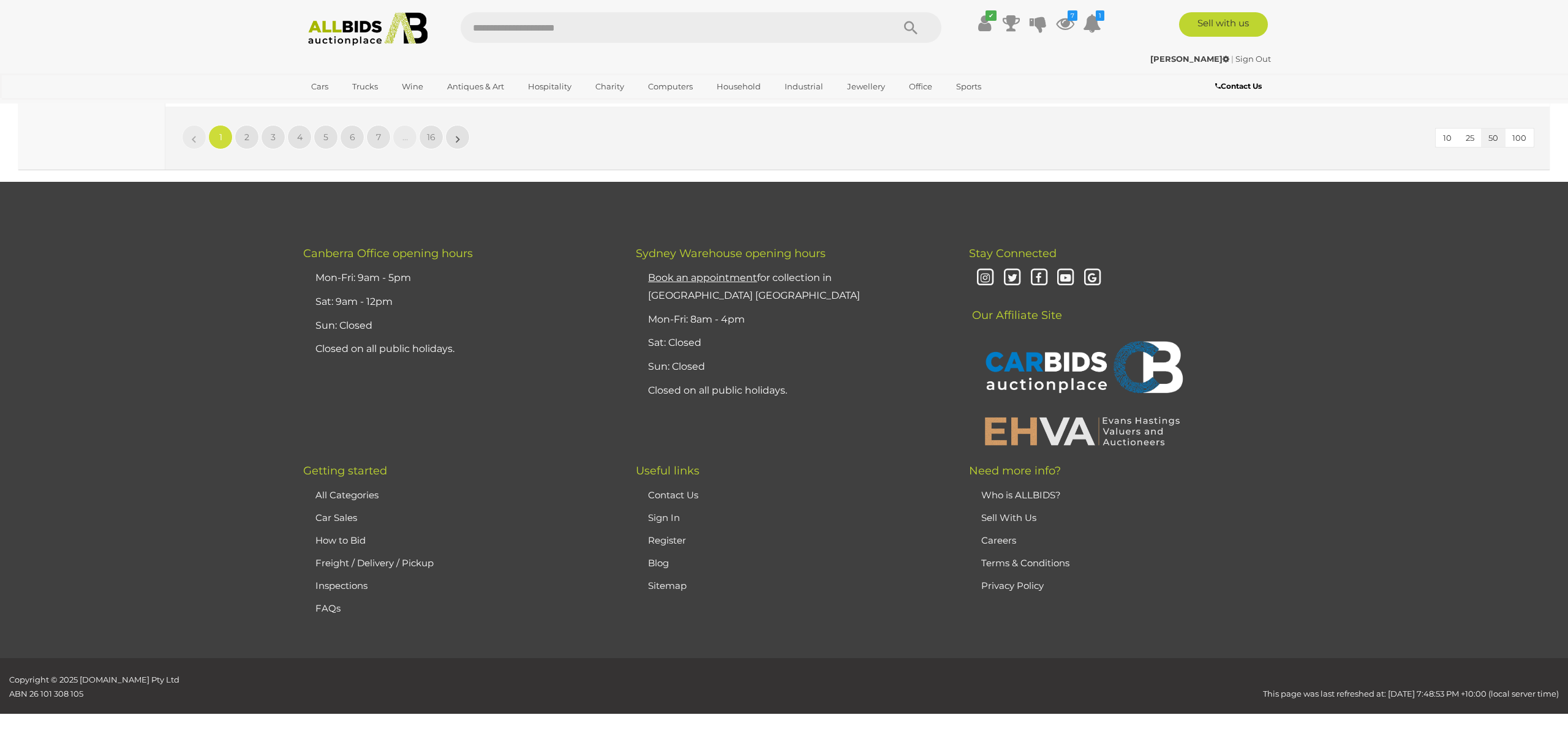
scroll to position [12008, 0]
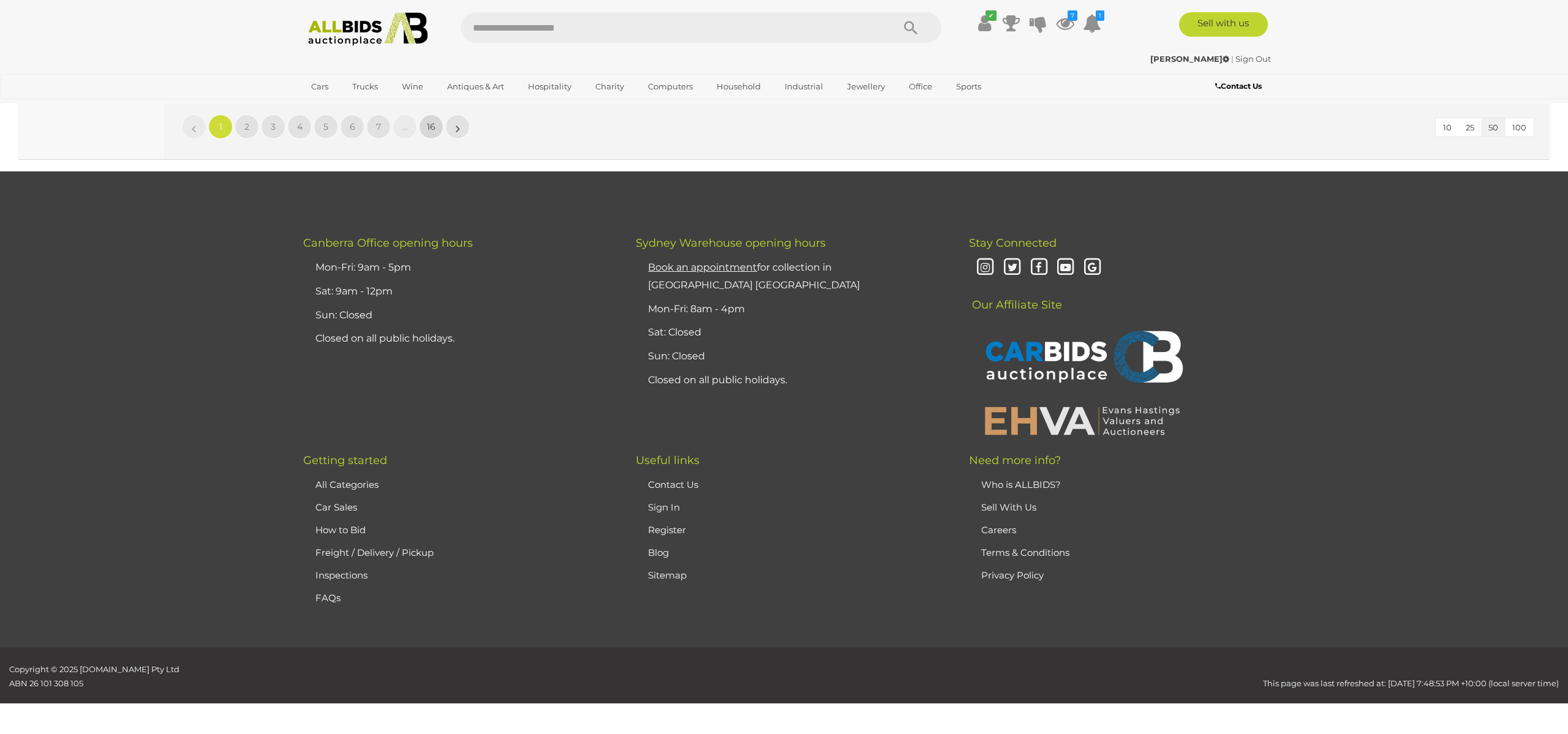
click at [434, 125] on span "16" at bounding box center [432, 127] width 9 height 11
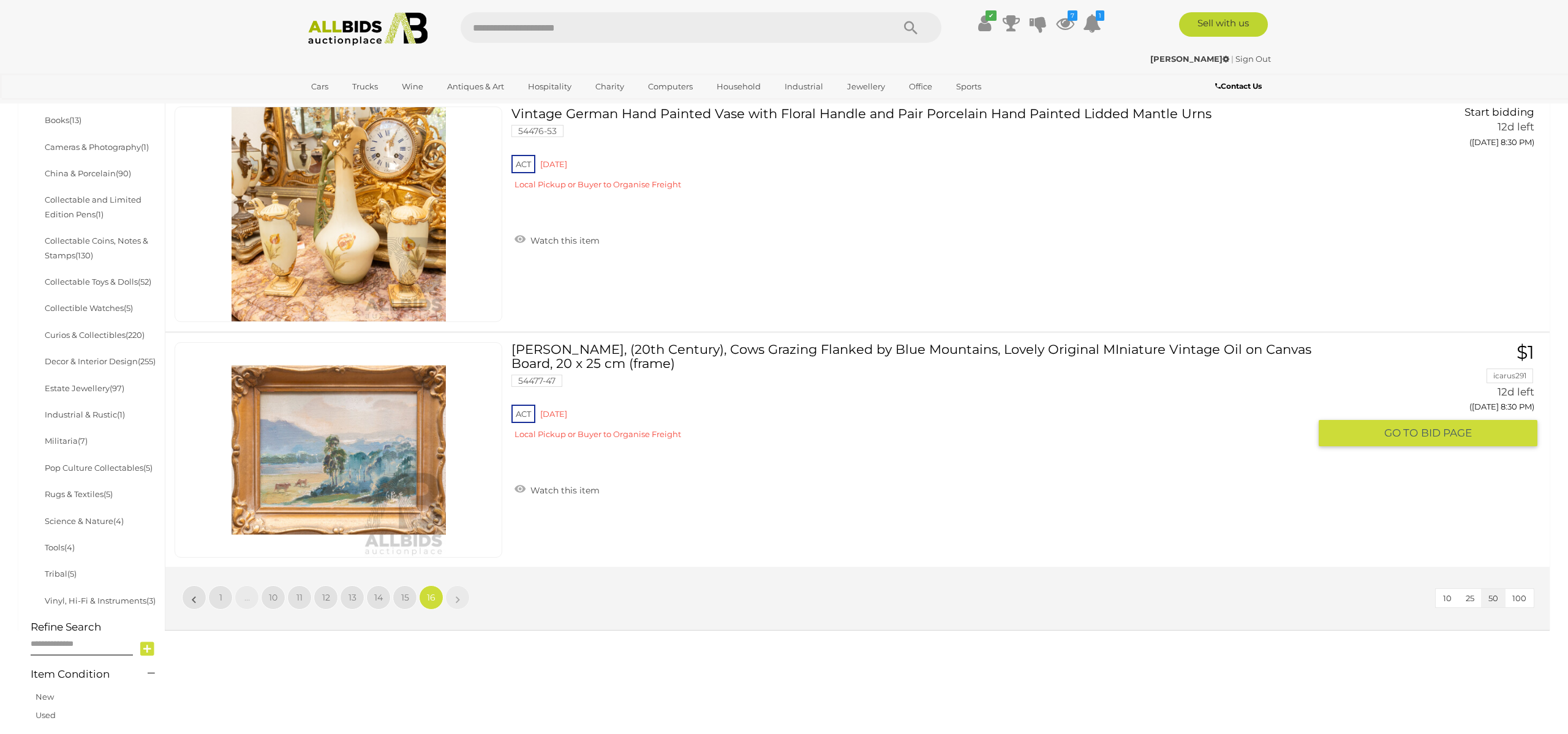
scroll to position [473, 0]
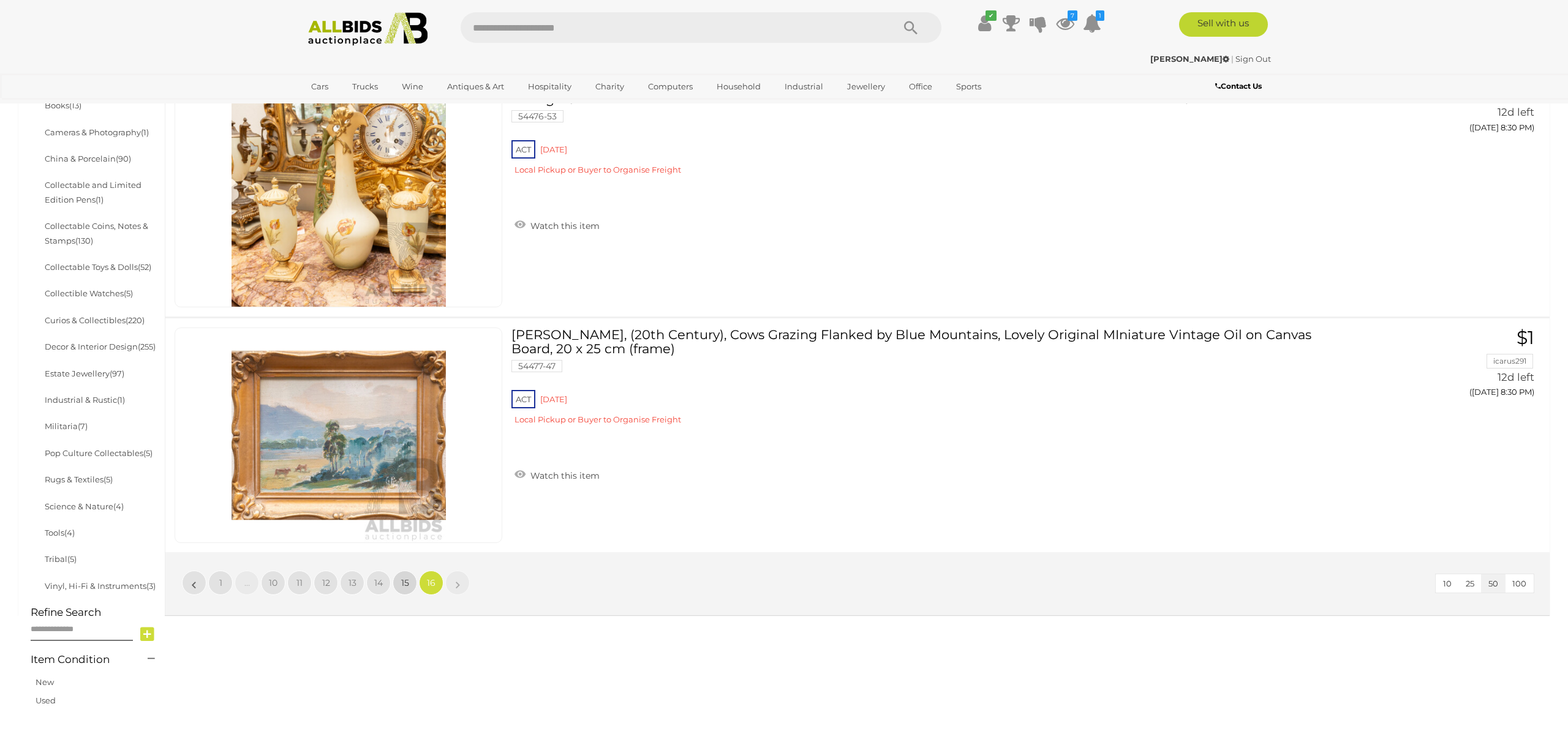
click at [404, 576] on link "15" at bounding box center [404, 582] width 24 height 24
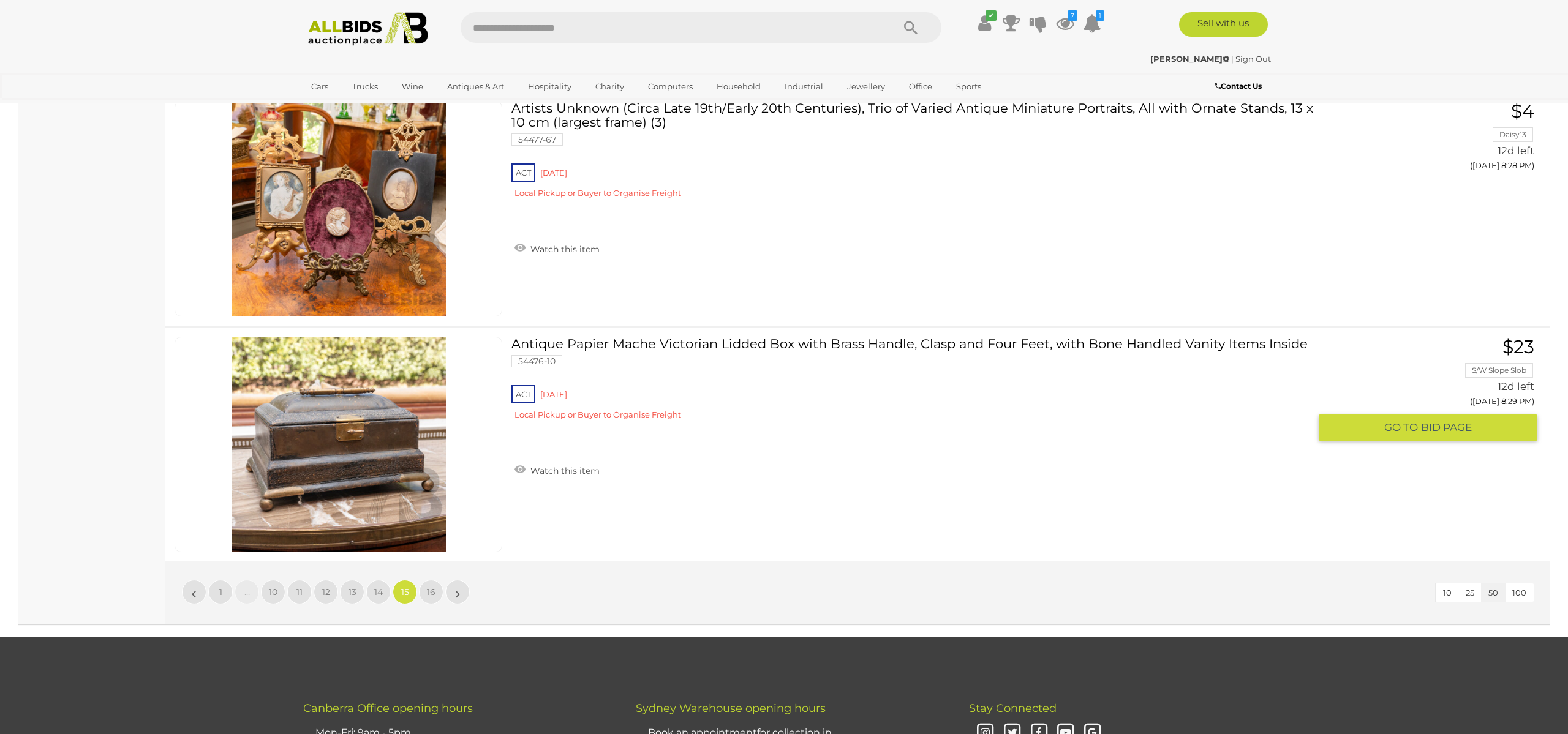
scroll to position [11543, 0]
click at [376, 587] on span "14" at bounding box center [379, 591] width 9 height 11
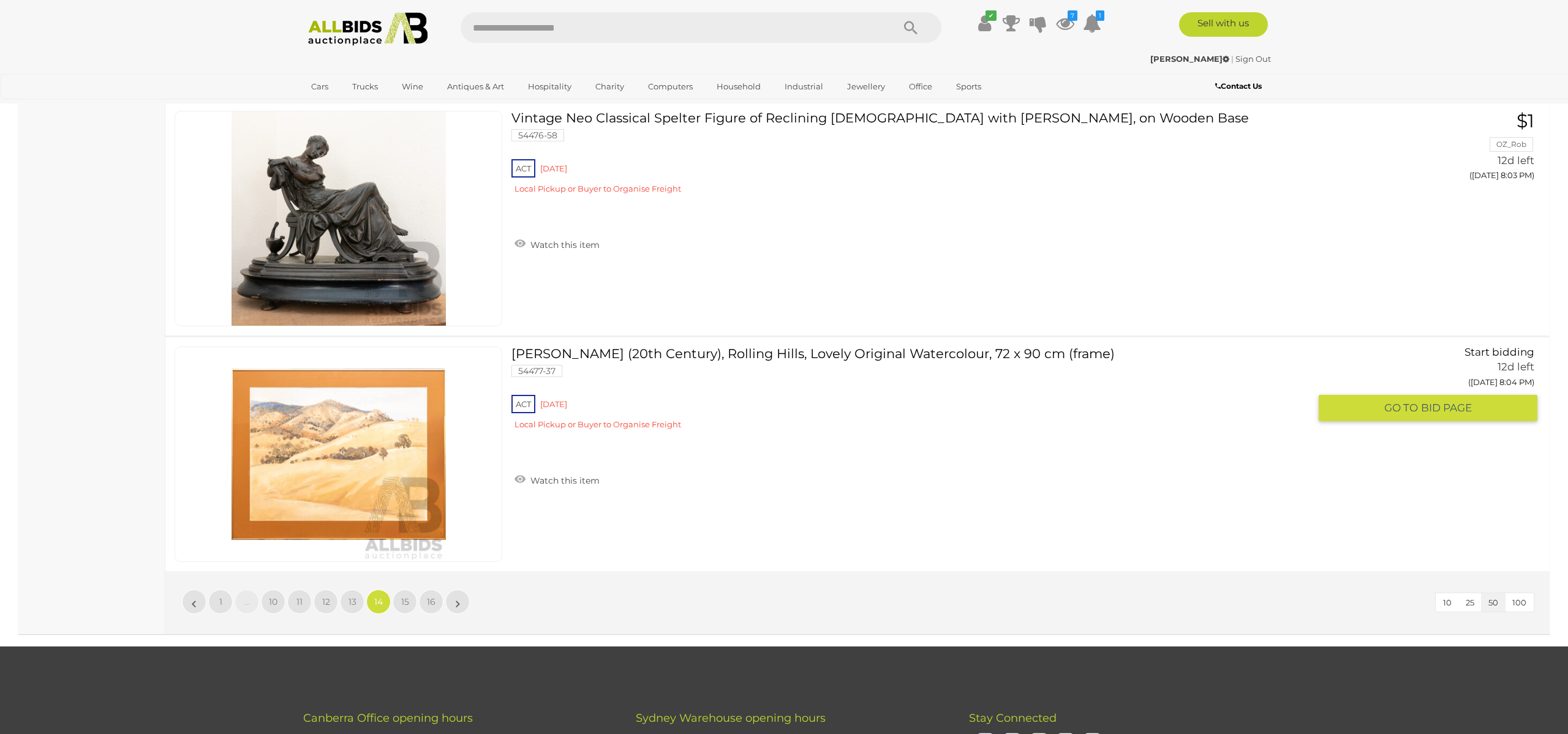
scroll to position [11537, 0]
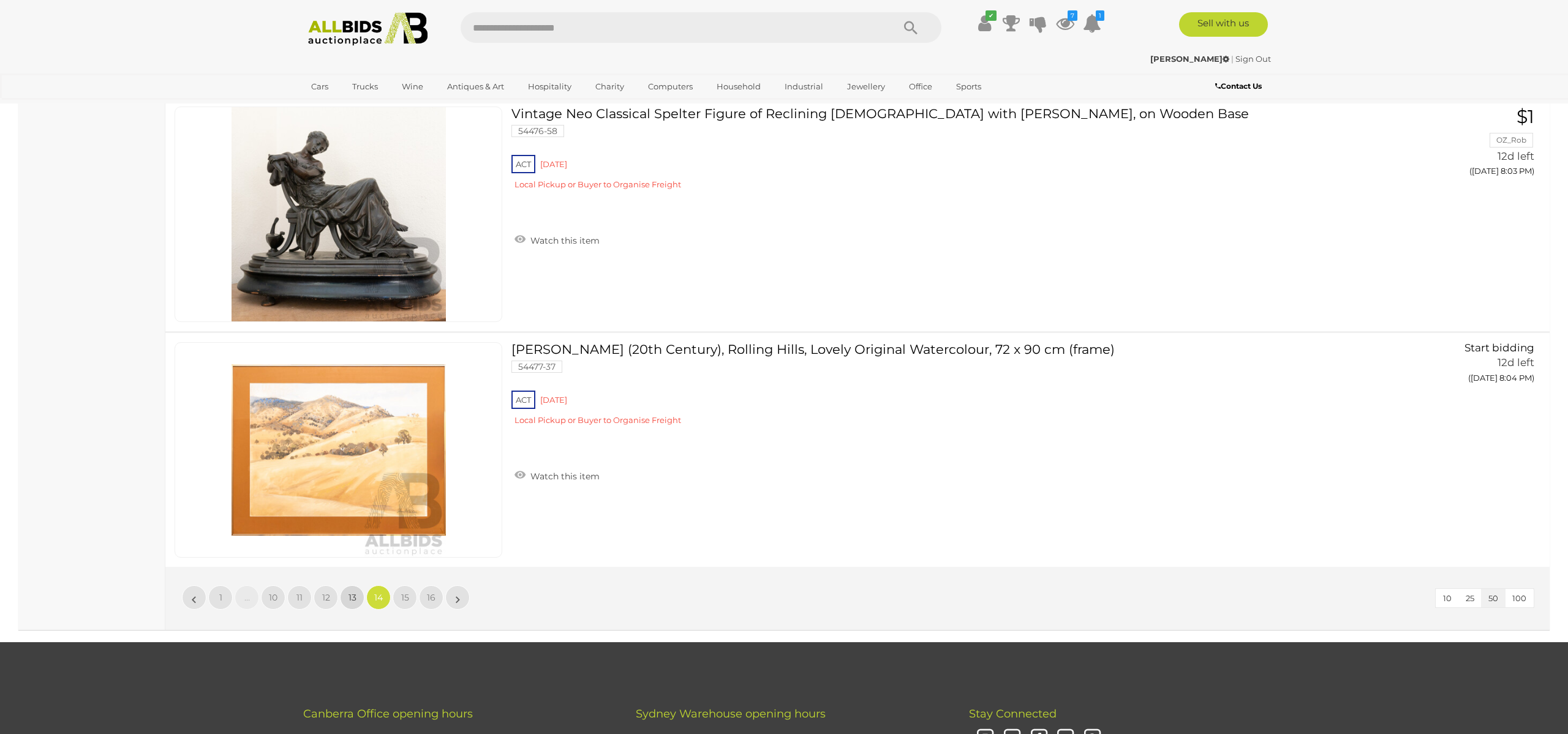
click at [354, 594] on span "13" at bounding box center [352, 597] width 8 height 11
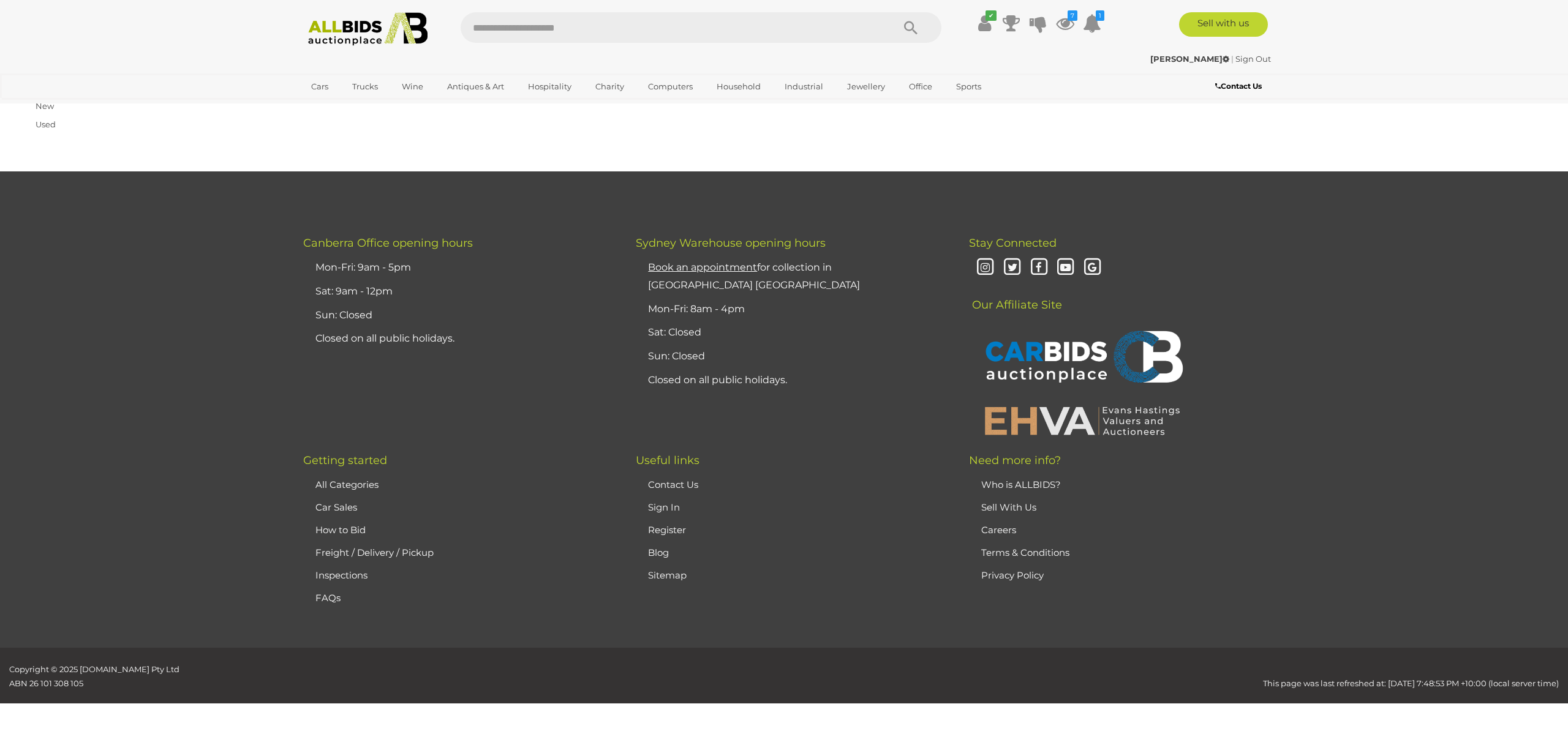
scroll to position [195, 0]
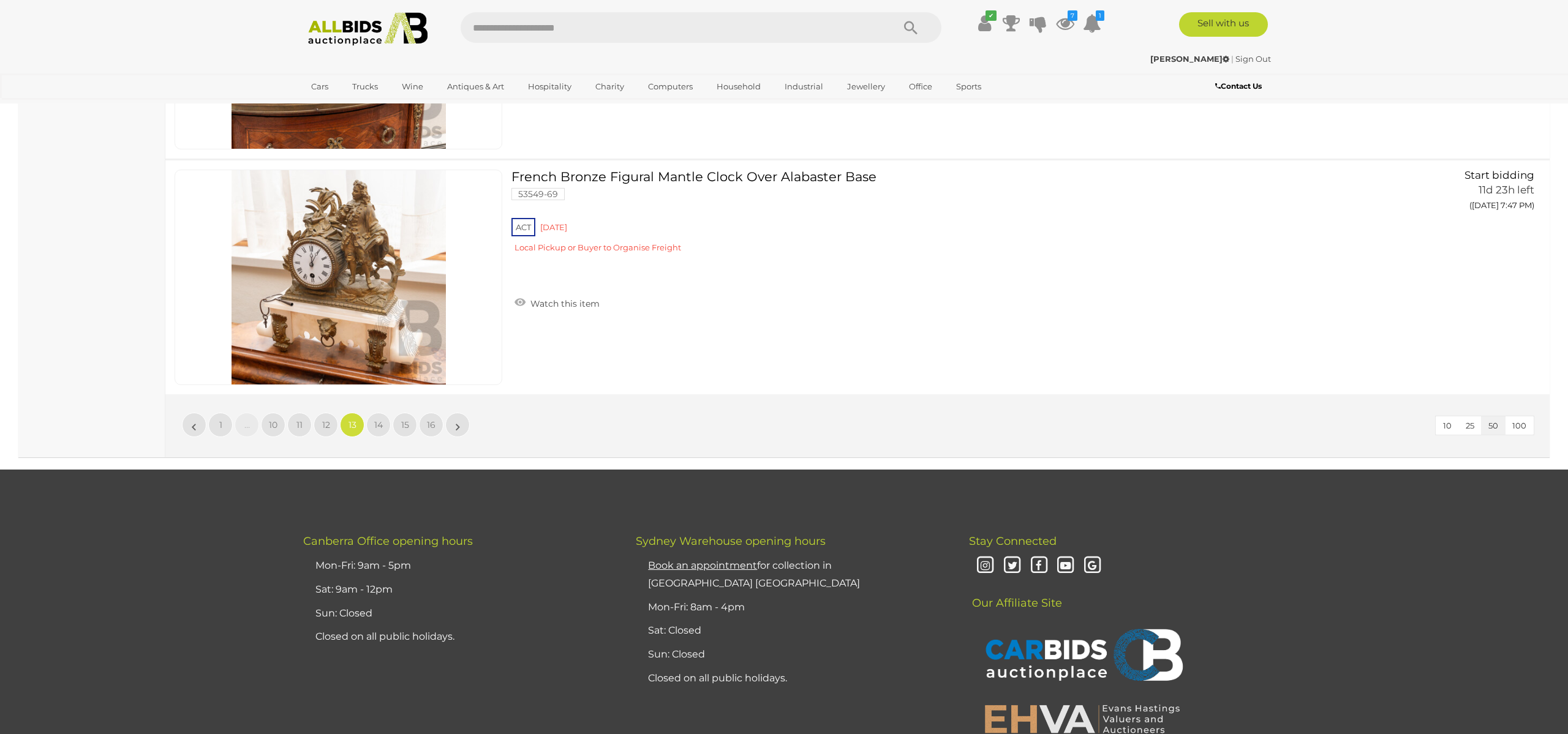
scroll to position [11711, 0]
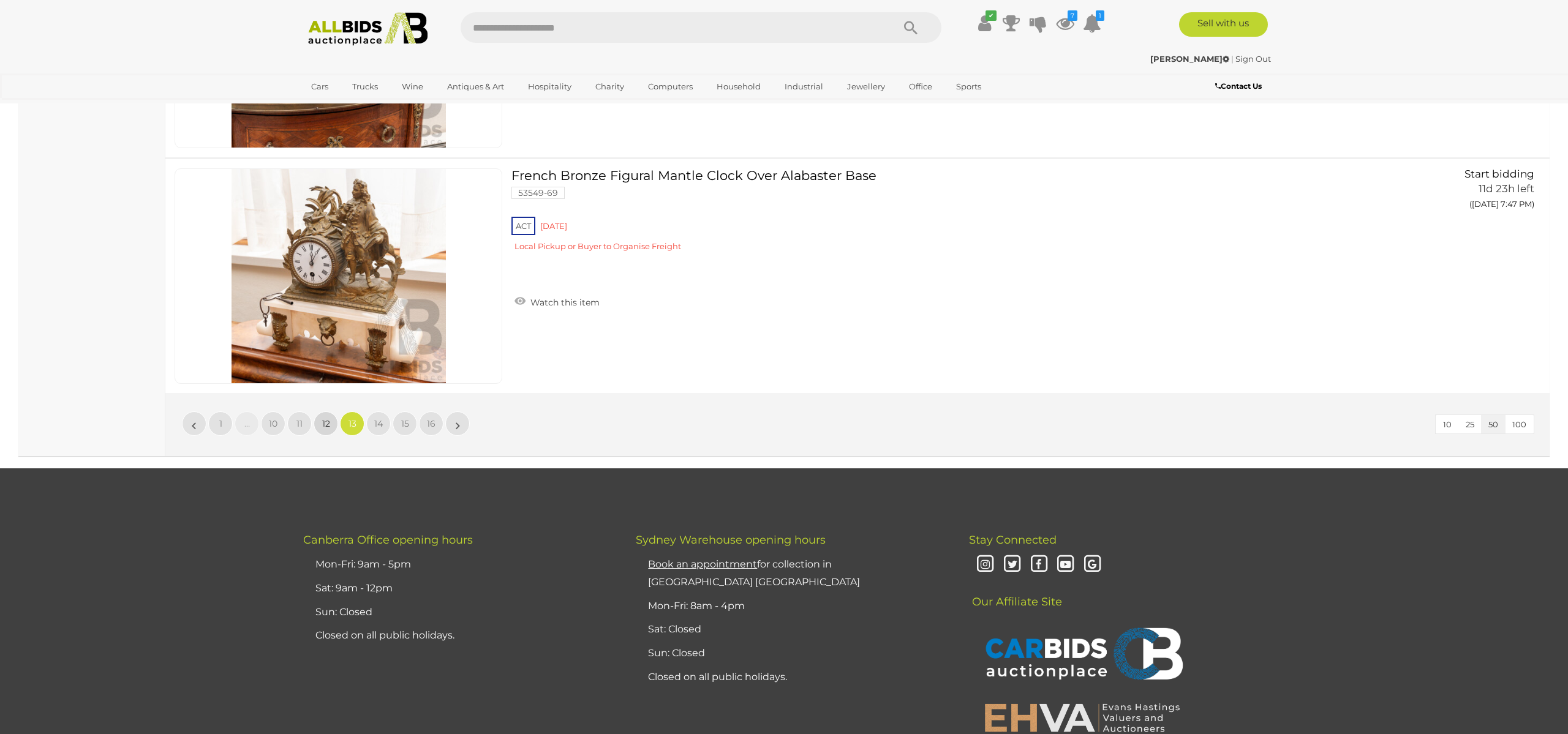
click at [328, 422] on span "12" at bounding box center [326, 423] width 8 height 11
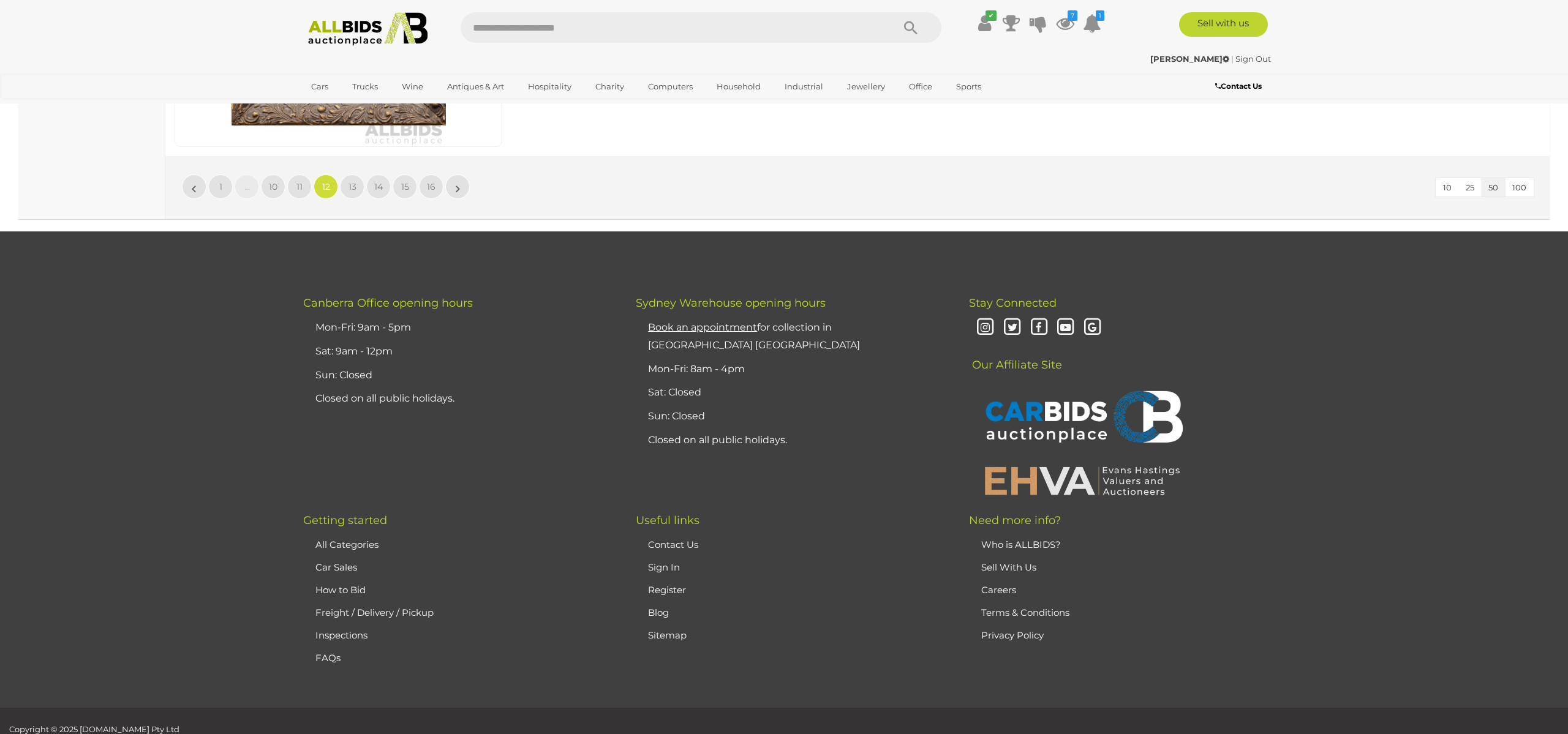
scroll to position [11949, 0]
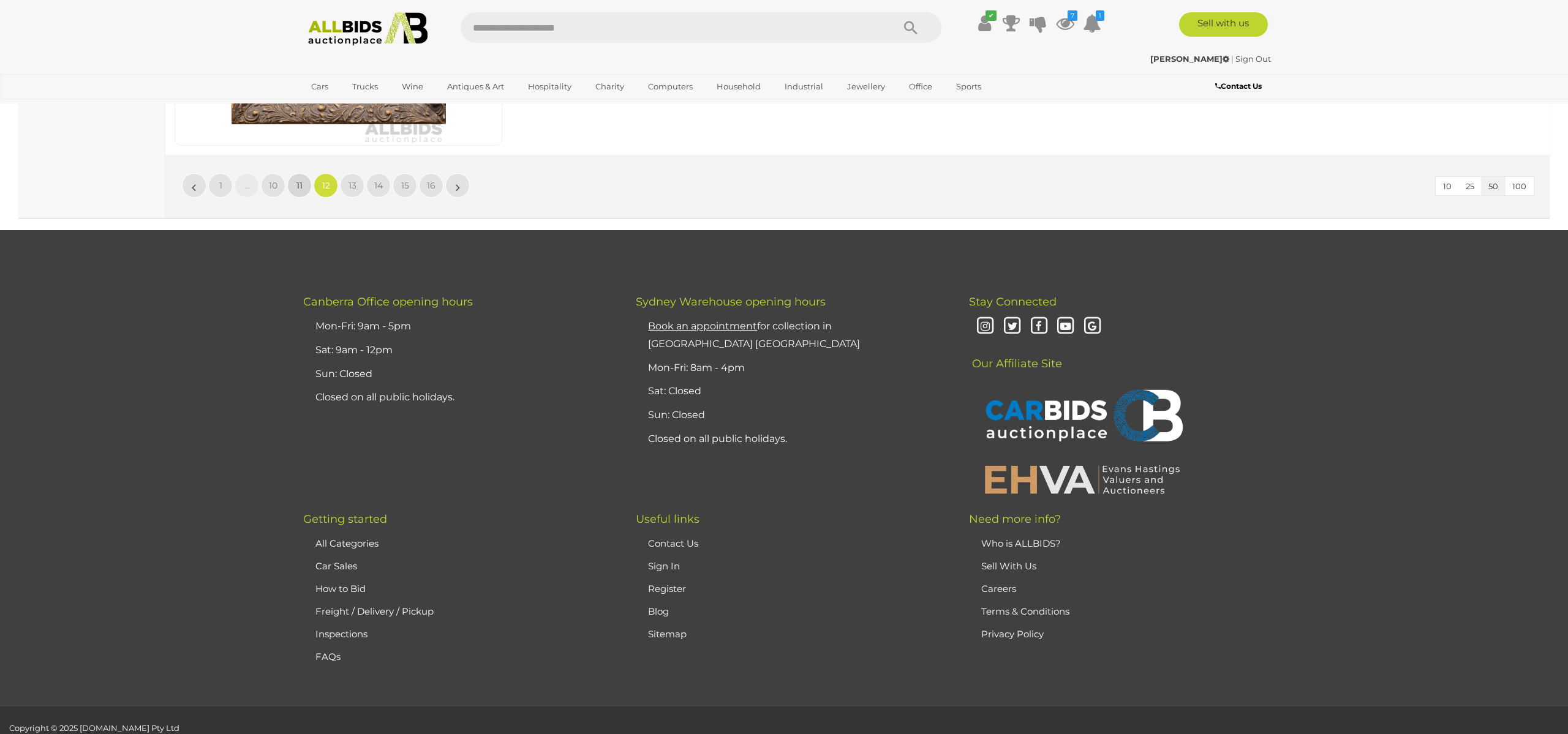
click at [298, 183] on span "11" at bounding box center [299, 185] width 6 height 11
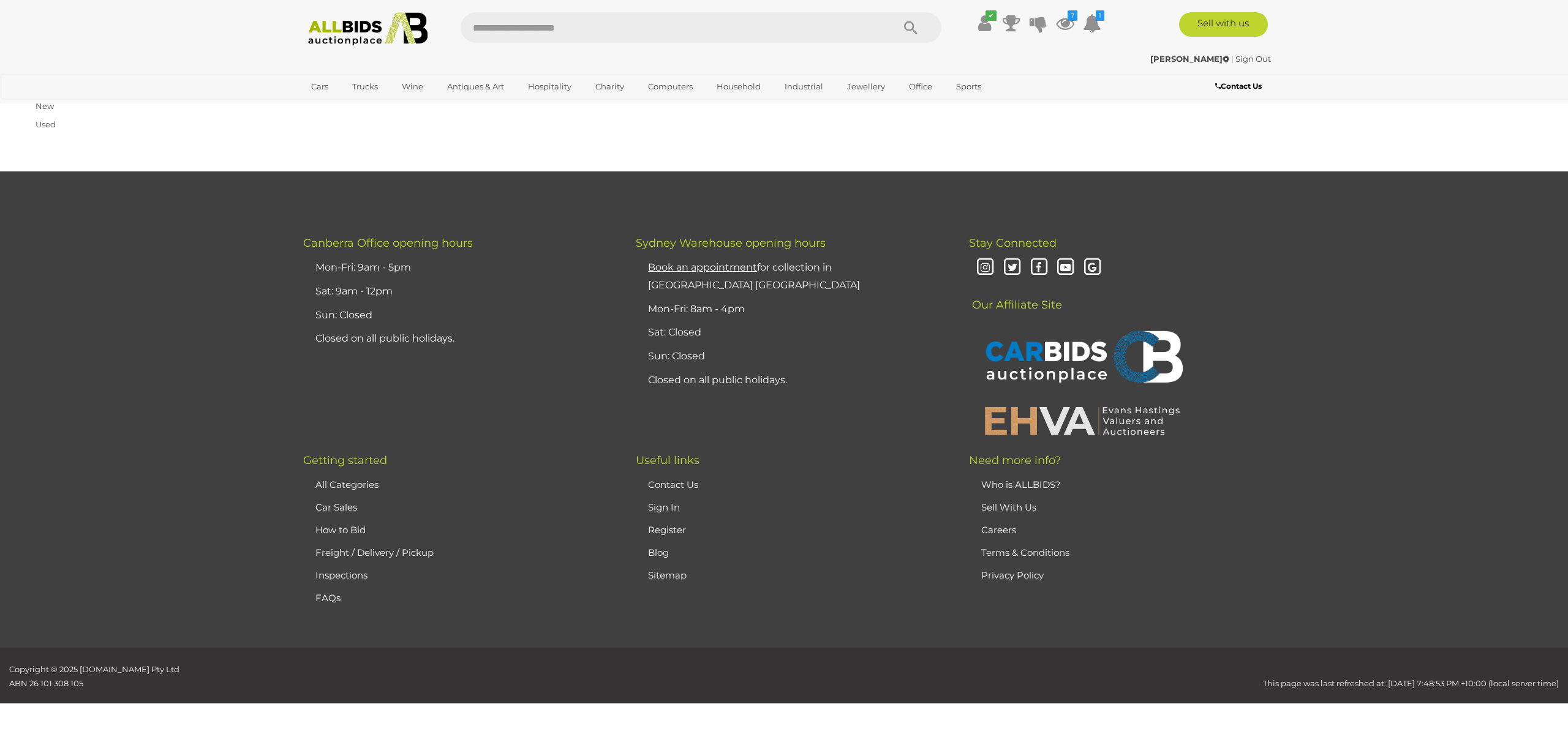
scroll to position [195, 0]
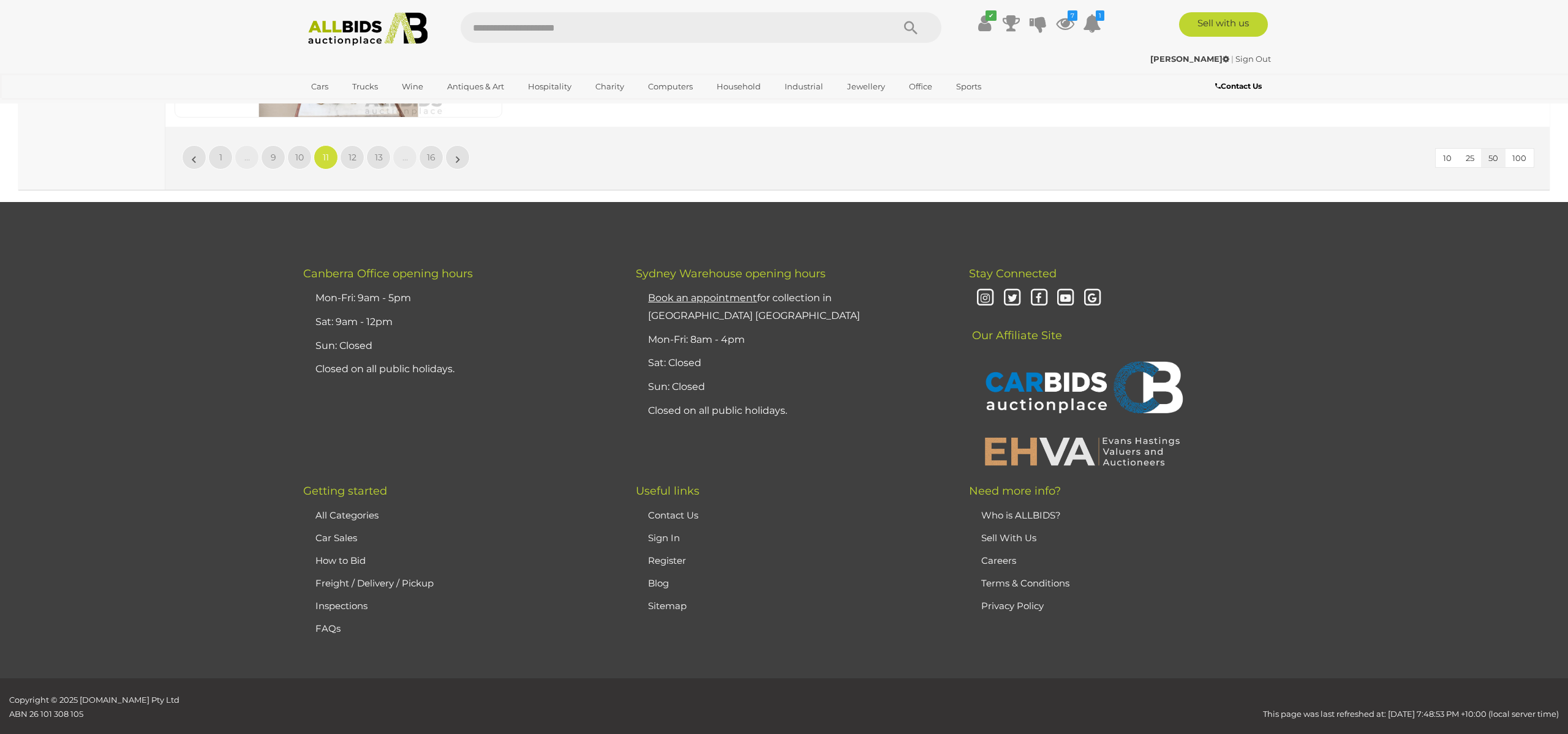
scroll to position [12008, 0]
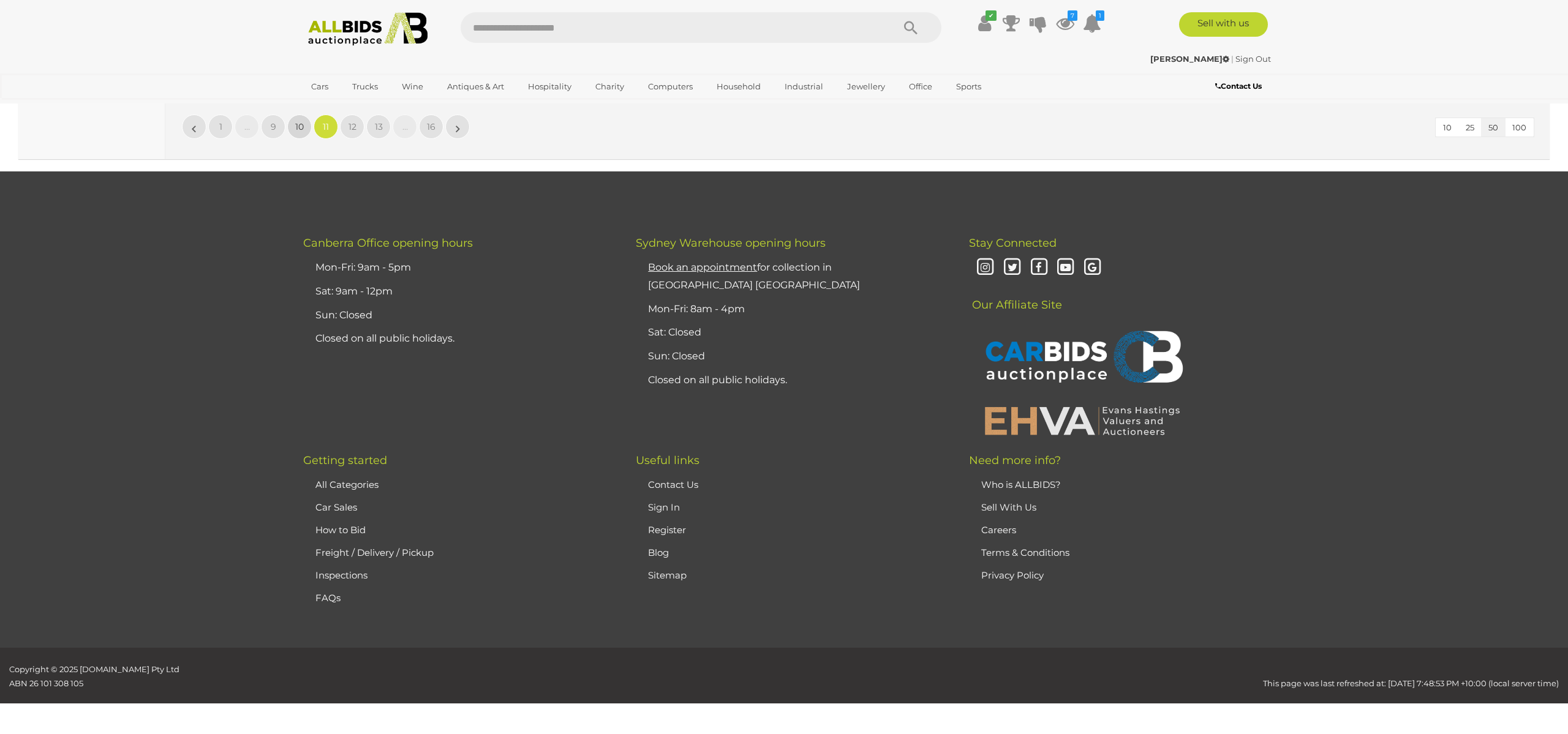
click at [296, 127] on span "10" at bounding box center [300, 127] width 9 height 11
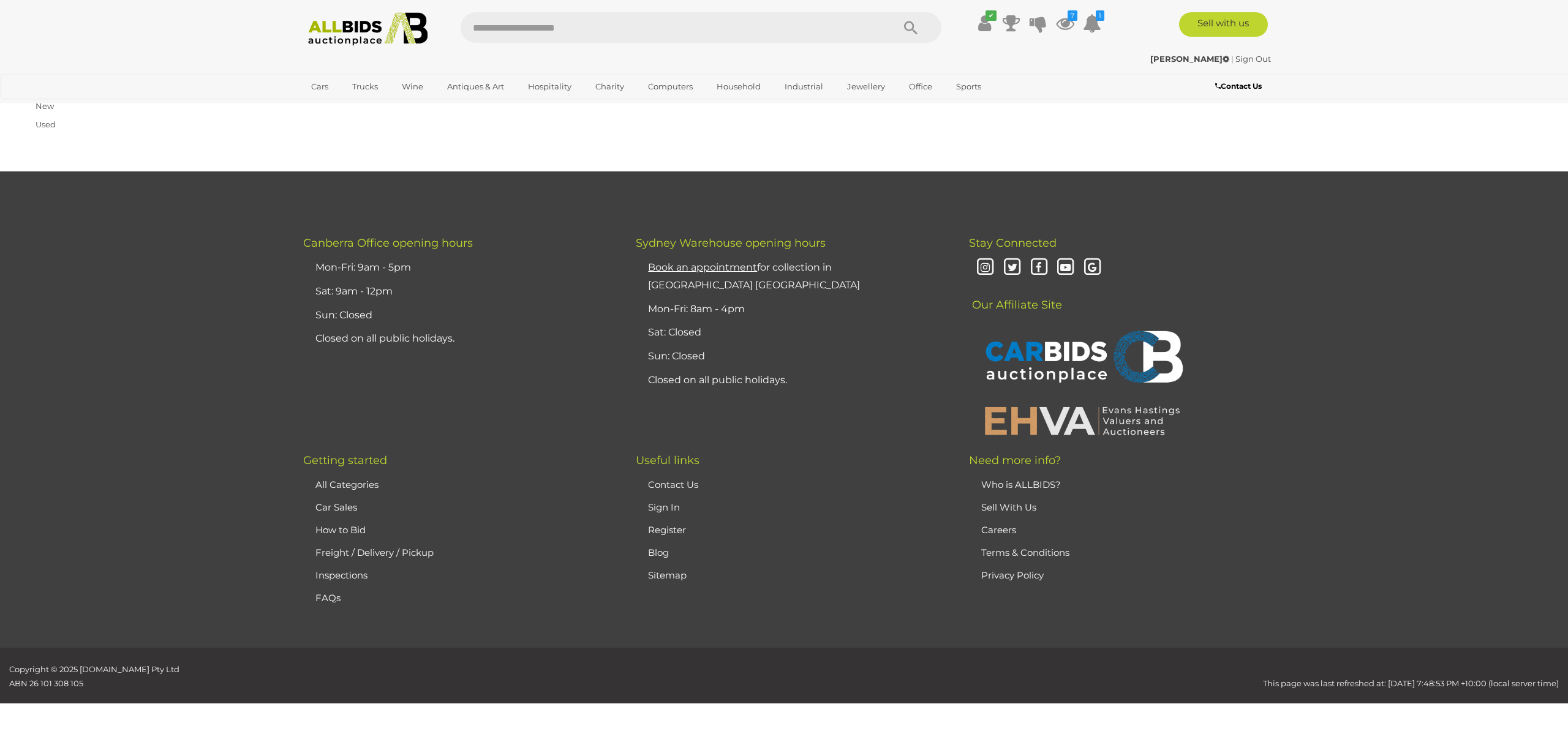
scroll to position [195, 0]
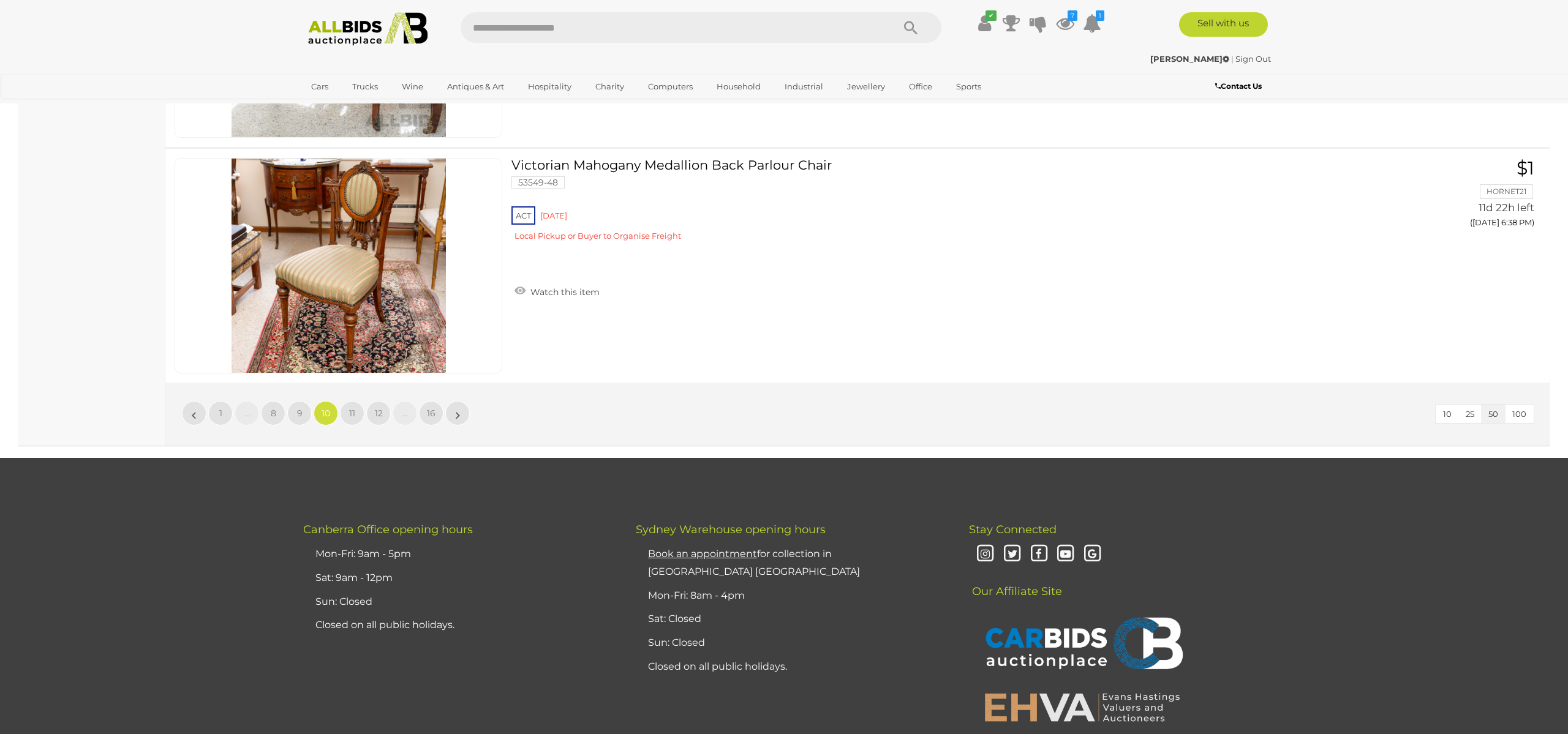
scroll to position [11725, 0]
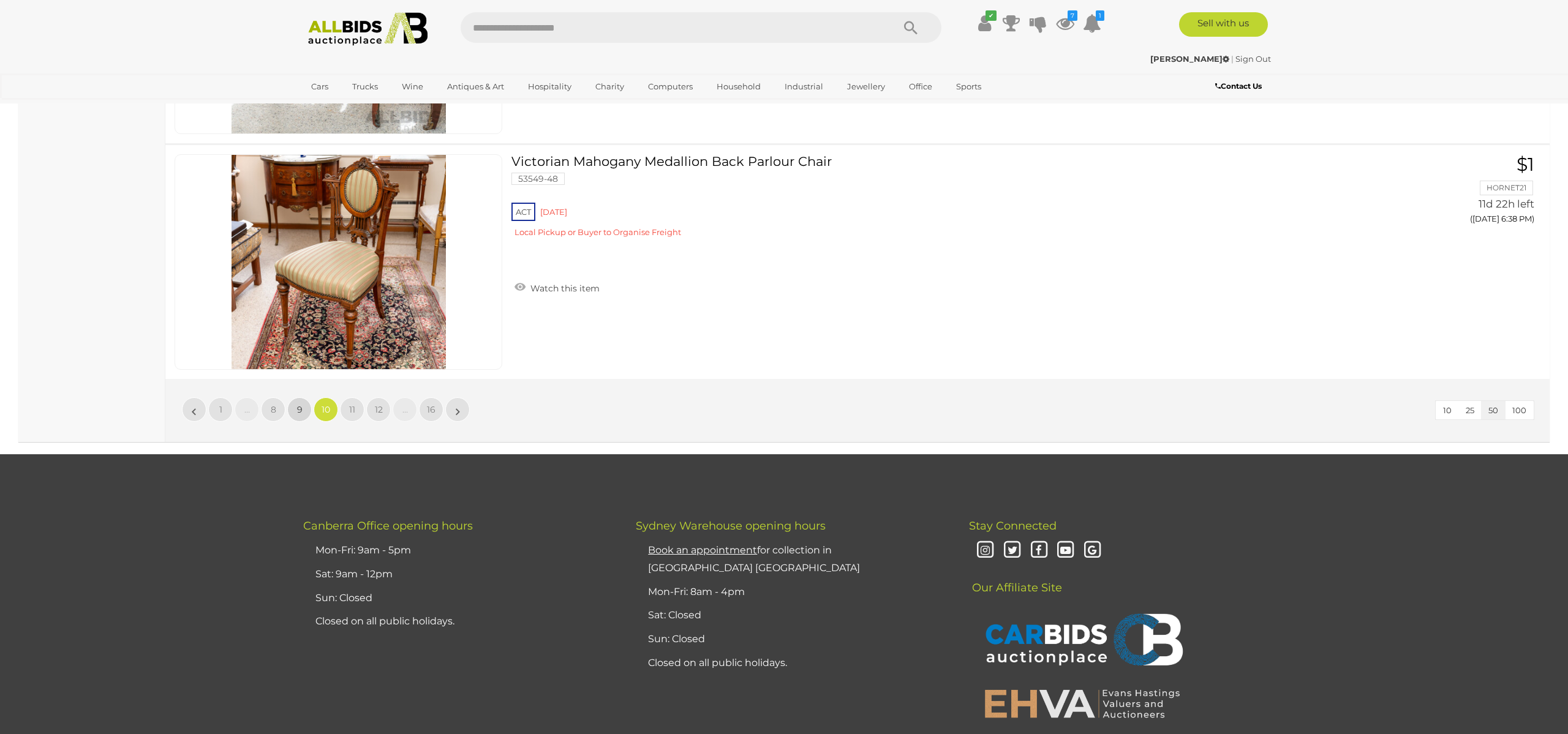
click at [297, 409] on span "9" at bounding box center [299, 409] width 5 height 11
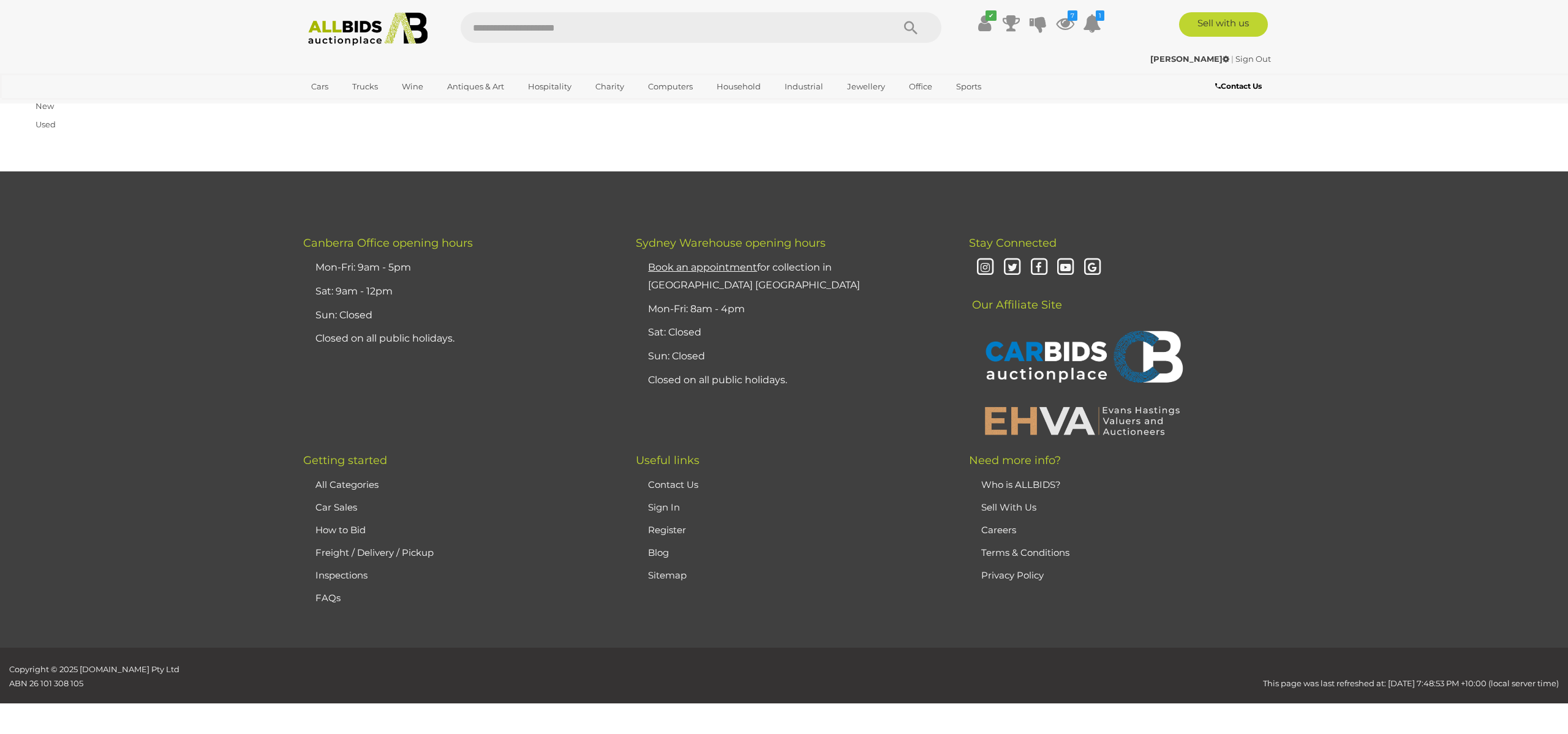
scroll to position [195, 0]
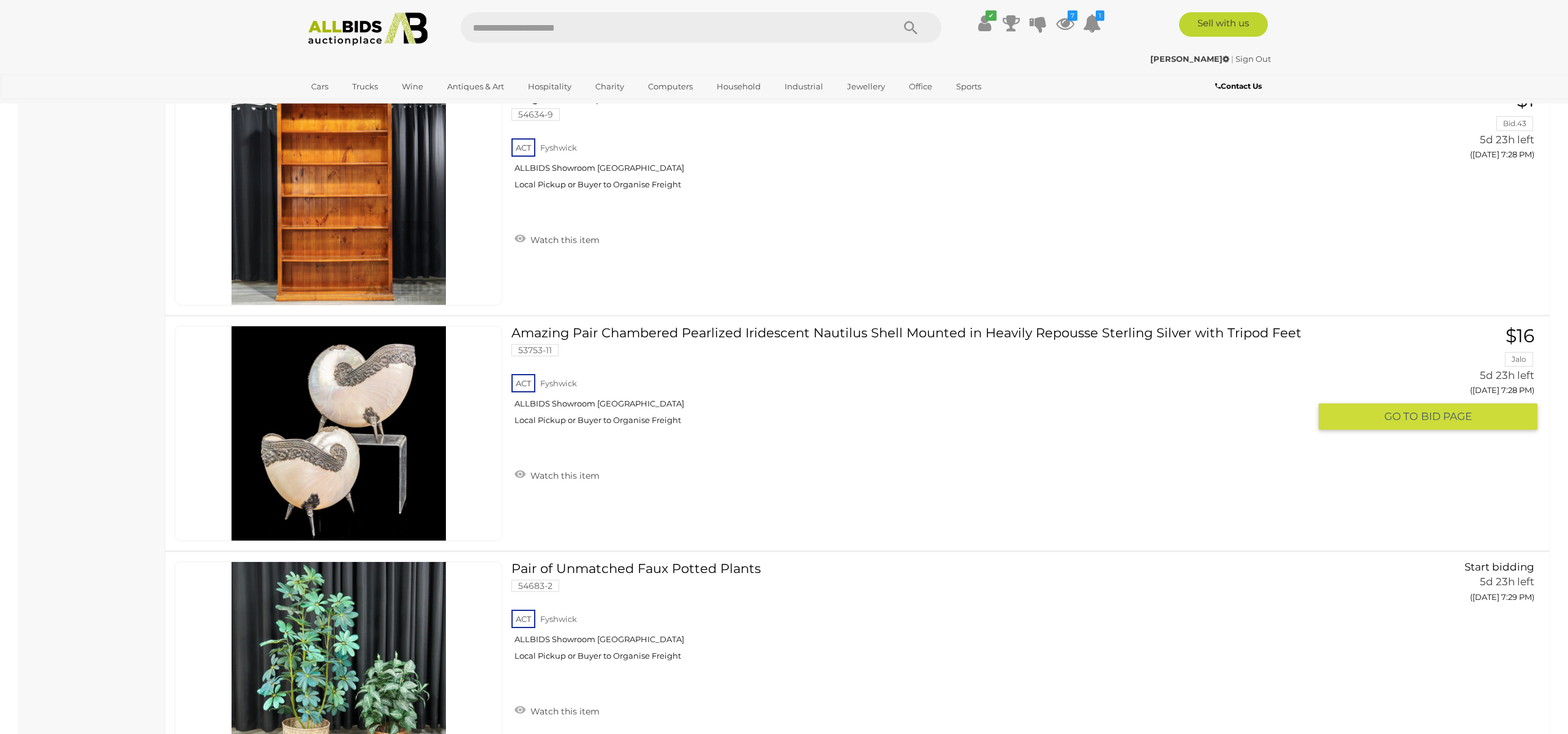
scroll to position [1485, 0]
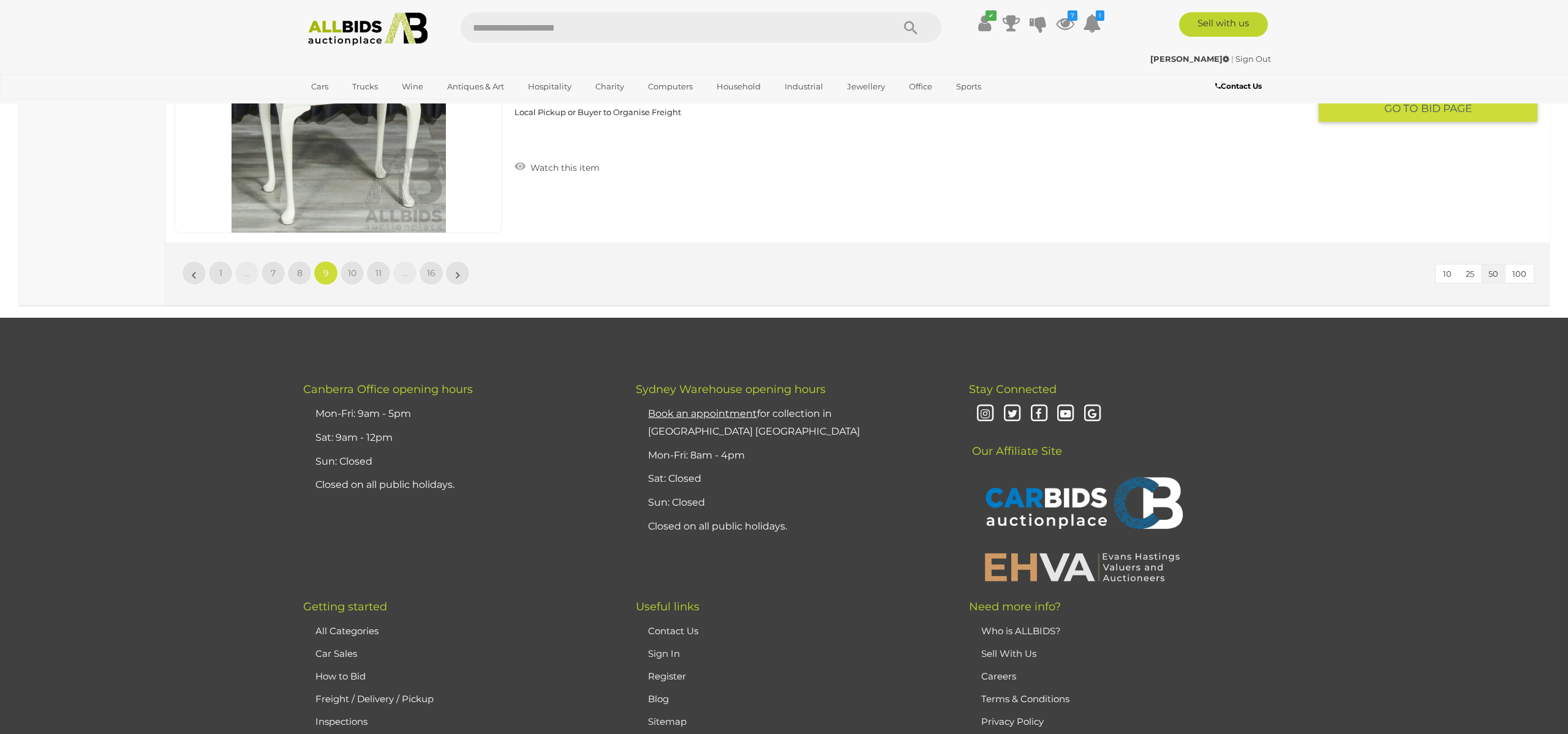
scroll to position [12008, 0]
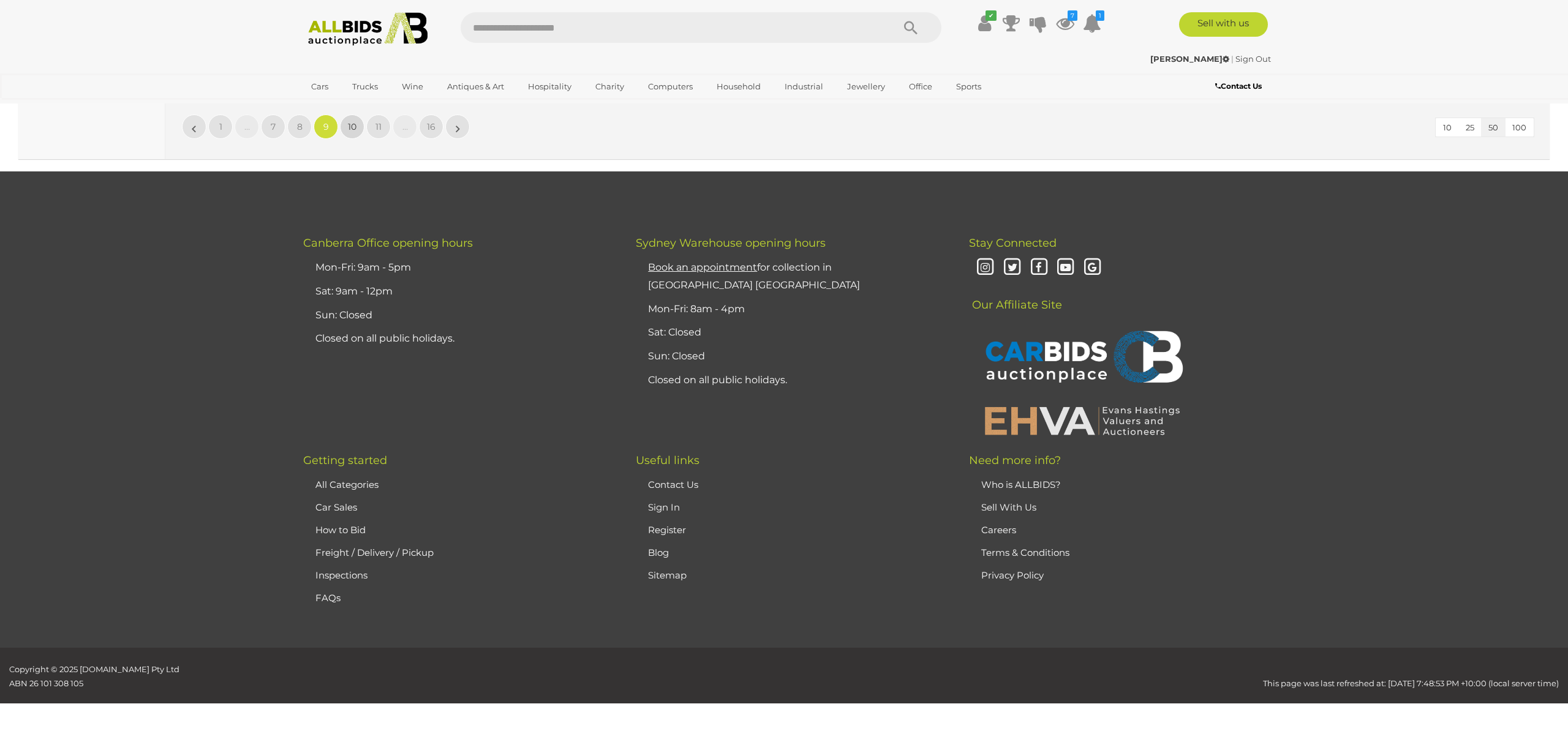
click at [351, 126] on span "10" at bounding box center [352, 127] width 9 height 11
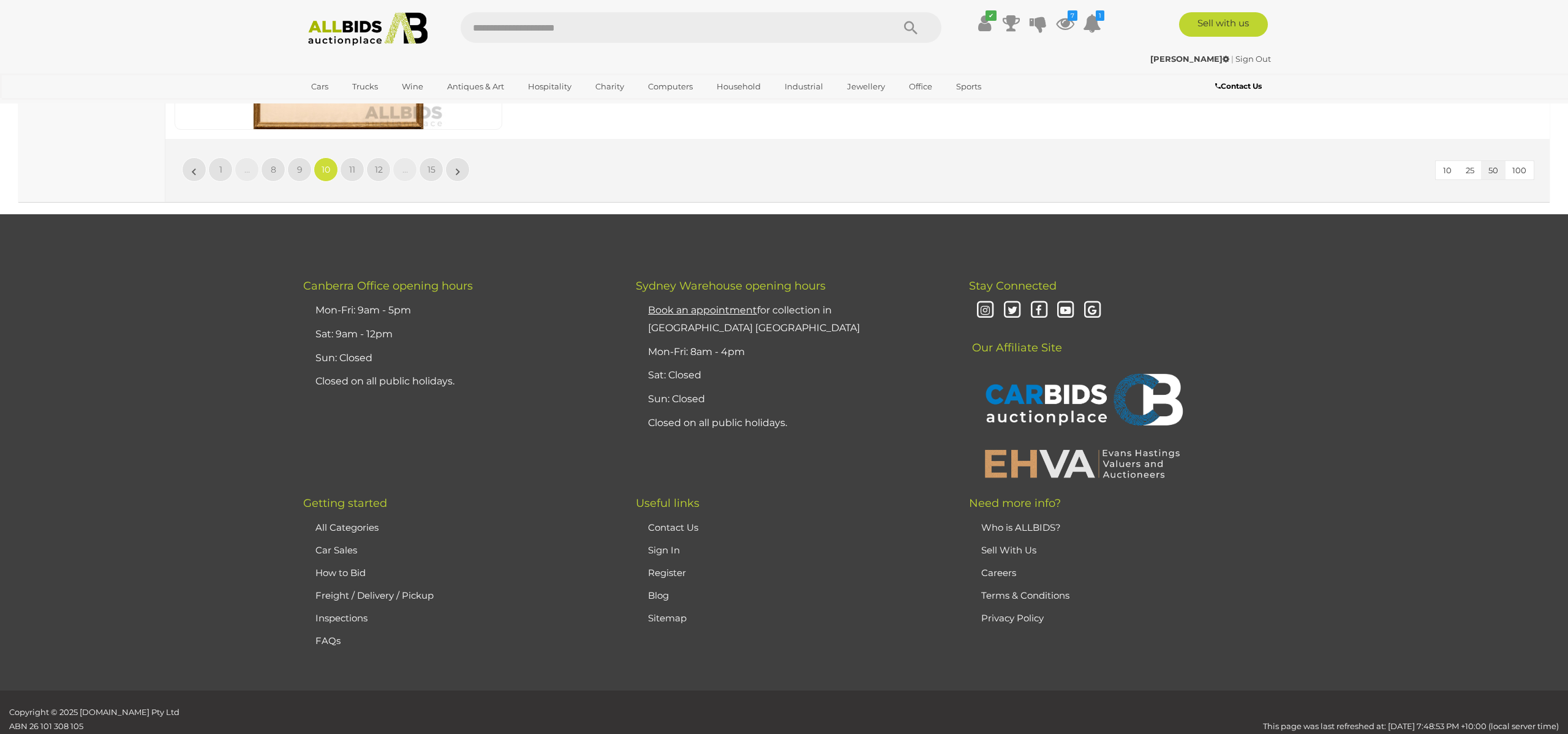
scroll to position [12008, 0]
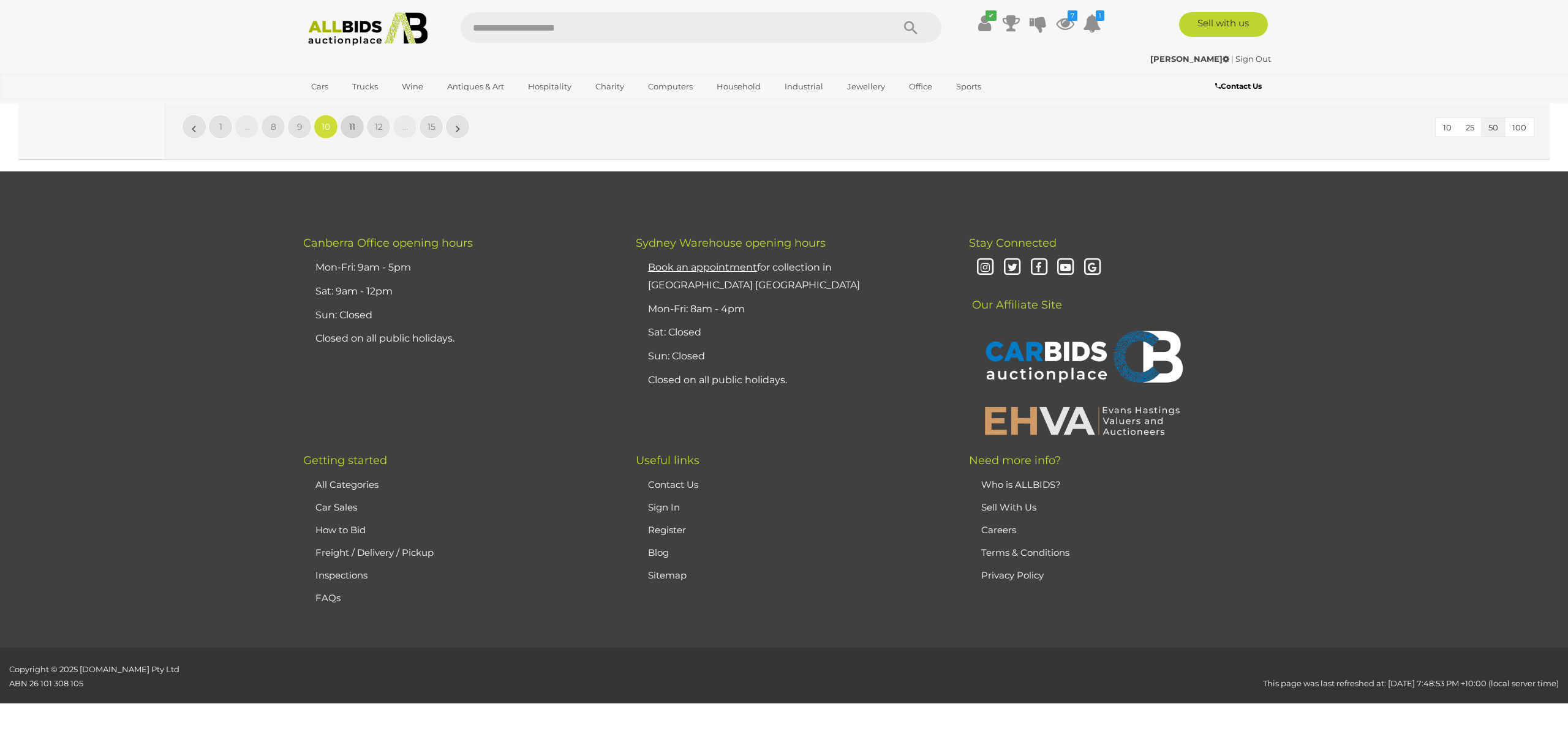
click at [354, 129] on span "11" at bounding box center [352, 127] width 6 height 11
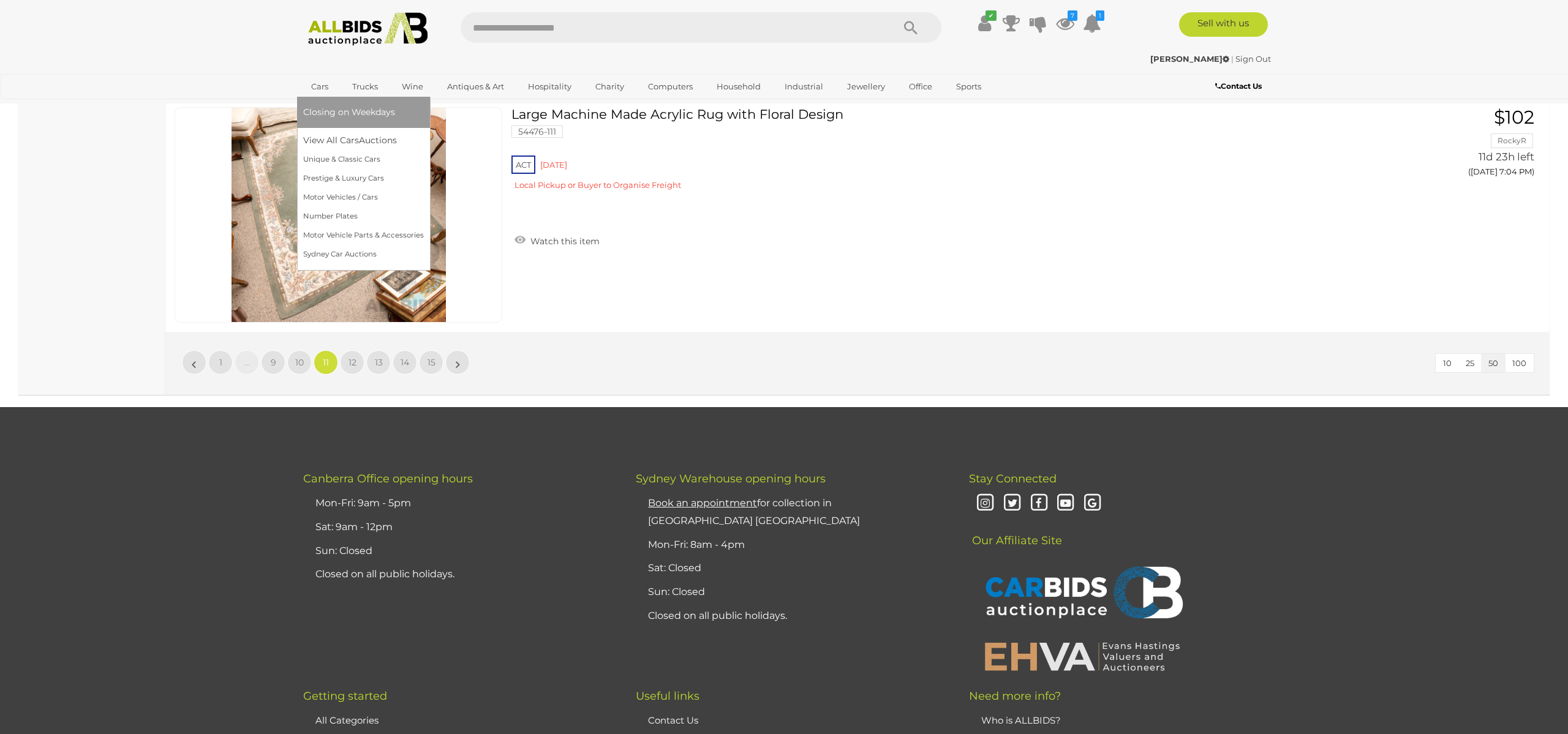
scroll to position [11775, 0]
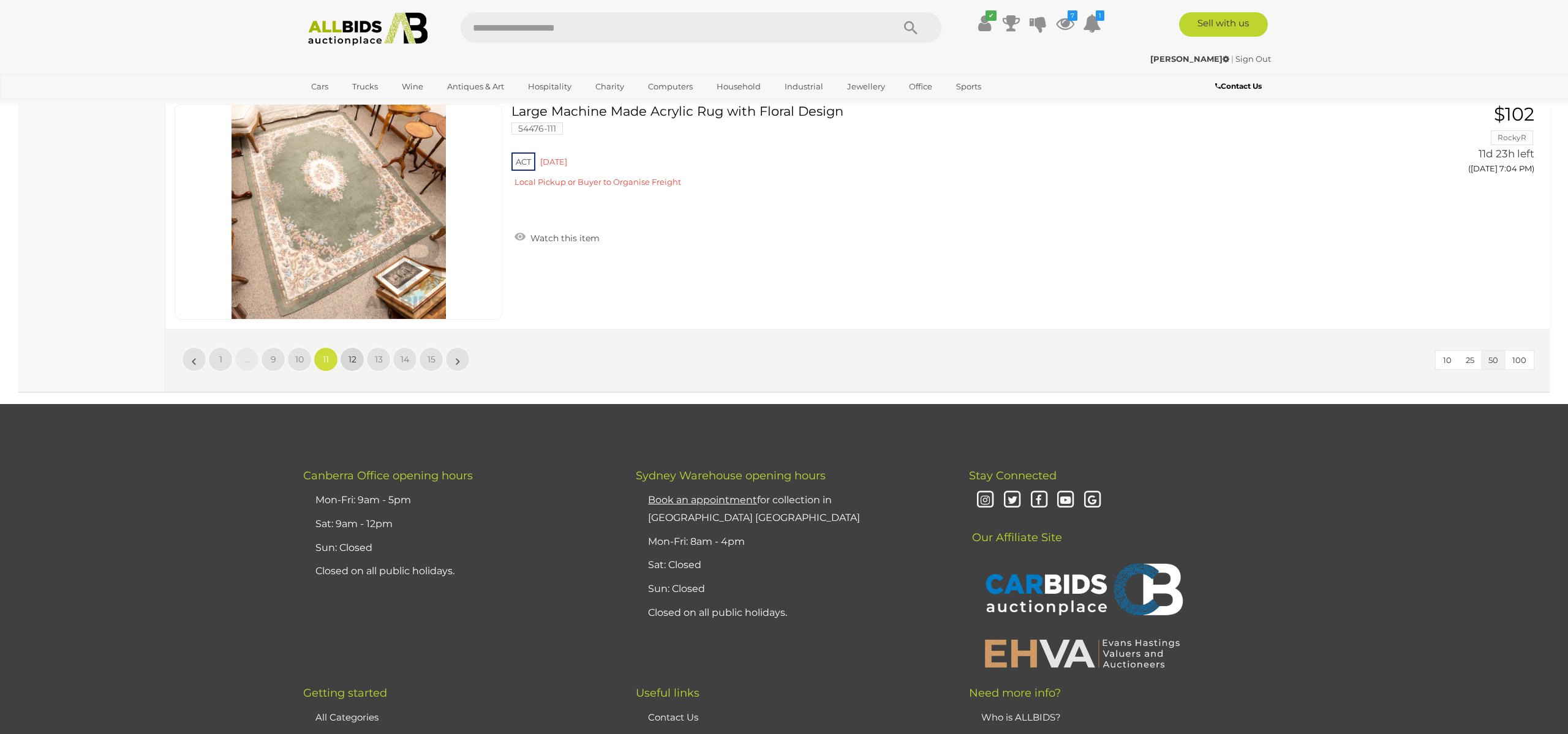
click at [353, 364] on span "12" at bounding box center [352, 359] width 8 height 11
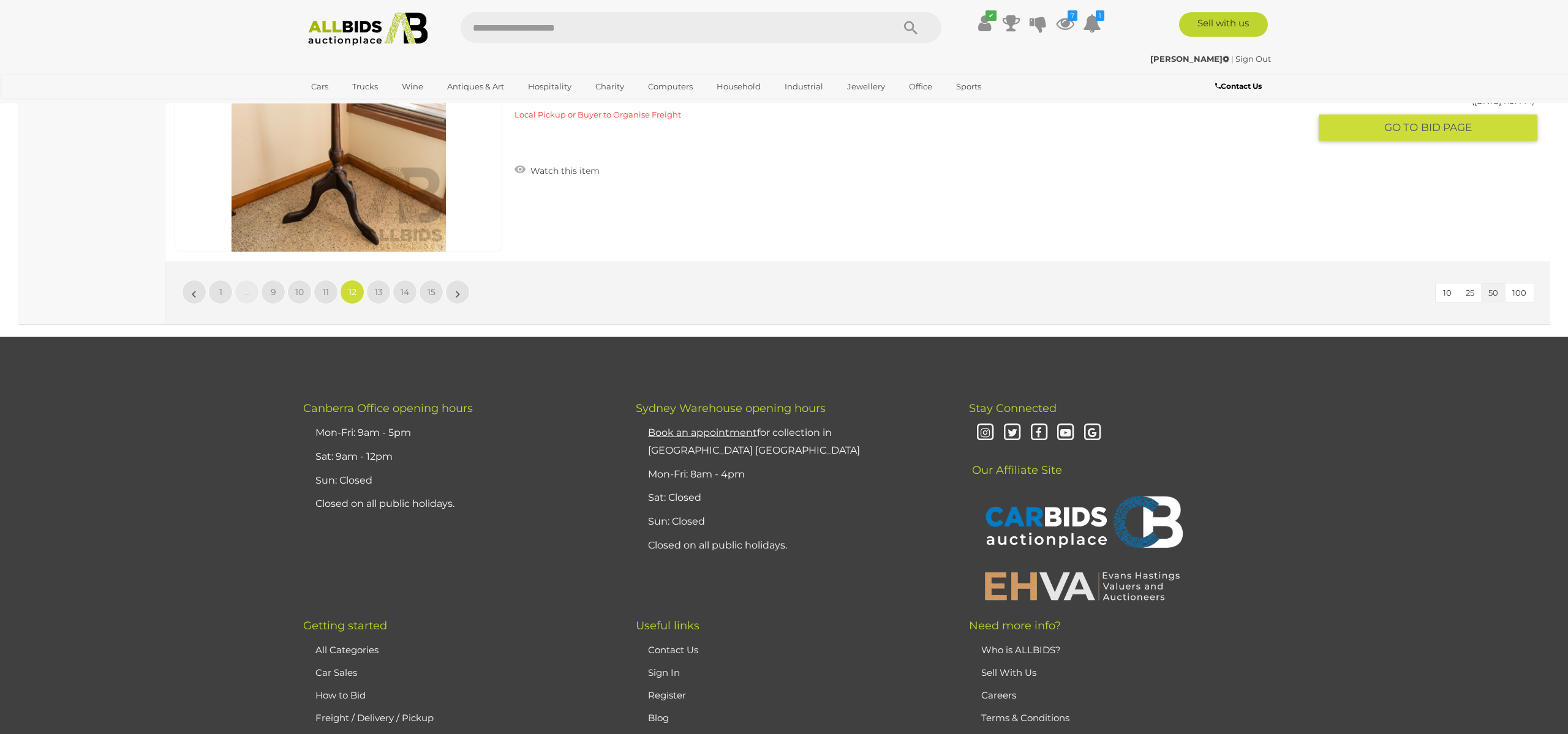
scroll to position [11844, 0]
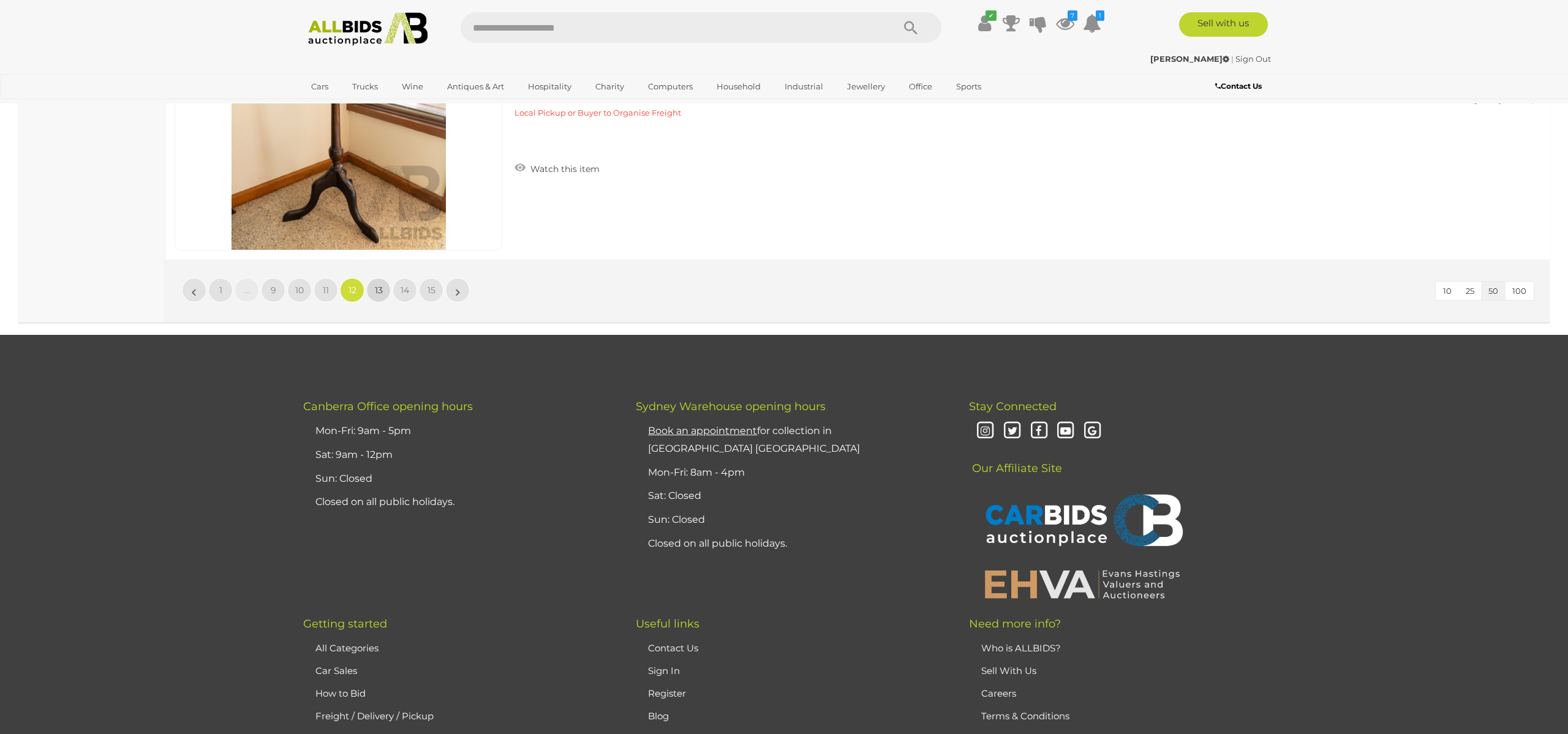
click at [376, 289] on span "13" at bounding box center [379, 290] width 8 height 11
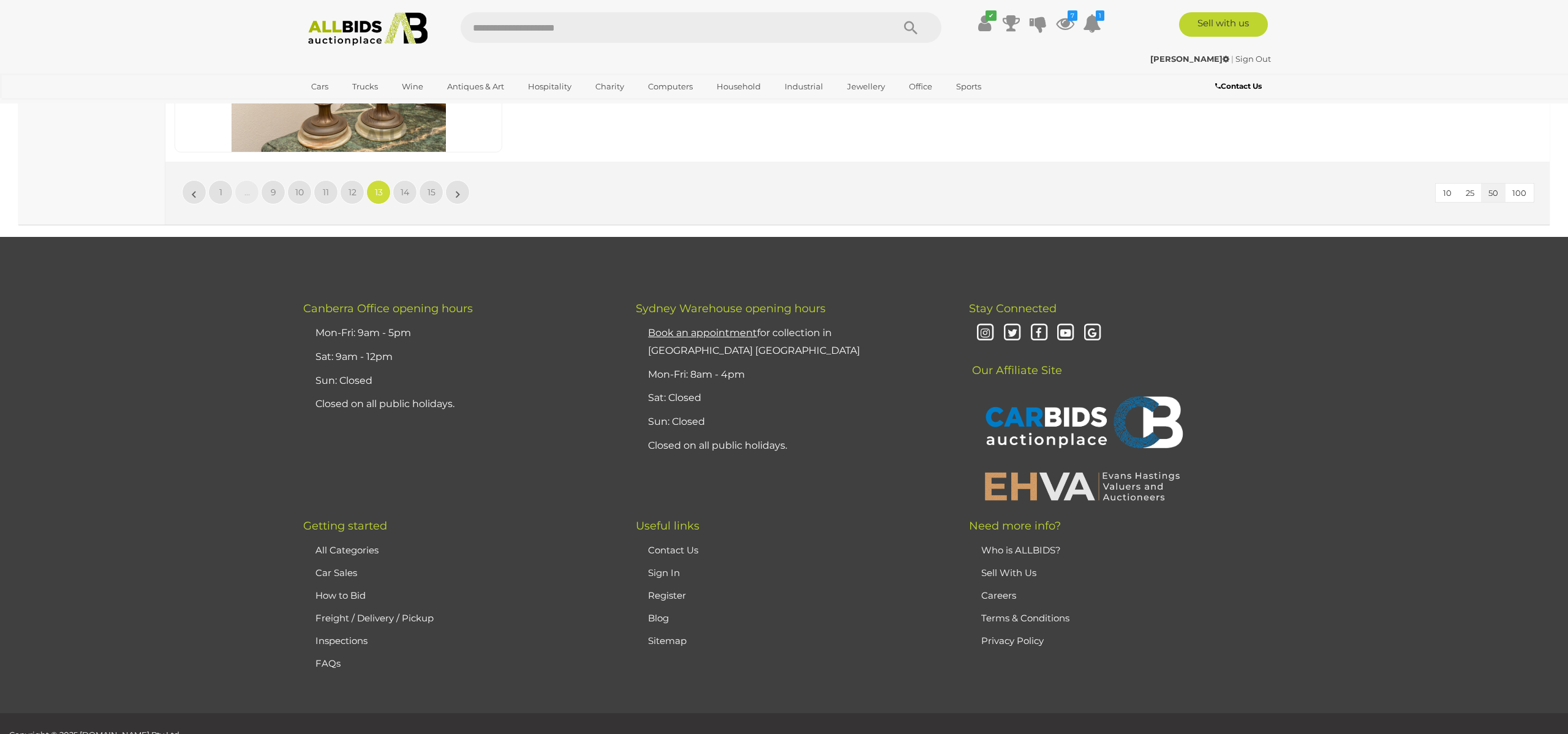
scroll to position [12008, 0]
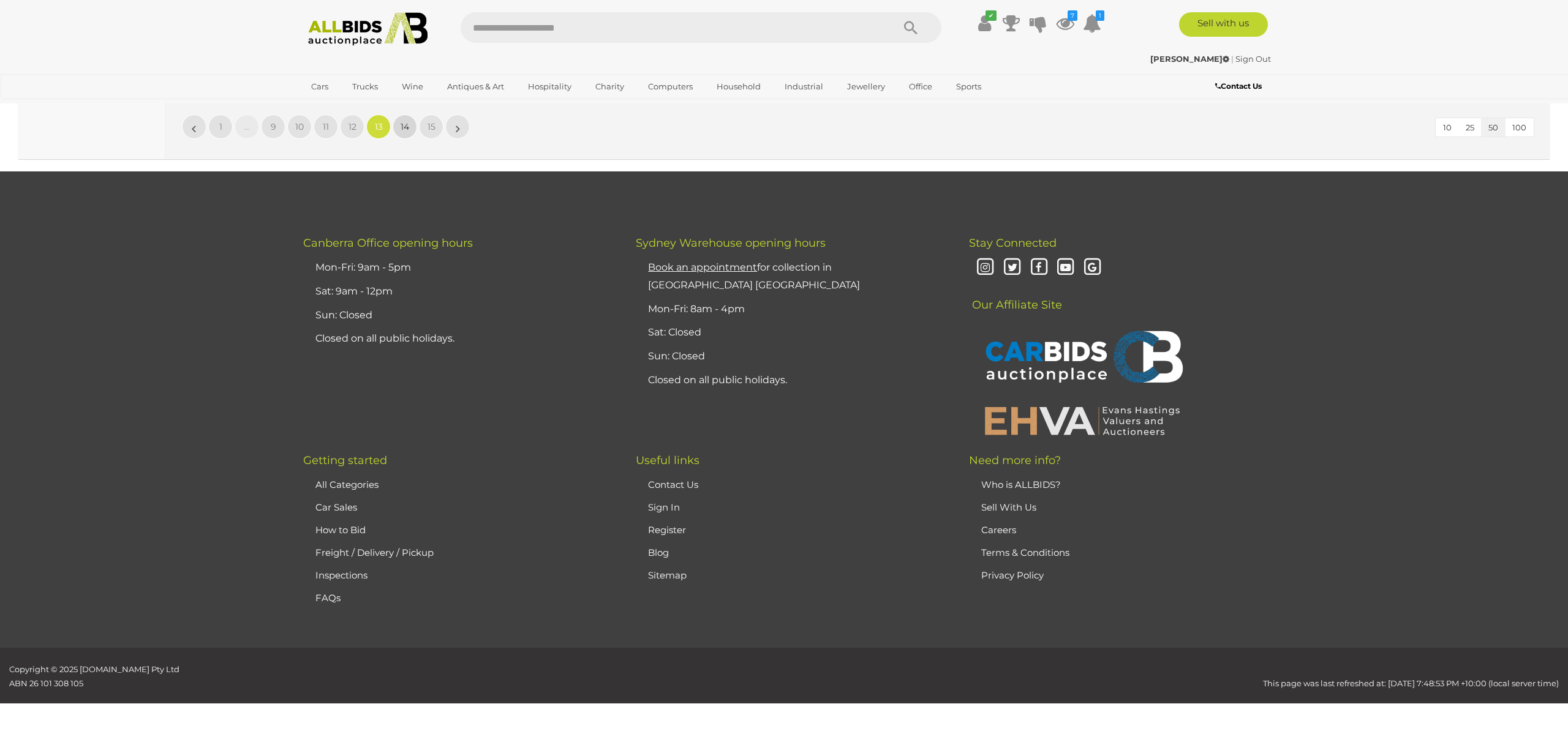
click at [402, 125] on span "14" at bounding box center [405, 127] width 9 height 11
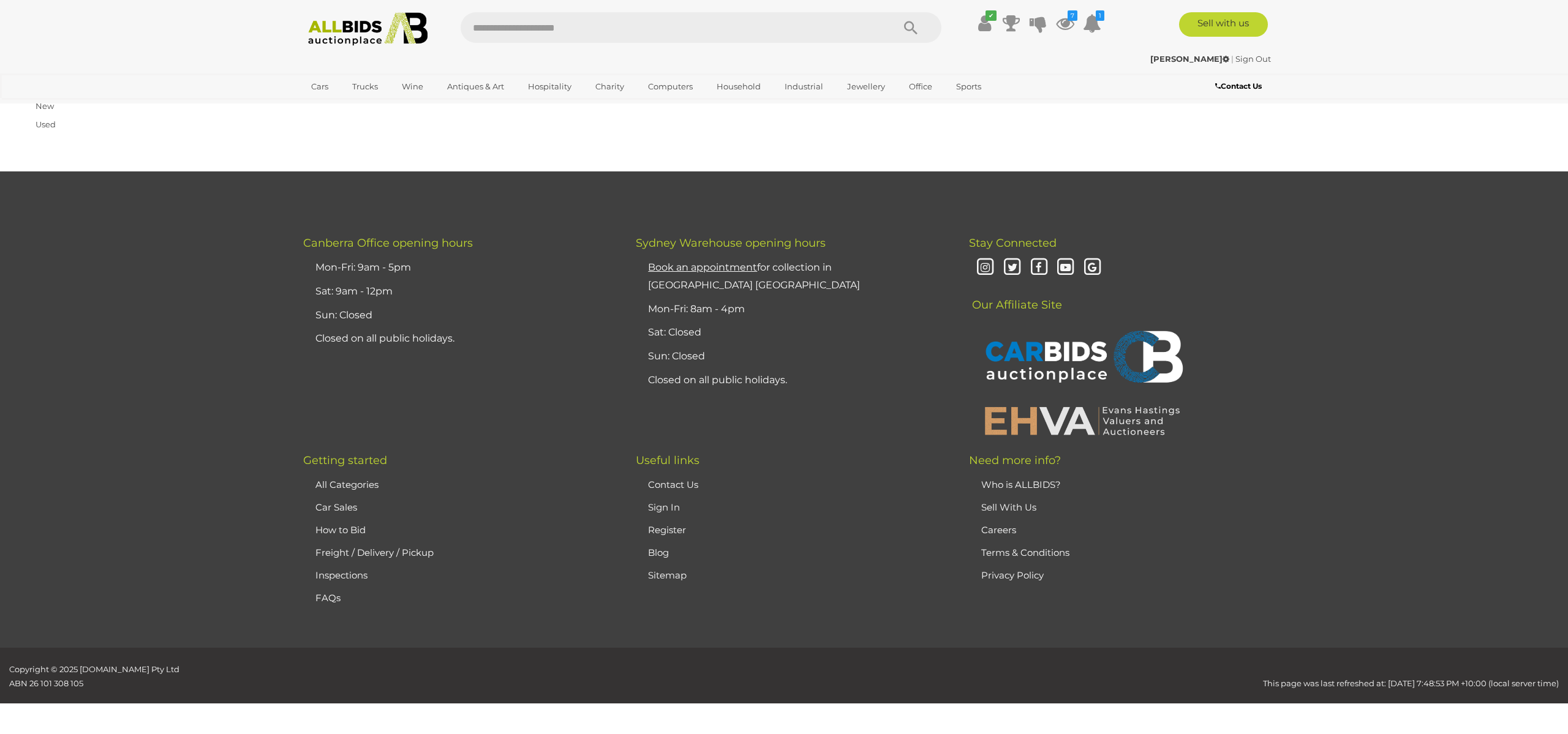
scroll to position [195, 0]
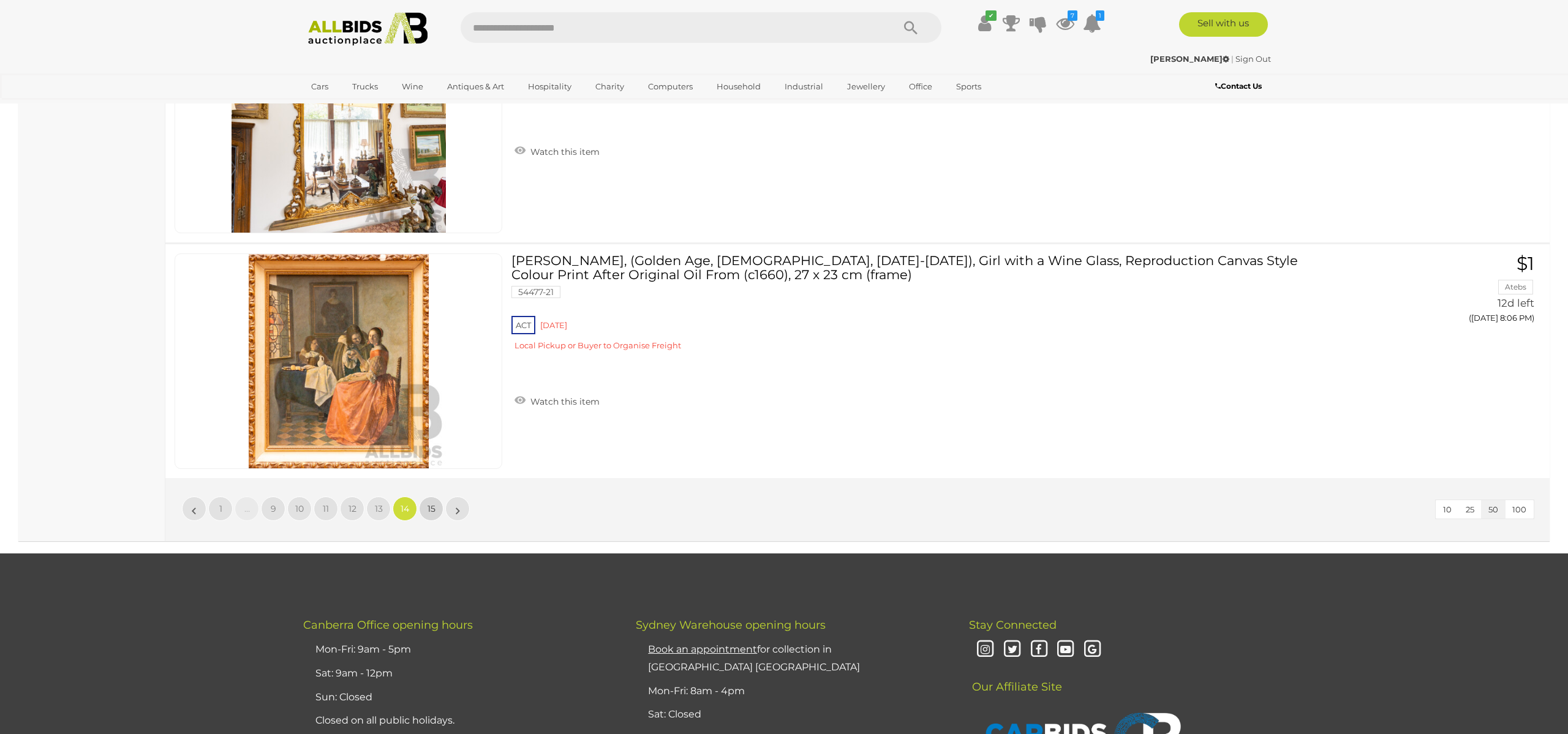
scroll to position [192, 0]
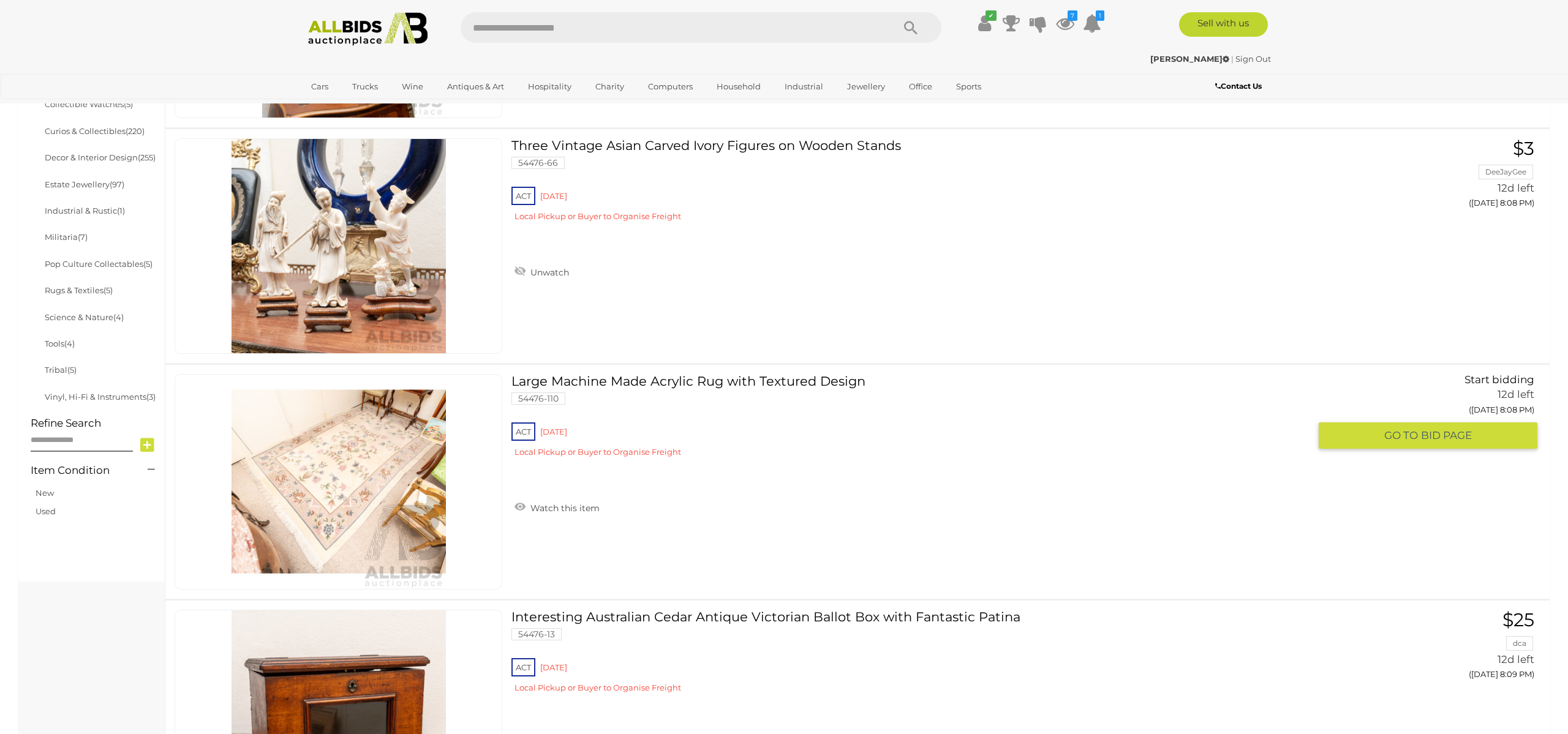
scroll to position [664, 0]
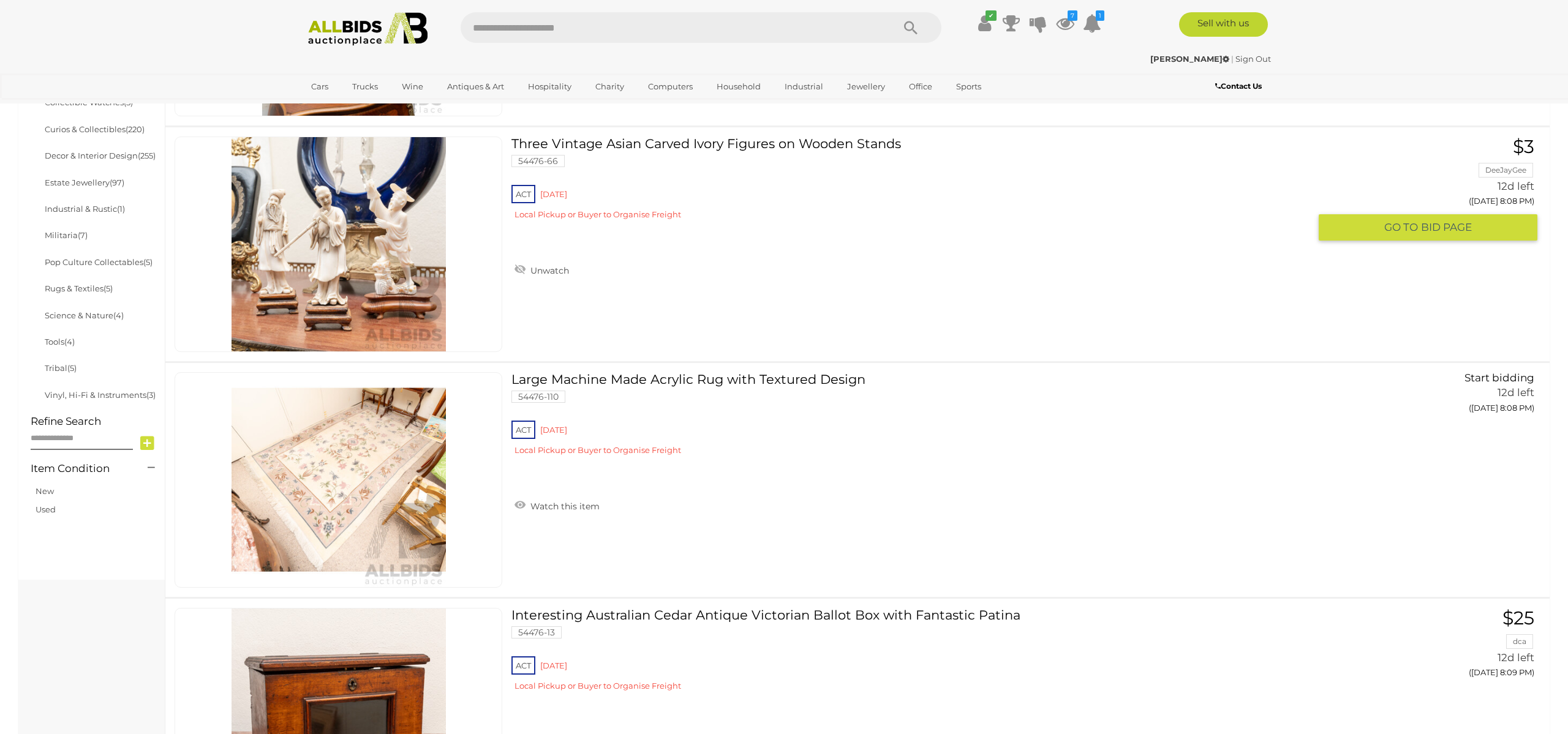
click at [318, 246] on img at bounding box center [338, 244] width 214 height 214
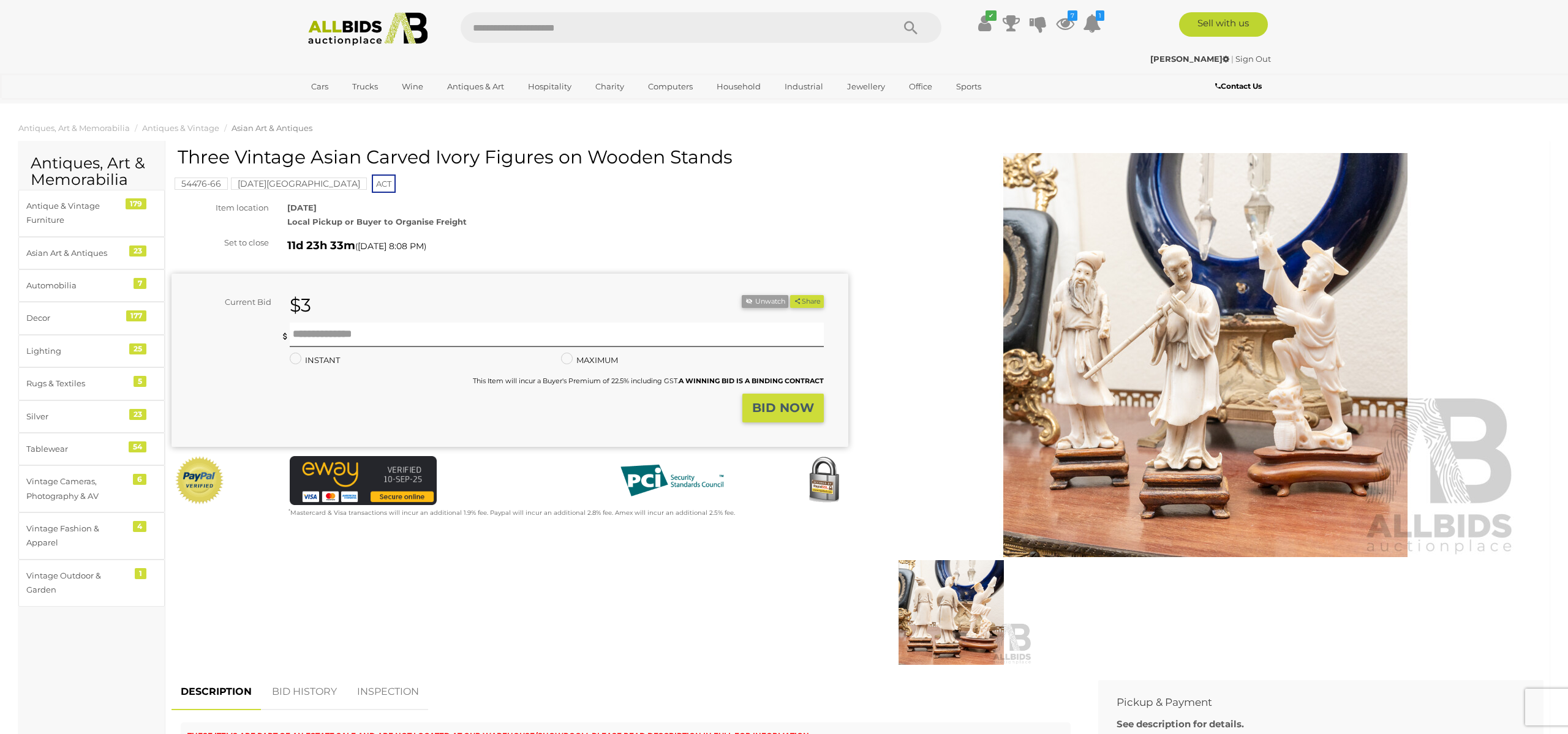
click at [941, 615] on img at bounding box center [951, 613] width 163 height 105
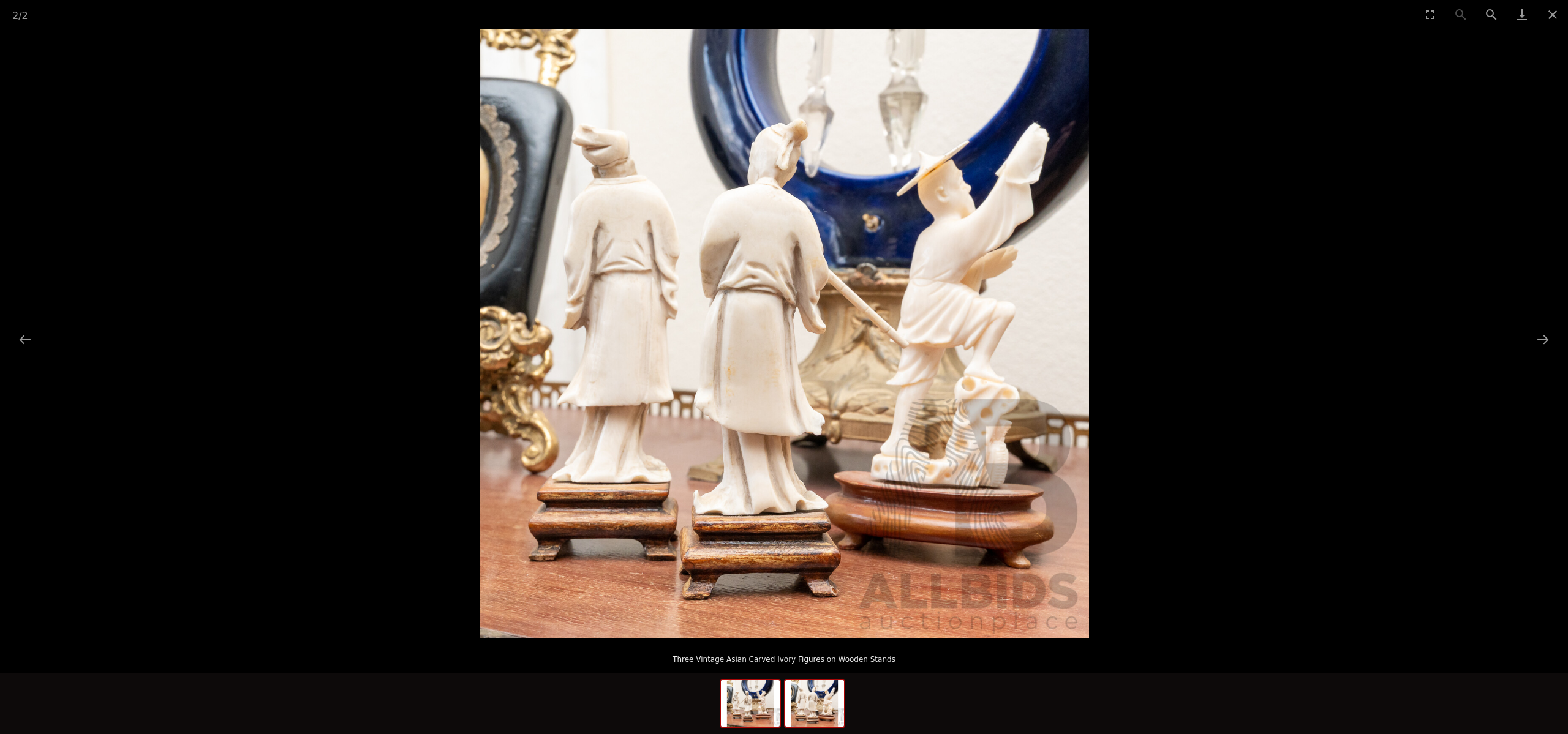
click at [755, 704] on img at bounding box center [750, 703] width 59 height 46
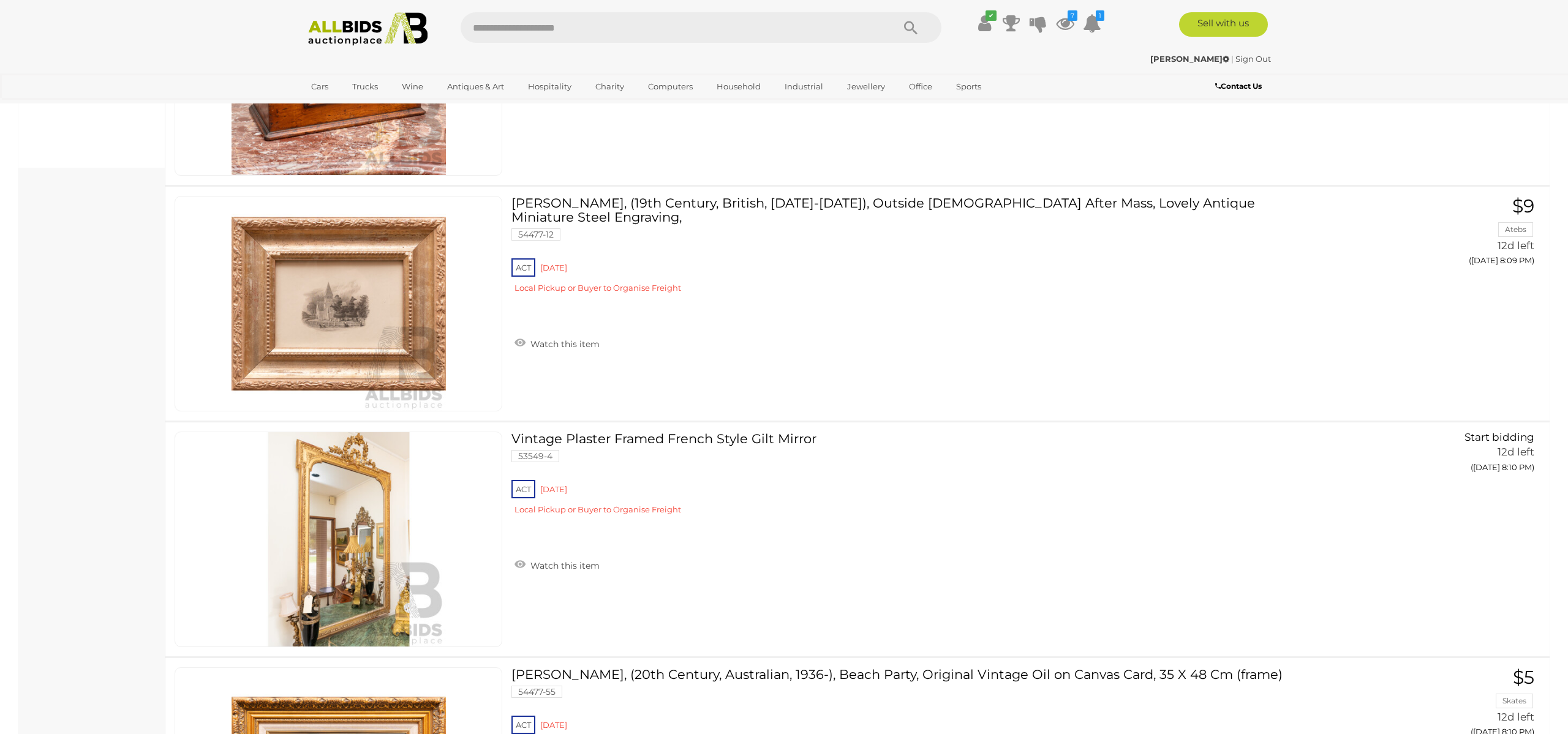
scroll to position [1078, 0]
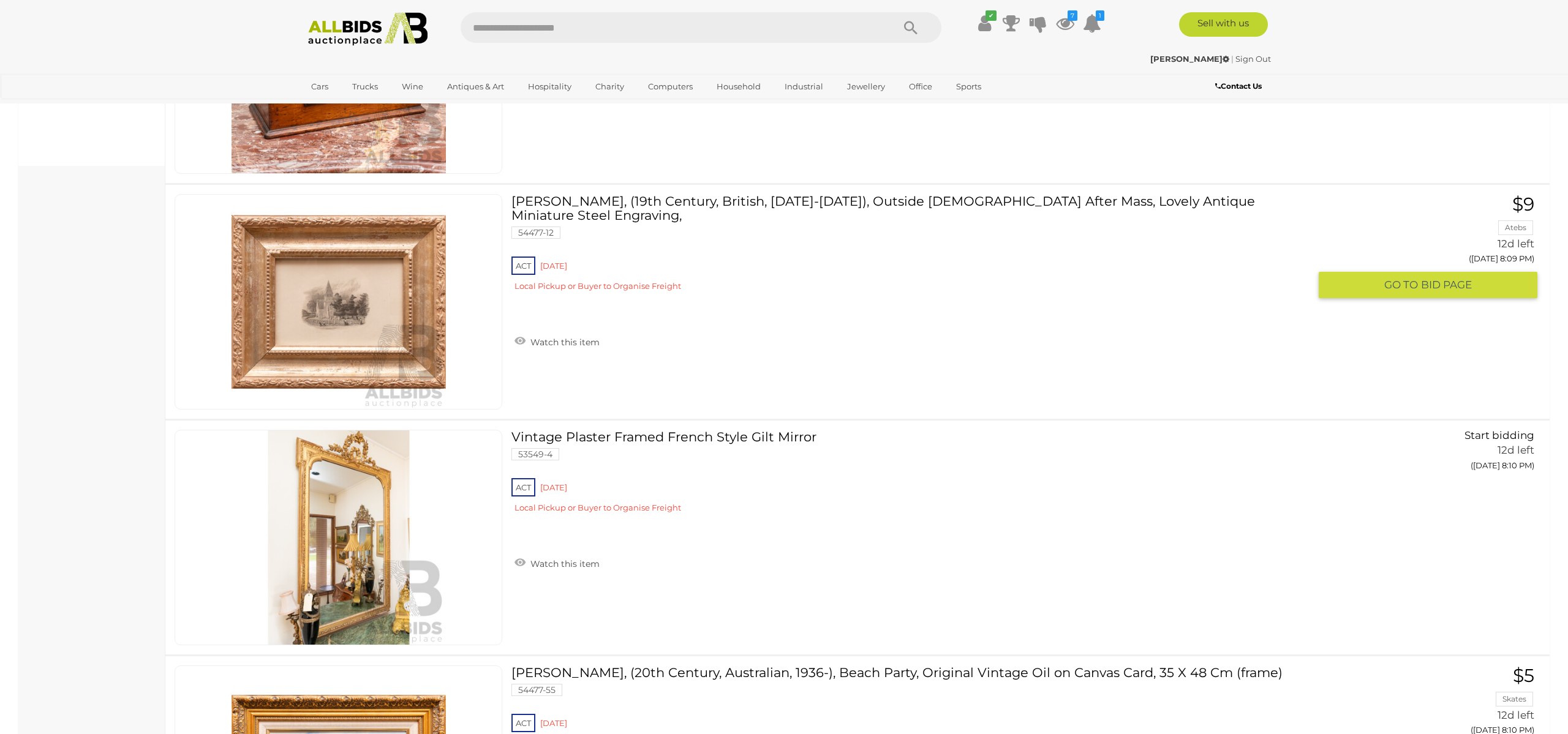
click at [337, 336] on img at bounding box center [338, 301] width 214 height 214
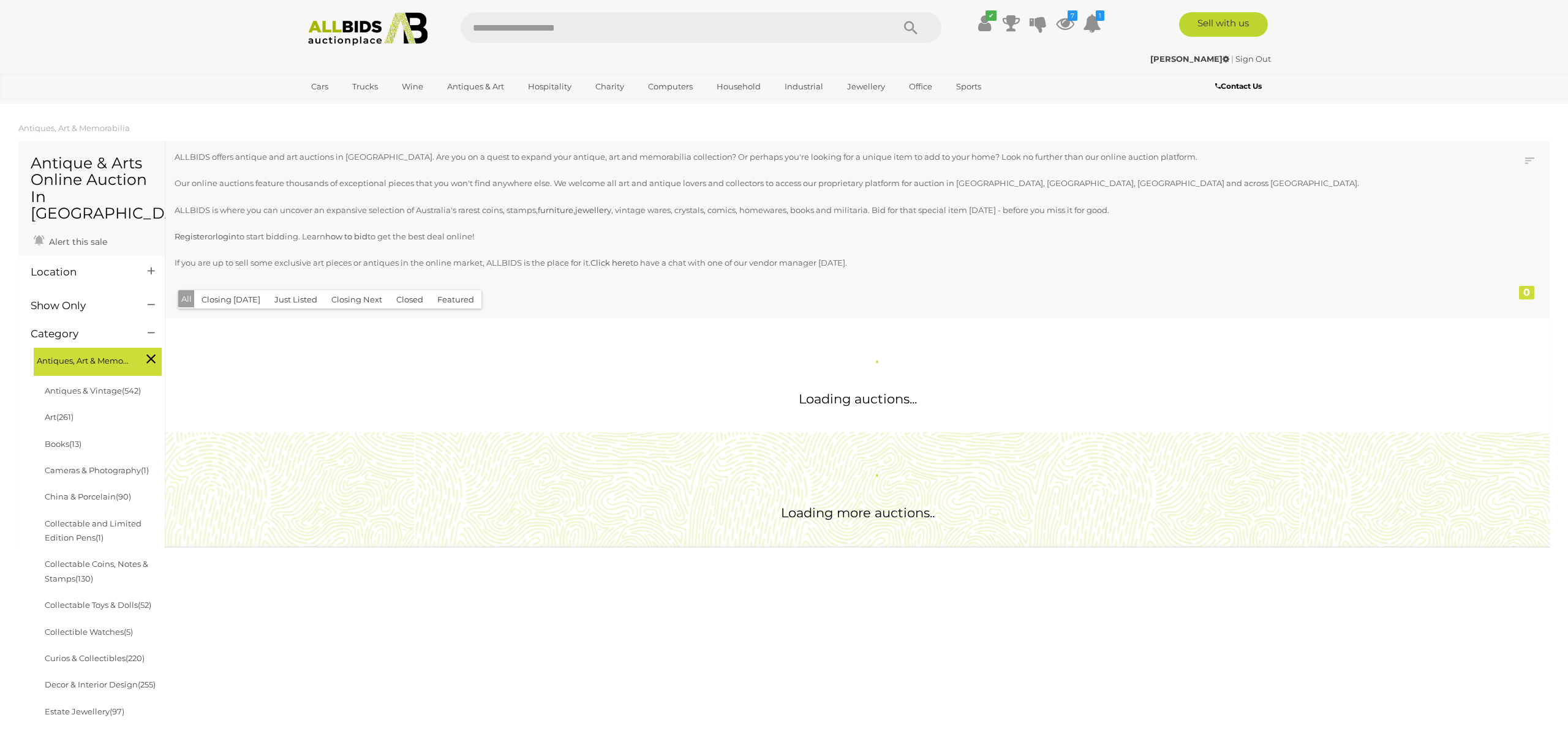
scroll to position [1049, 0]
